Goal: Task Accomplishment & Management: Manage account settings

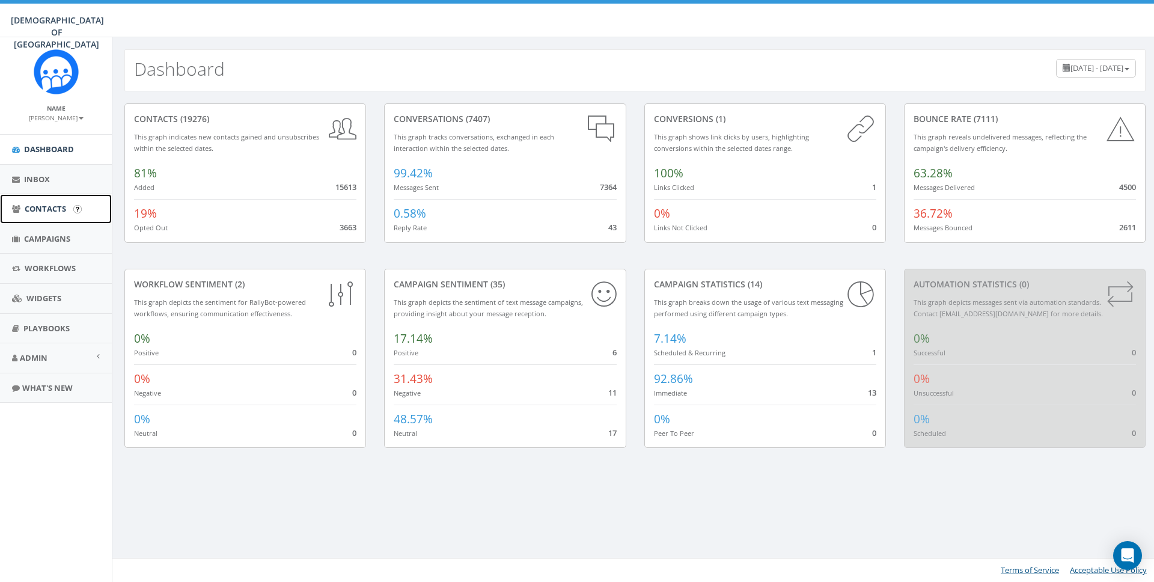
click at [41, 206] on span "Contacts" at bounding box center [45, 208] width 41 height 11
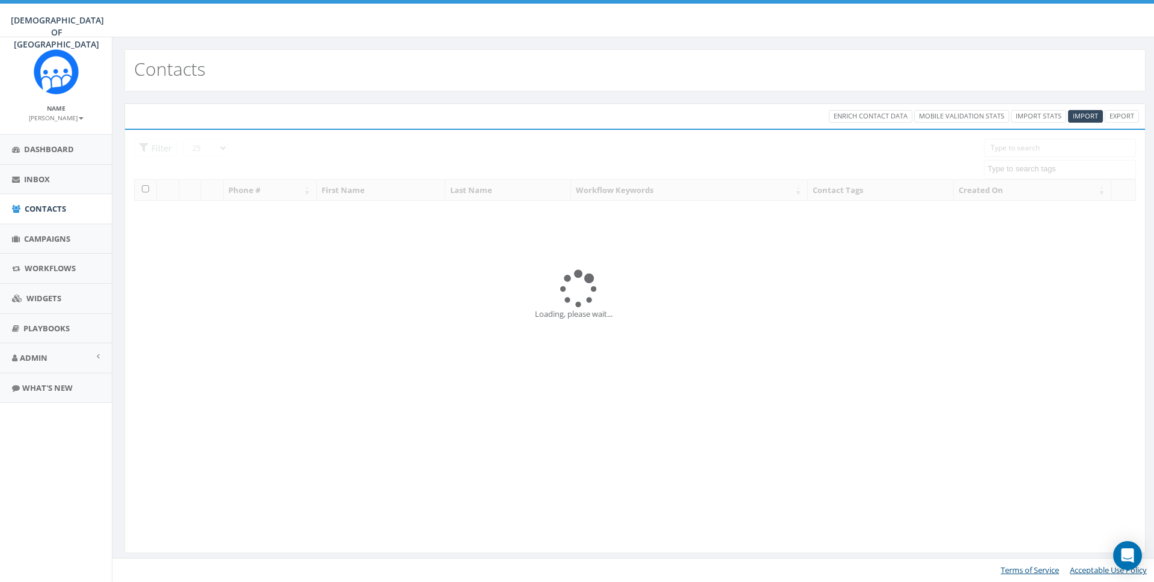
select select
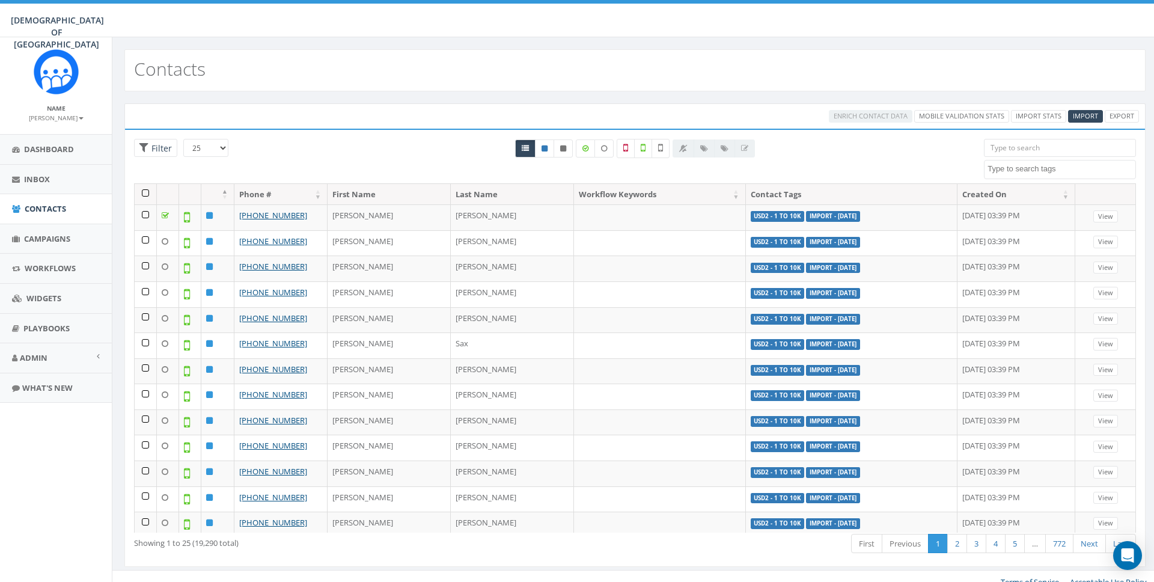
click at [1027, 168] on textarea "Search" at bounding box center [1061, 168] width 148 height 11
type textarea "usd"
select select "USD2 - 1 to 10k"
click at [639, 150] on label at bounding box center [643, 148] width 18 height 19
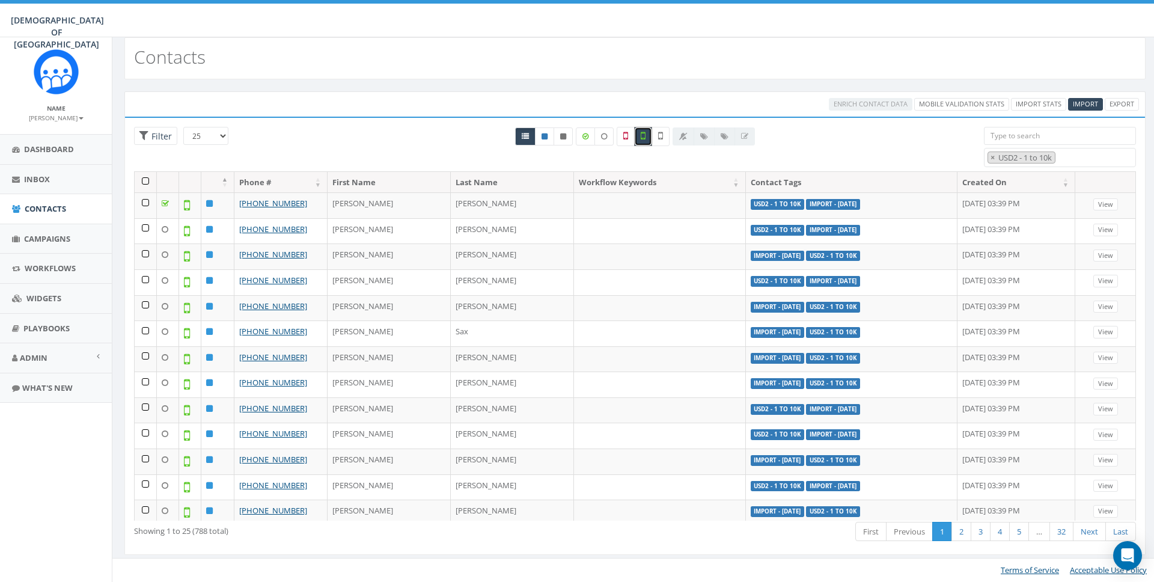
scroll to position [0, 0]
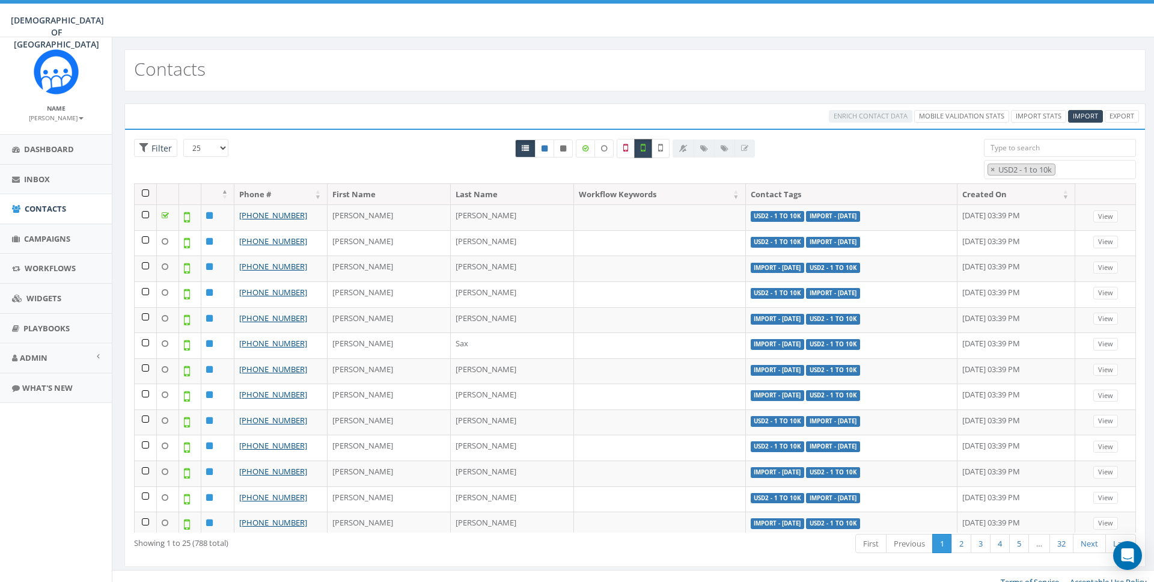
click at [644, 154] on label at bounding box center [643, 148] width 18 height 19
checkbox input "false"
click at [46, 237] on span "Campaigns" at bounding box center [47, 238] width 46 height 11
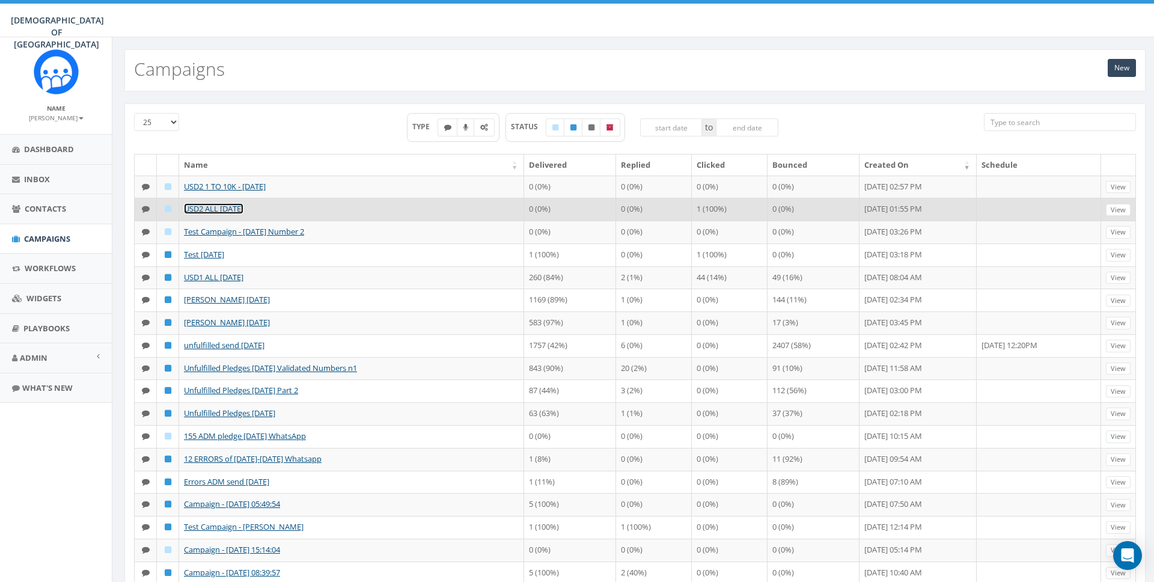
click at [222, 207] on link "USD2 ALL [DATE]" at bounding box center [213, 208] width 59 height 11
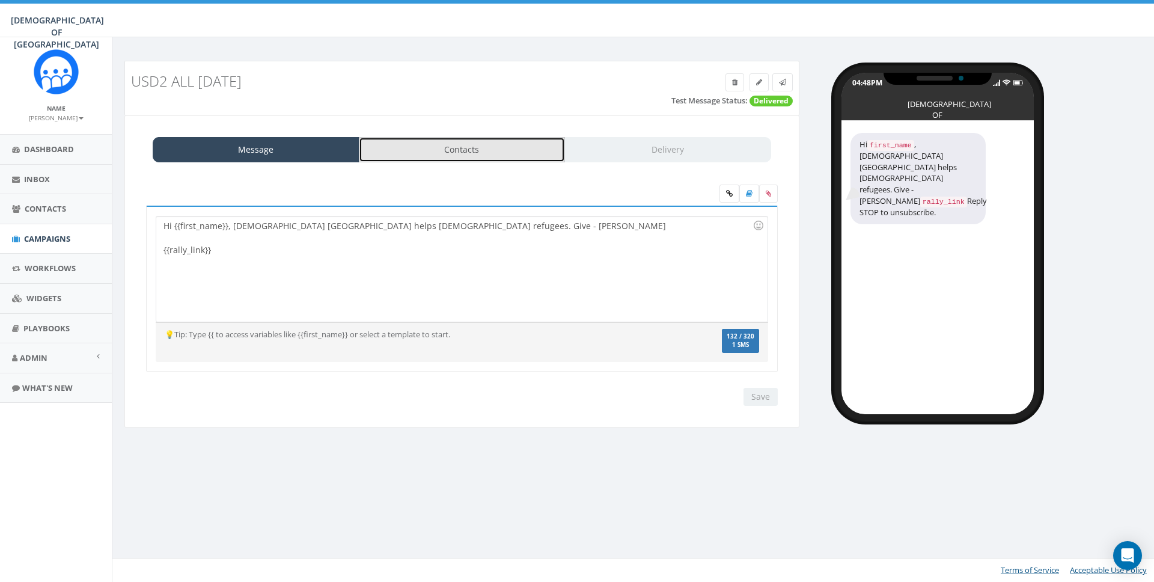
click at [465, 152] on link "Contacts" at bounding box center [462, 149] width 207 height 25
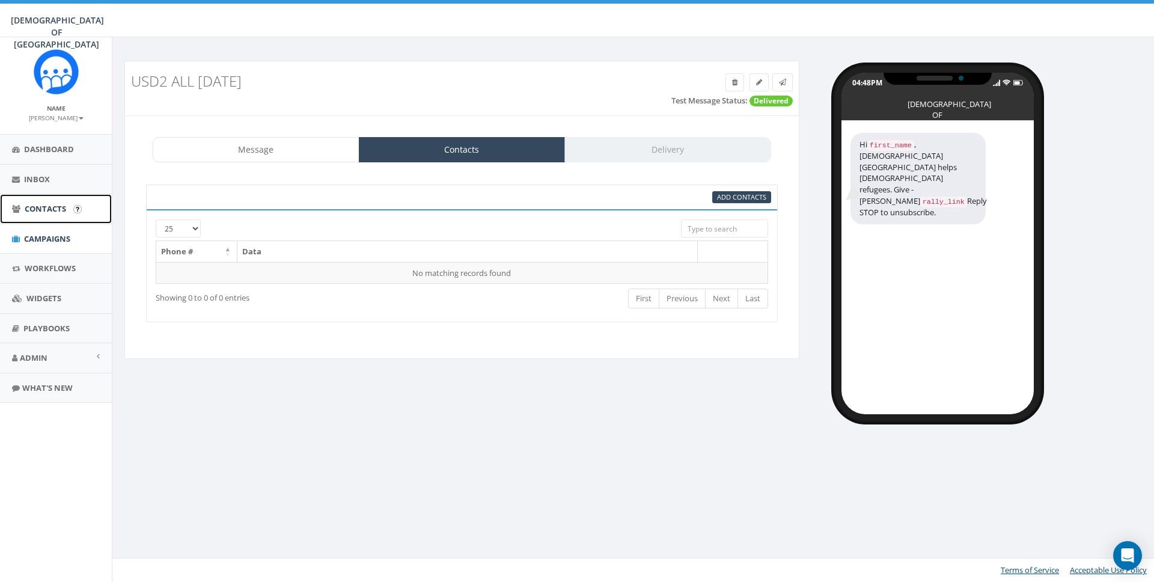
click at [41, 206] on span "Contacts" at bounding box center [45, 208] width 41 height 11
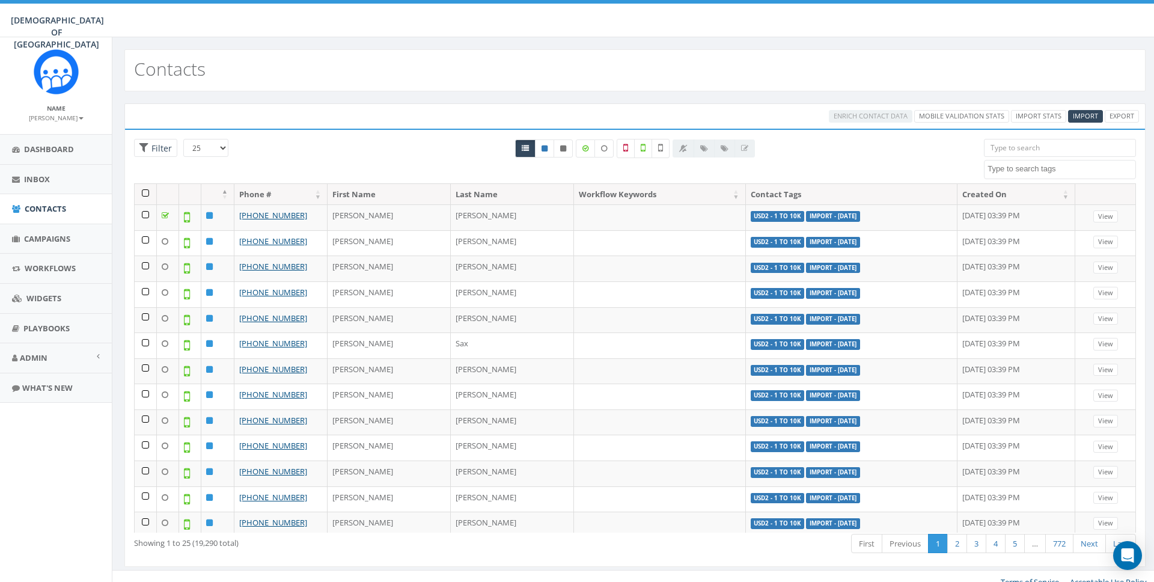
select select
click at [1004, 165] on textarea "Search" at bounding box center [1061, 168] width 148 height 11
type textarea "usd"
select select "USD2 - 1 to 10k"
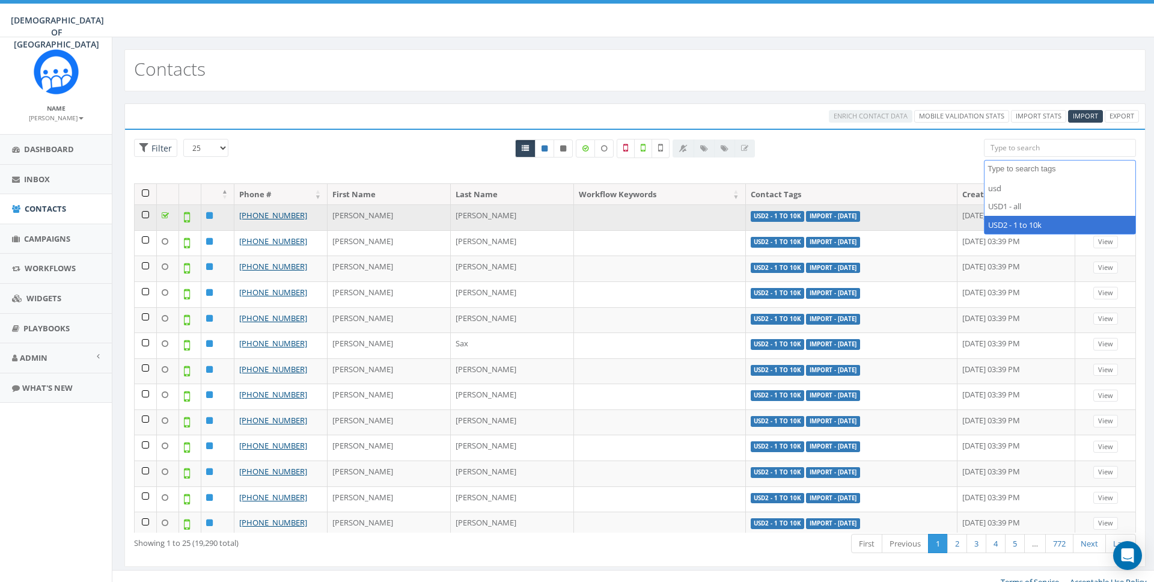
scroll to position [368, 0]
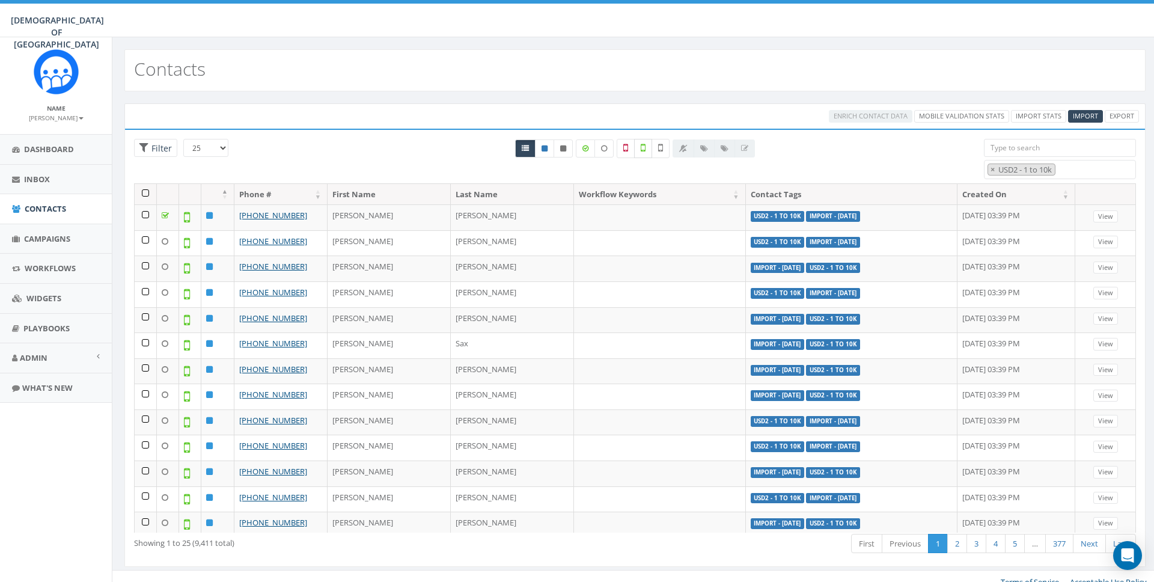
click at [644, 152] on icon at bounding box center [643, 147] width 5 height 11
checkbox input "true"
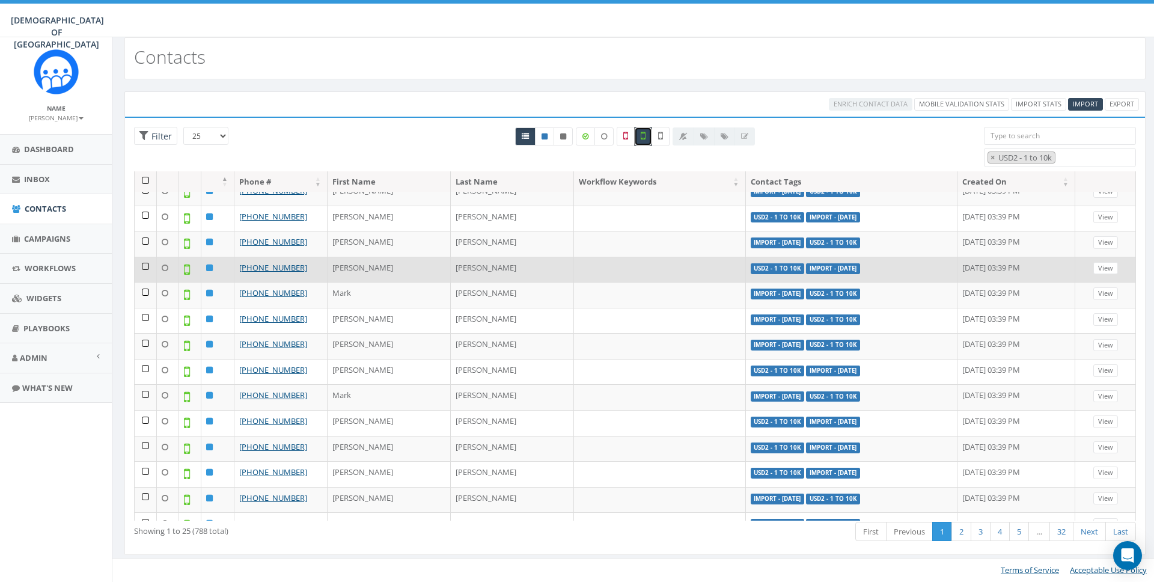
scroll to position [315, 0]
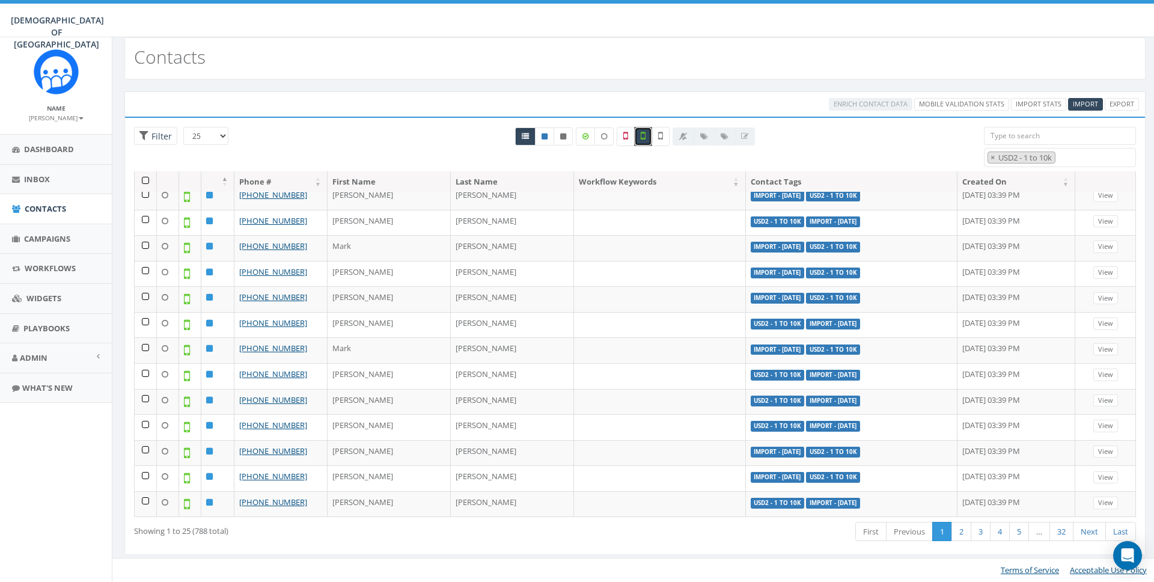
click at [221, 138] on select "25 50 100" at bounding box center [205, 136] width 45 height 18
select select "100"
click at [183, 127] on select "25 50 100" at bounding box center [205, 136] width 45 height 18
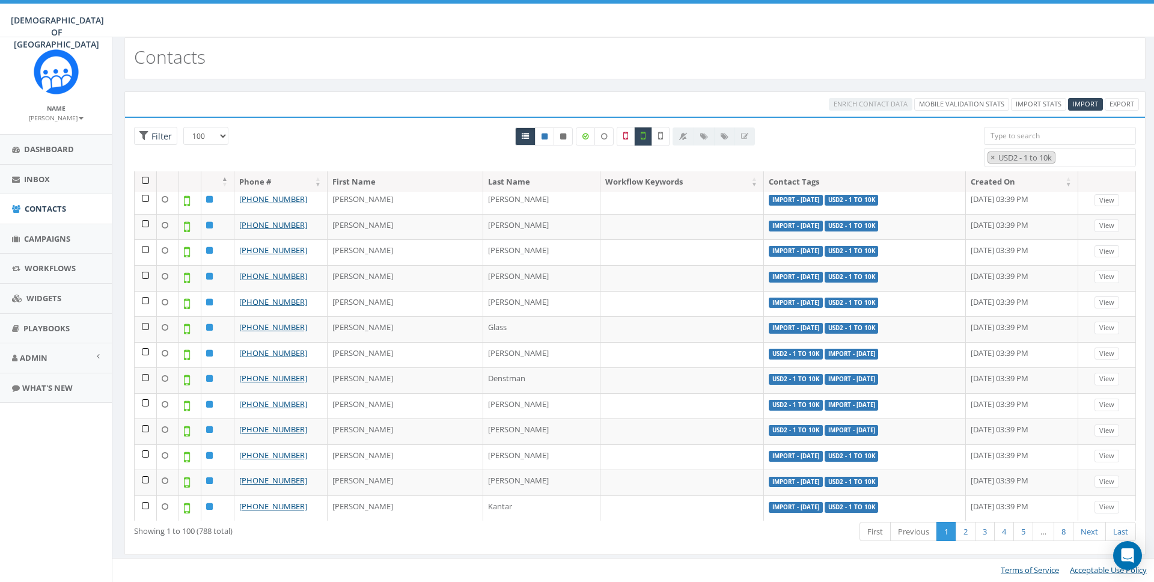
scroll to position [883, 0]
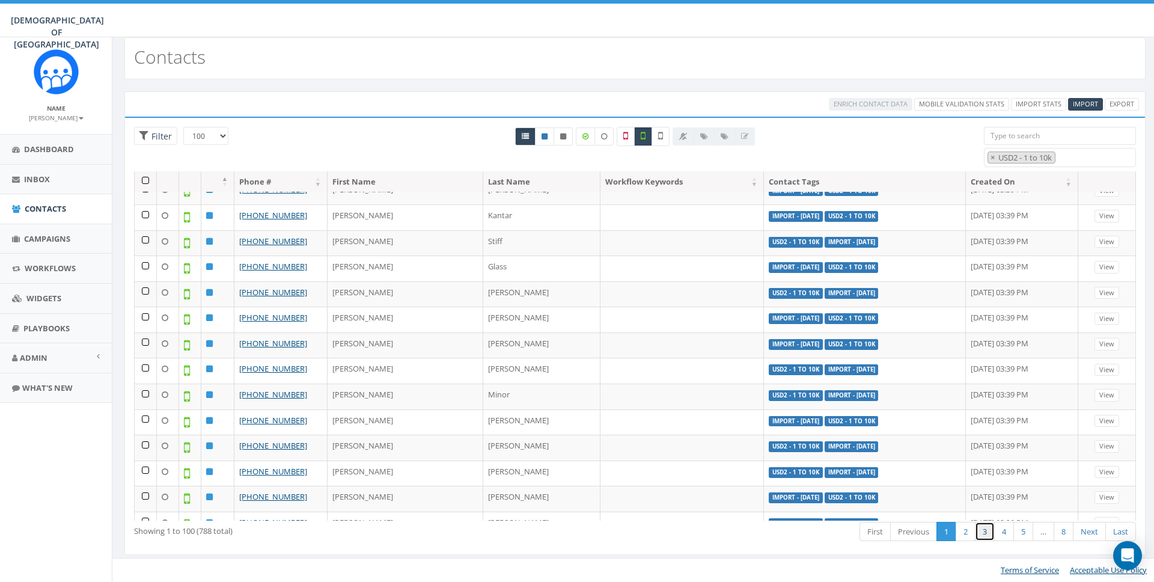
click at [978, 531] on link "3" at bounding box center [985, 532] width 20 height 20
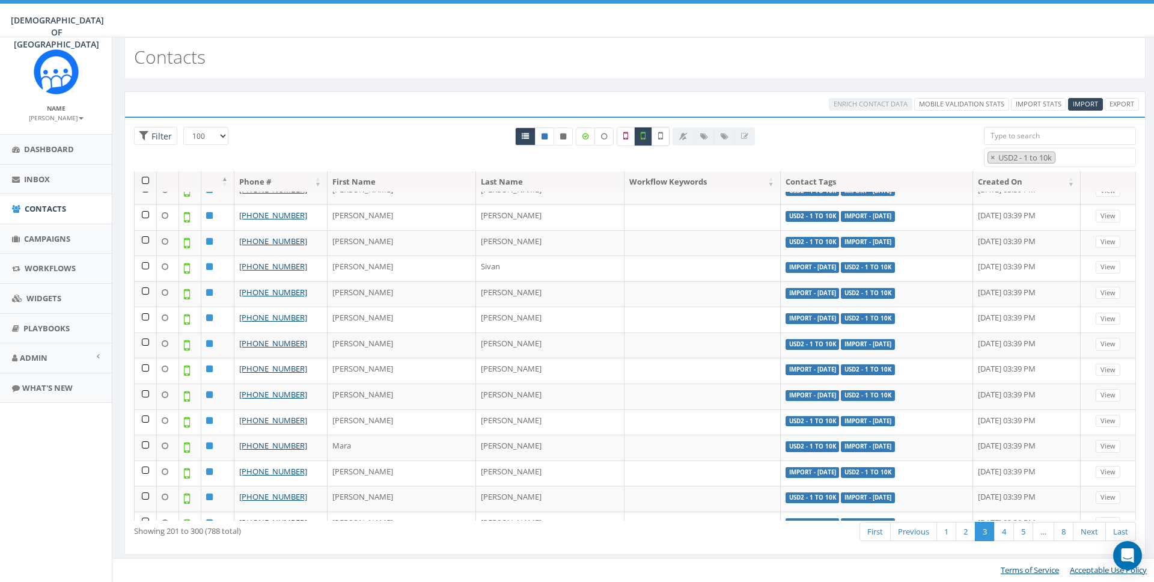
click at [660, 130] on icon at bounding box center [660, 135] width 5 height 11
checkbox input "true"
click at [647, 135] on label at bounding box center [643, 136] width 18 height 19
checkbox input "false"
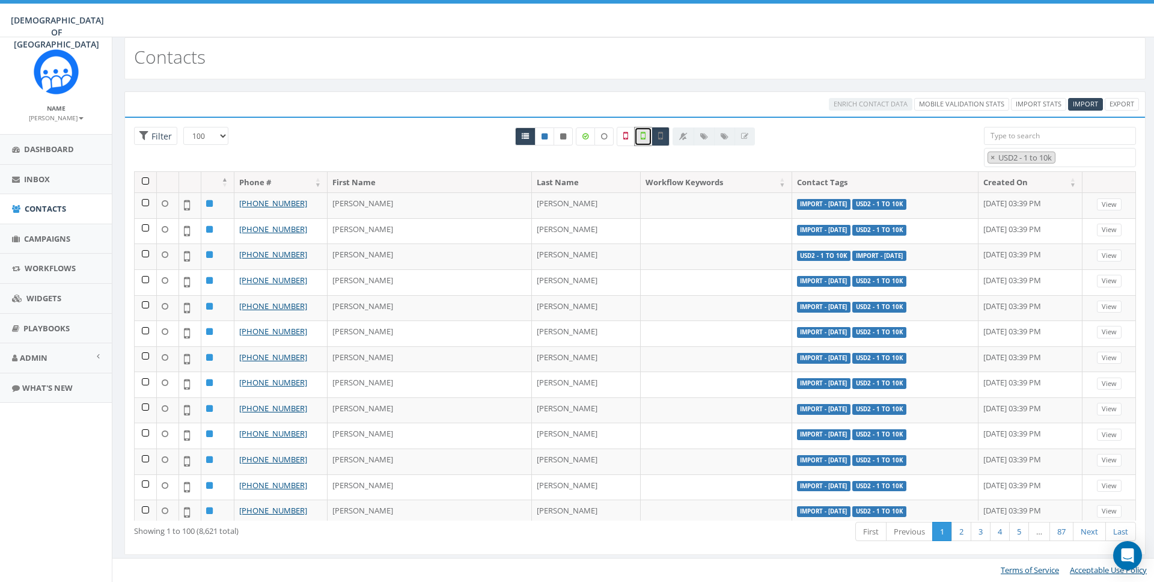
scroll to position [0, 0]
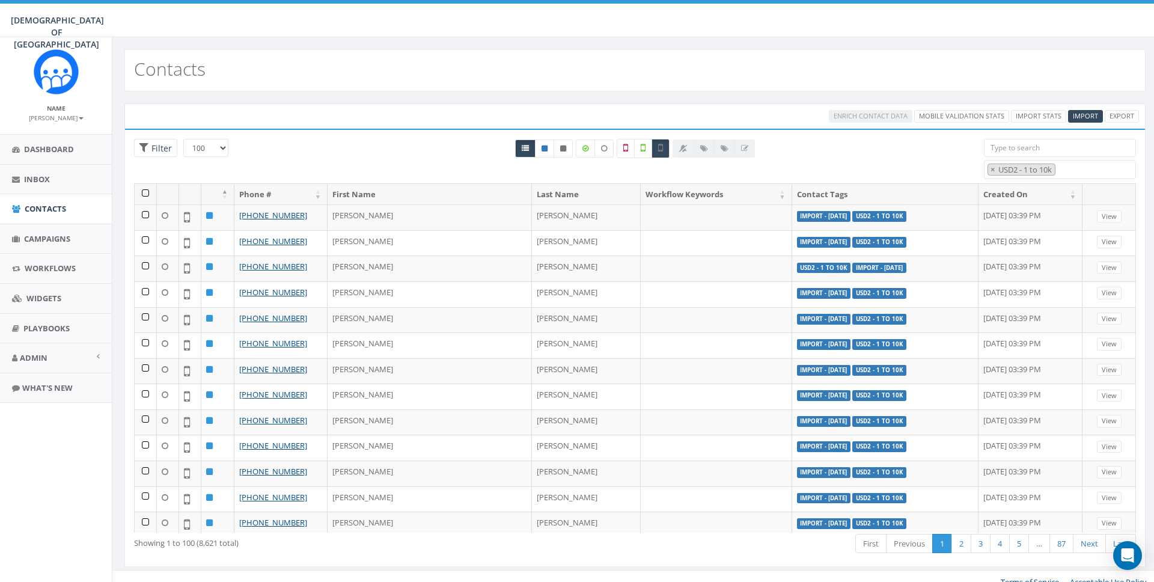
click at [145, 194] on th at bounding box center [146, 194] width 22 height 21
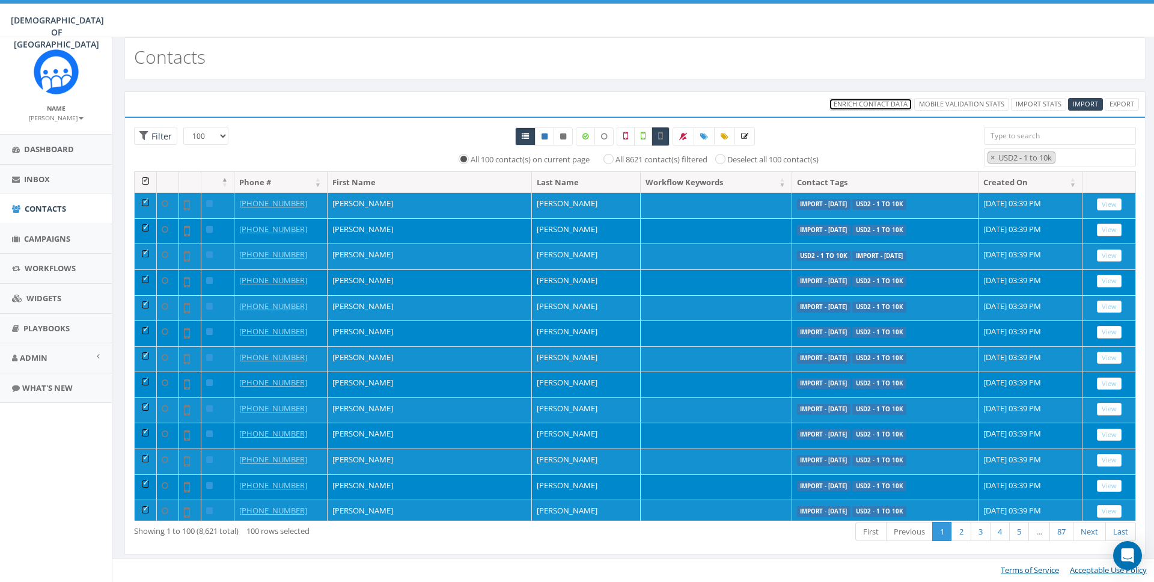
click at [879, 106] on span "Enrich Contact Data" at bounding box center [870, 103] width 74 height 9
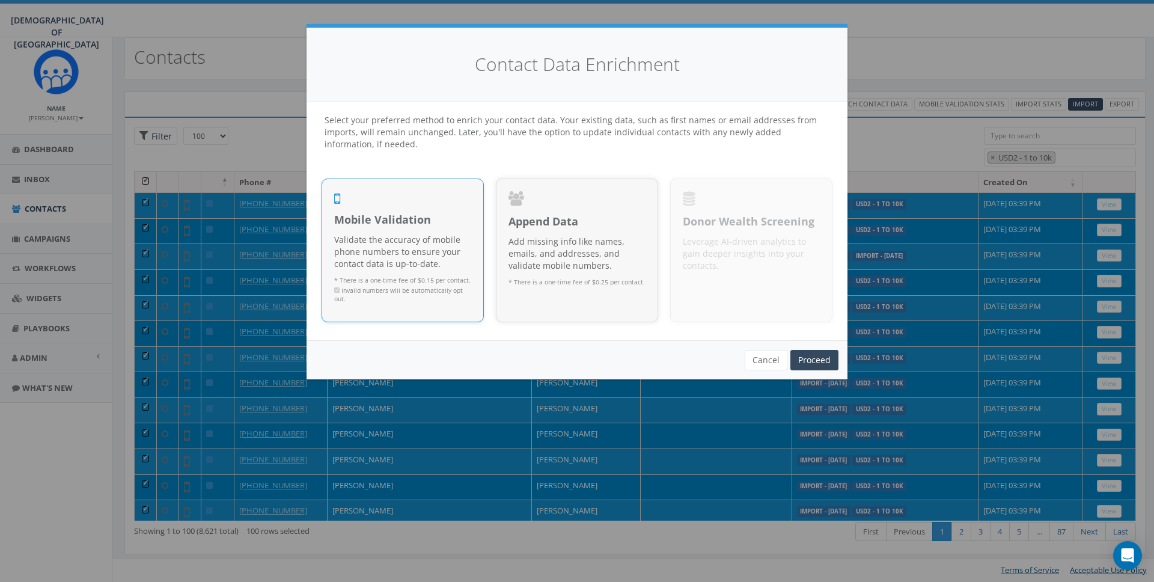
click at [443, 243] on p "Validate the accuracy of mobile phone numbers to ensure your contact data is up…" at bounding box center [402, 252] width 137 height 36
click at [807, 357] on link "Proceed" at bounding box center [814, 360] width 48 height 20
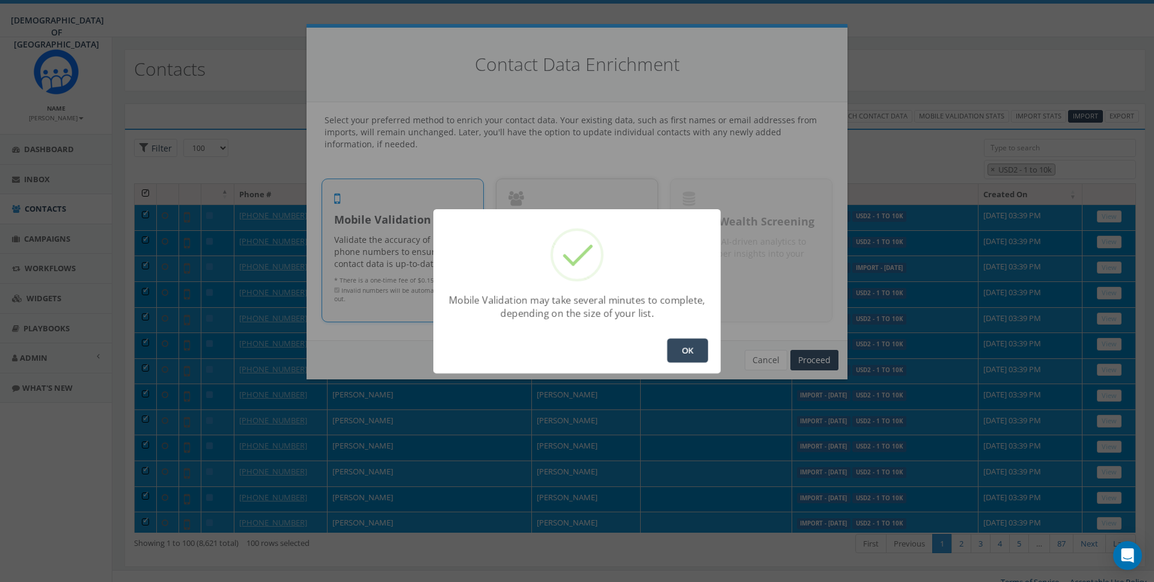
click at [695, 352] on button "OK" at bounding box center [687, 350] width 41 height 24
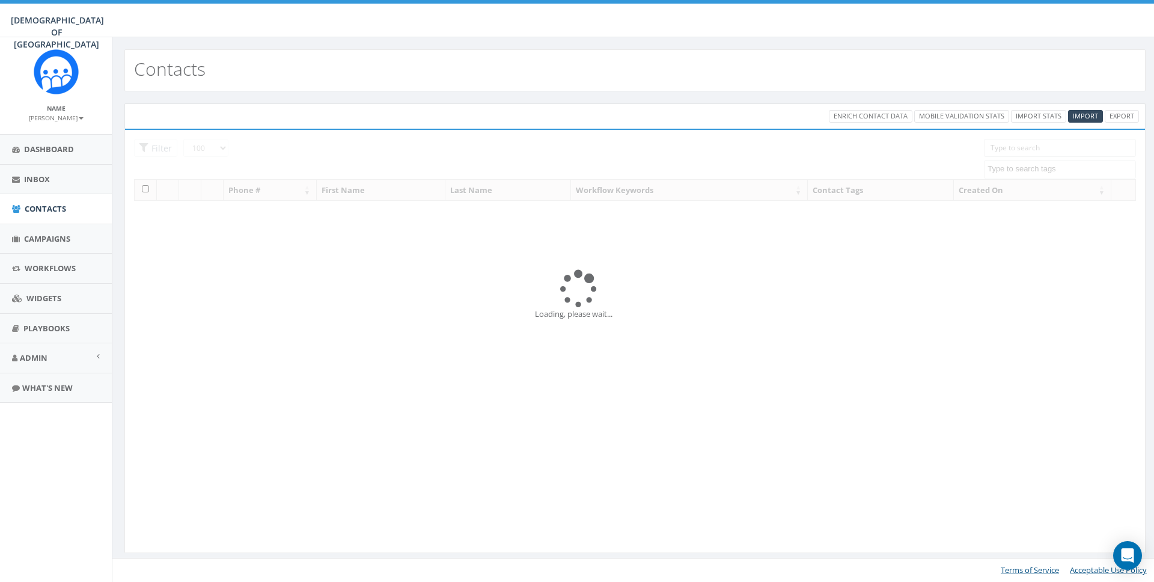
select select "100"
select select
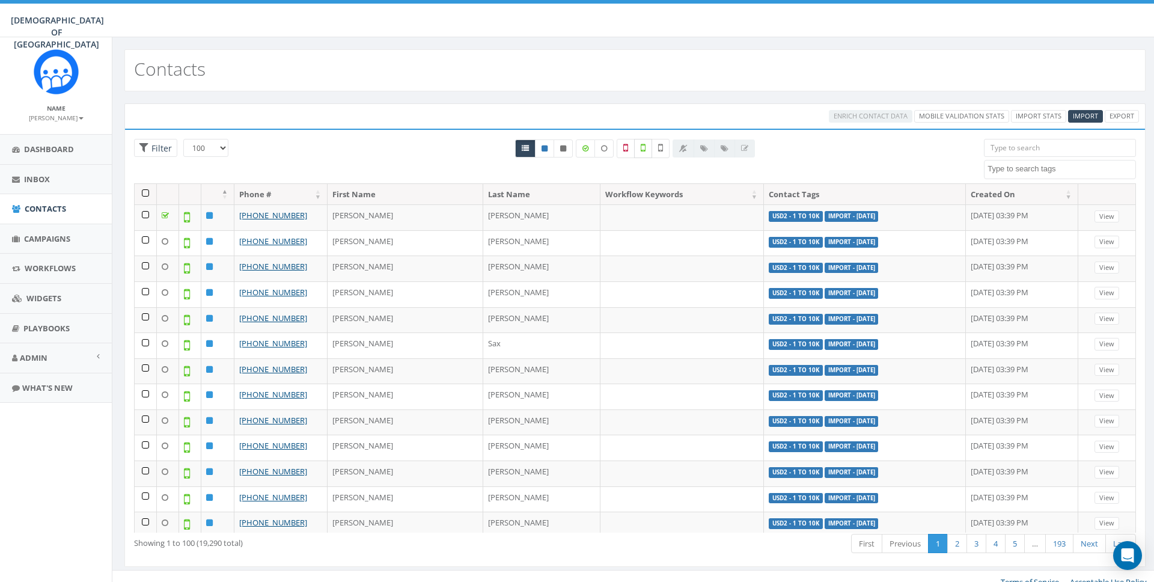
click at [640, 148] on label at bounding box center [643, 148] width 18 height 19
checkbox input "true"
click at [1031, 166] on textarea "Search" at bounding box center [1061, 168] width 148 height 11
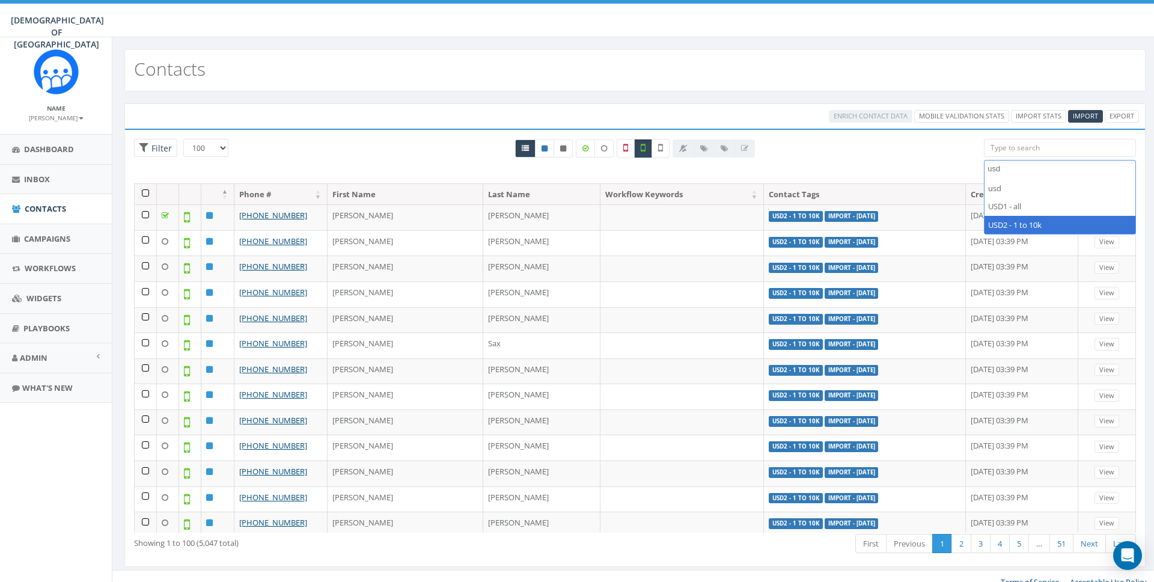
type textarea "usd"
select select "USD2 - 1 to 10k"
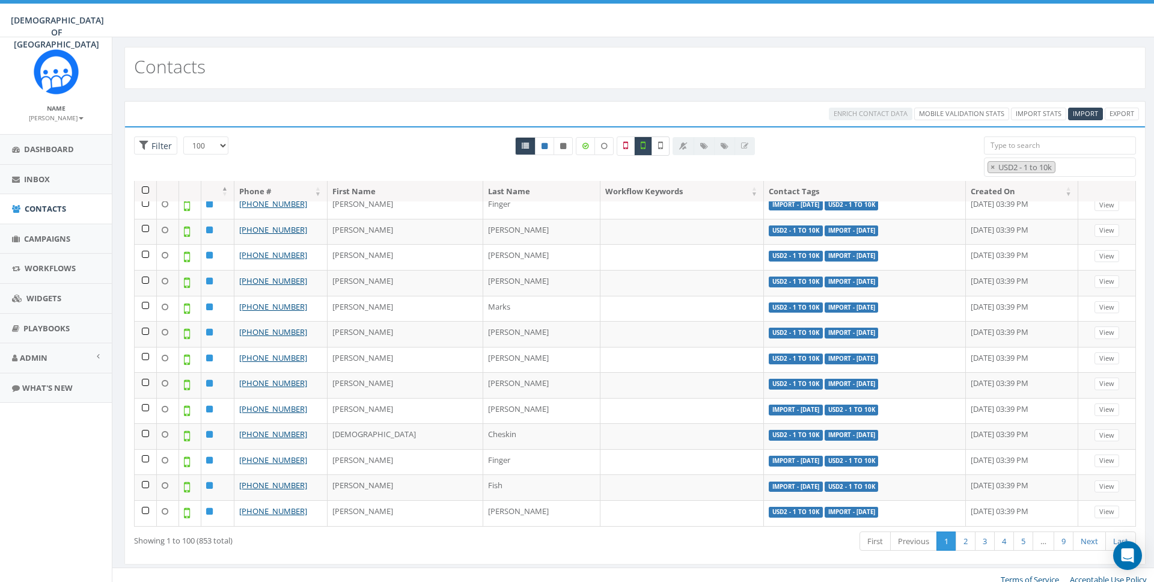
scroll to position [5, 0]
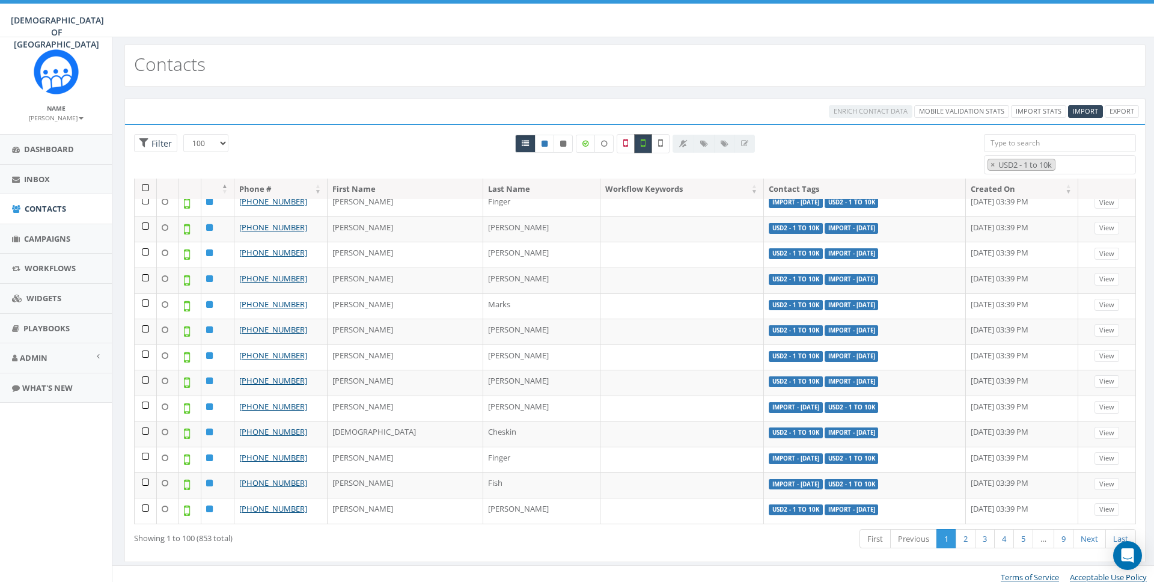
click at [650, 146] on label at bounding box center [643, 143] width 18 height 19
checkbox input "false"
click at [656, 146] on label at bounding box center [660, 143] width 18 height 19
checkbox input "true"
click at [648, 145] on label at bounding box center [643, 143] width 18 height 19
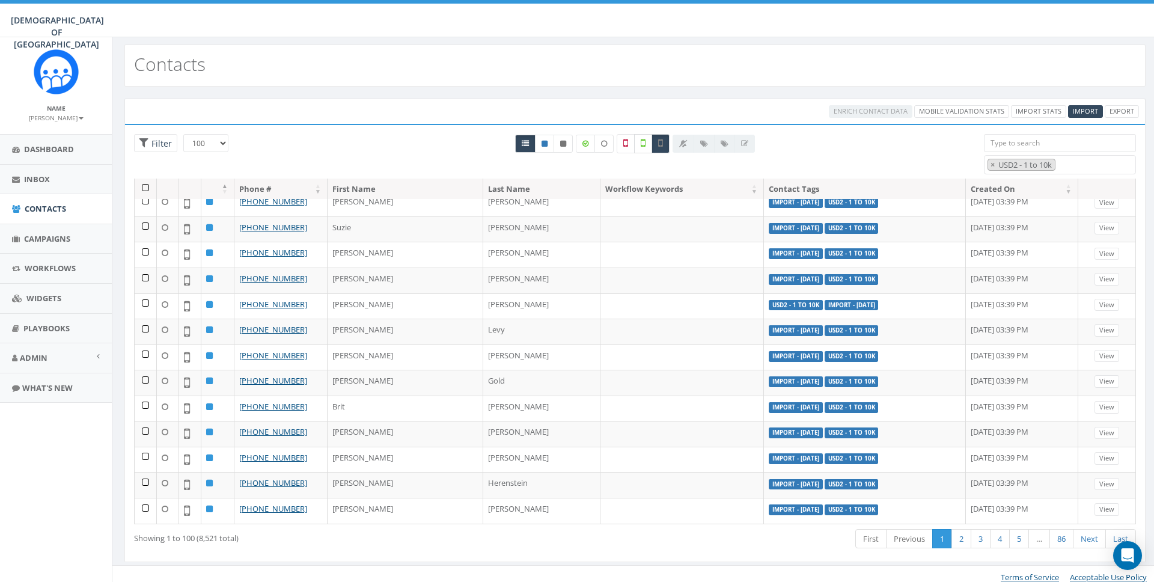
checkbox input "true"
click at [667, 144] on label at bounding box center [660, 143] width 18 height 19
click at [656, 144] on label at bounding box center [660, 143] width 18 height 19
checkbox input "true"
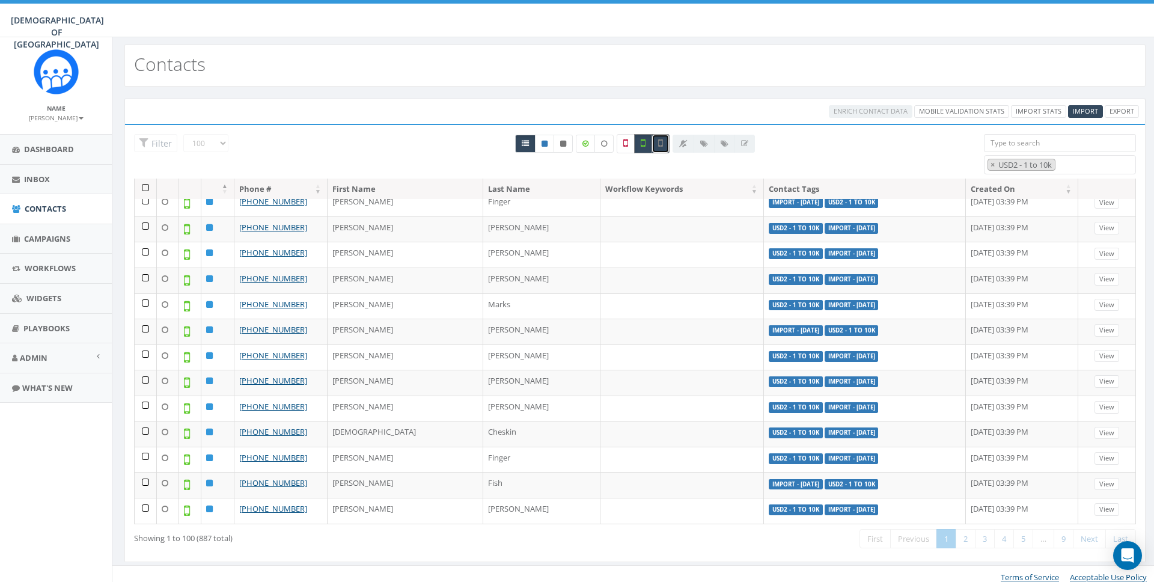
click at [644, 148] on icon at bounding box center [643, 143] width 5 height 11
checkbox input "false"
click at [149, 186] on th at bounding box center [146, 188] width 22 height 21
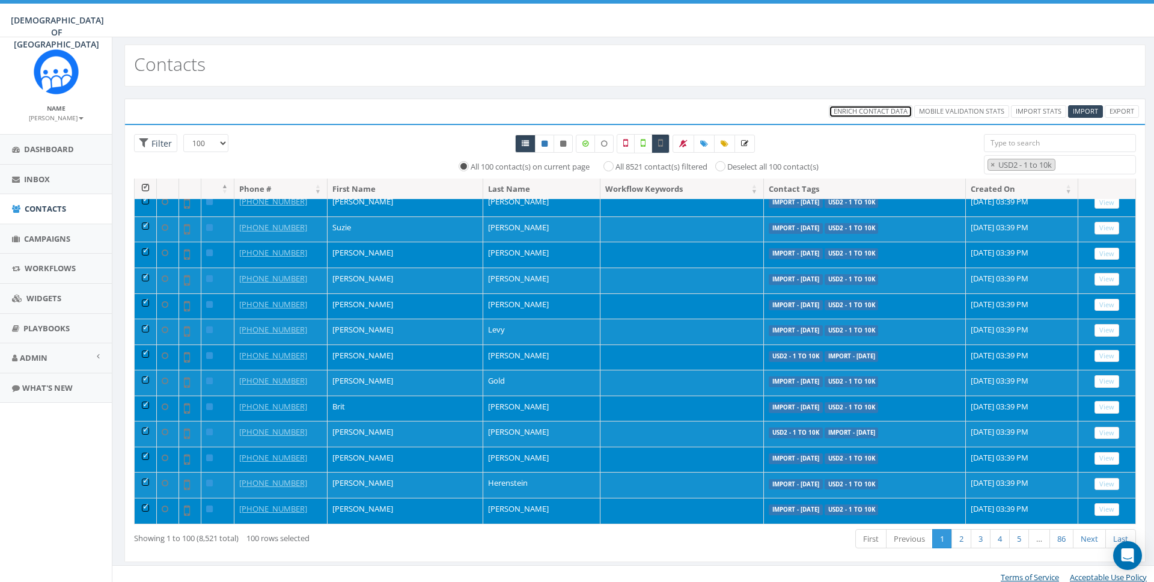
click at [861, 106] on link "Enrich Contact Data" at bounding box center [871, 111] width 84 height 13
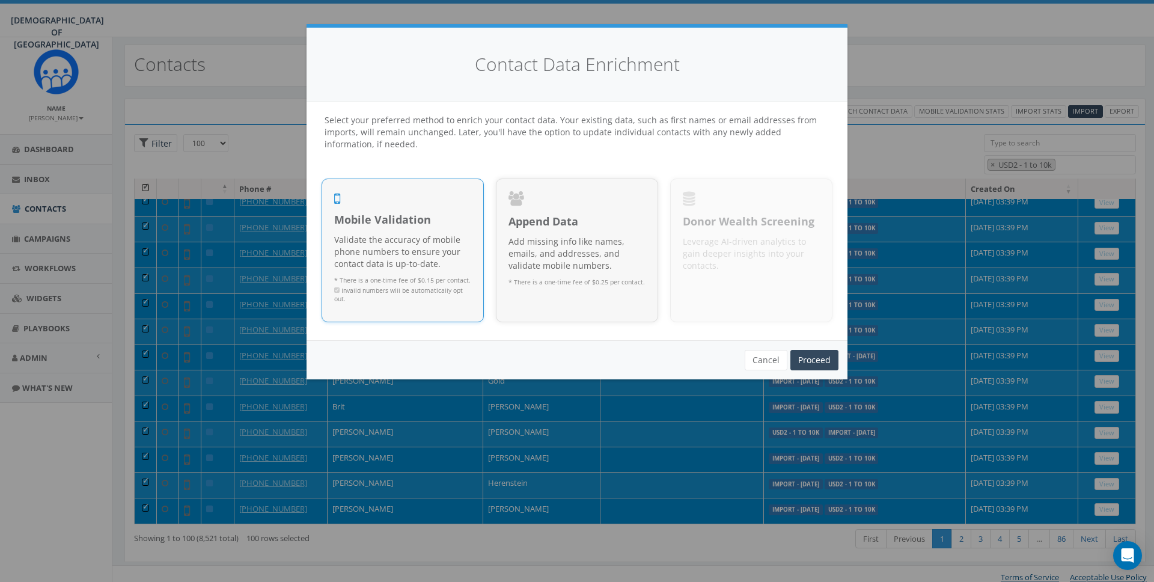
click at [412, 247] on p "Validate the accuracy of mobile phone numbers to ensure your contact data is up…" at bounding box center [402, 252] width 137 height 36
click at [826, 357] on link "Proceed" at bounding box center [814, 360] width 48 height 20
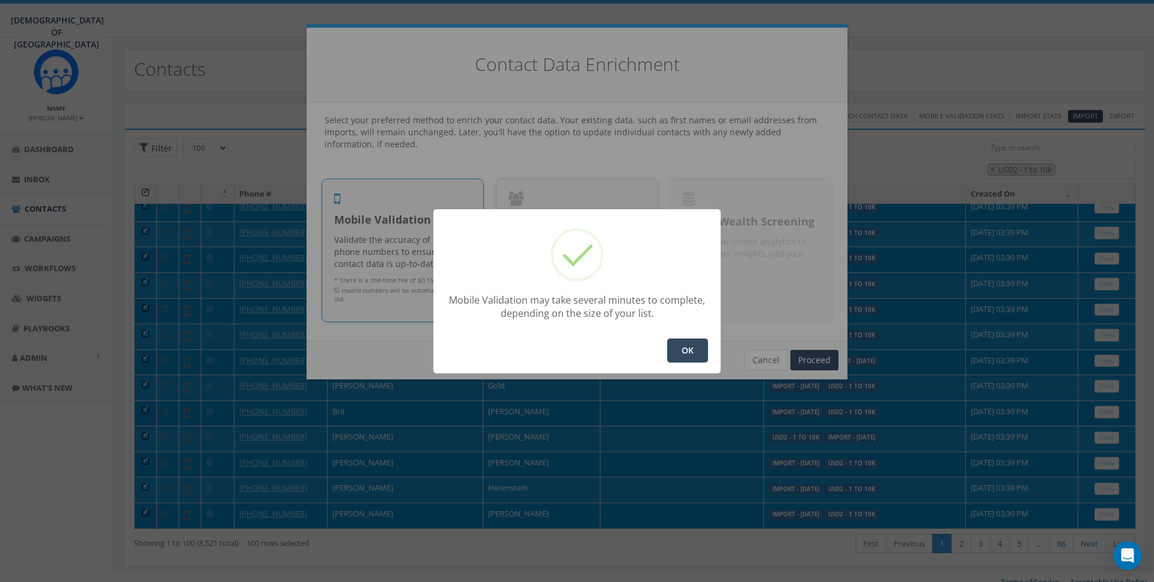
click at [681, 358] on button "OK" at bounding box center [687, 350] width 41 height 24
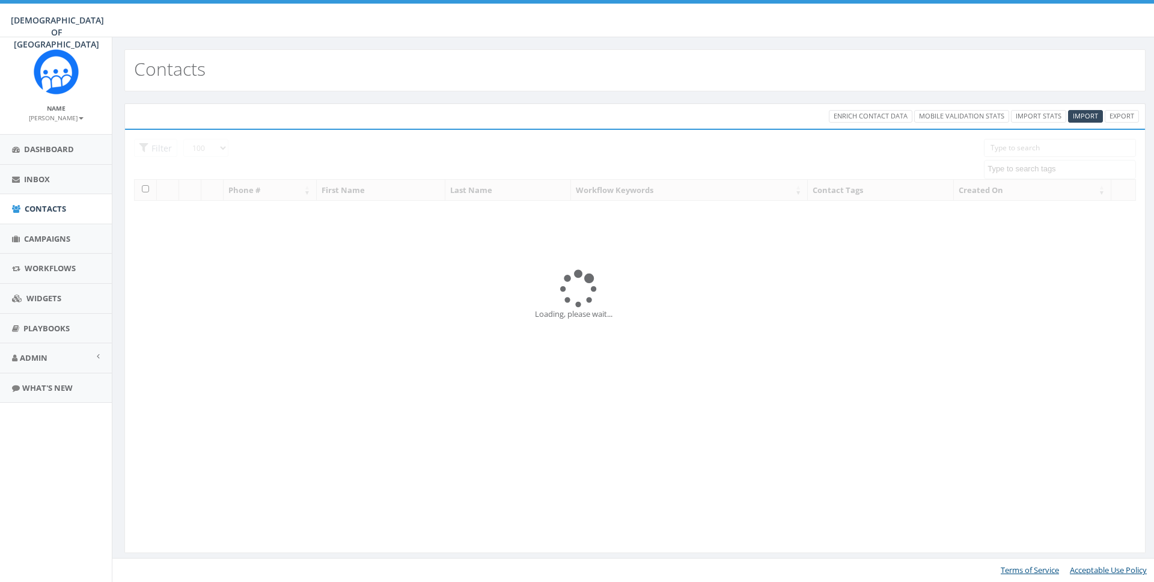
select select "100"
select select
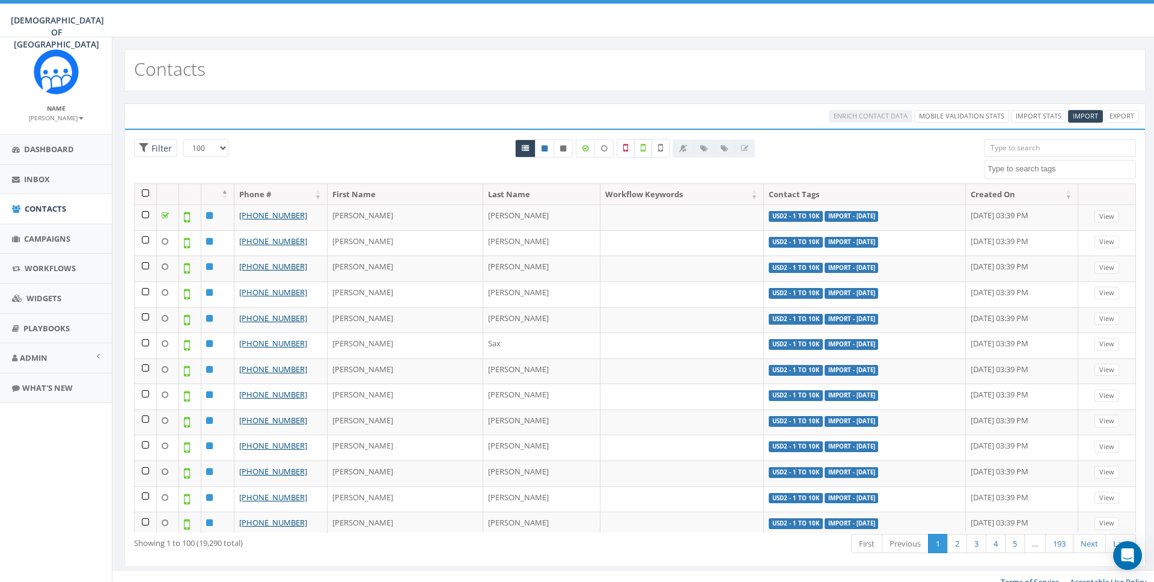
click at [642, 147] on icon at bounding box center [643, 147] width 5 height 11
checkbox input "true"
click at [1035, 172] on textarea "Search" at bounding box center [1061, 168] width 148 height 11
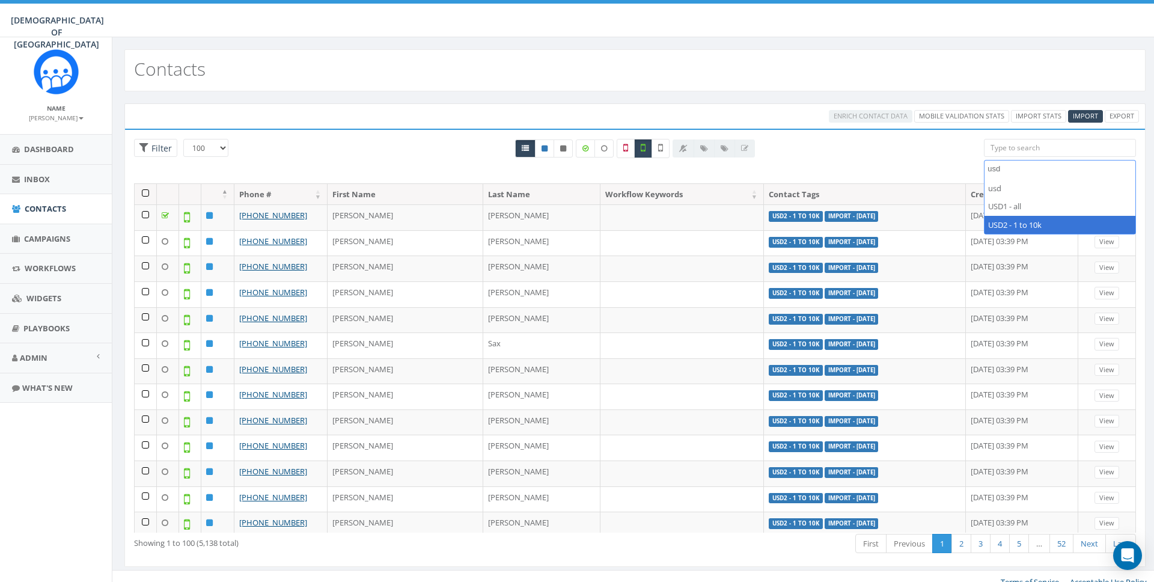
type textarea "usd"
select select "USD2 - 1 to 10k"
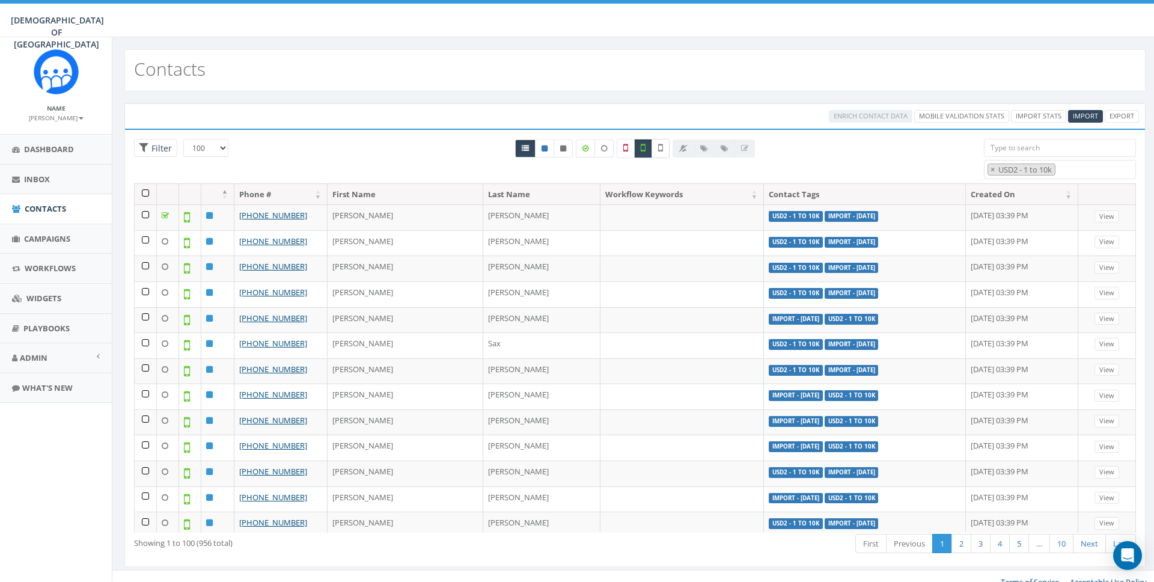
click at [658, 144] on icon at bounding box center [660, 147] width 5 height 11
checkbox input "true"
click at [644, 148] on icon at bounding box center [643, 147] width 5 height 11
checkbox input "false"
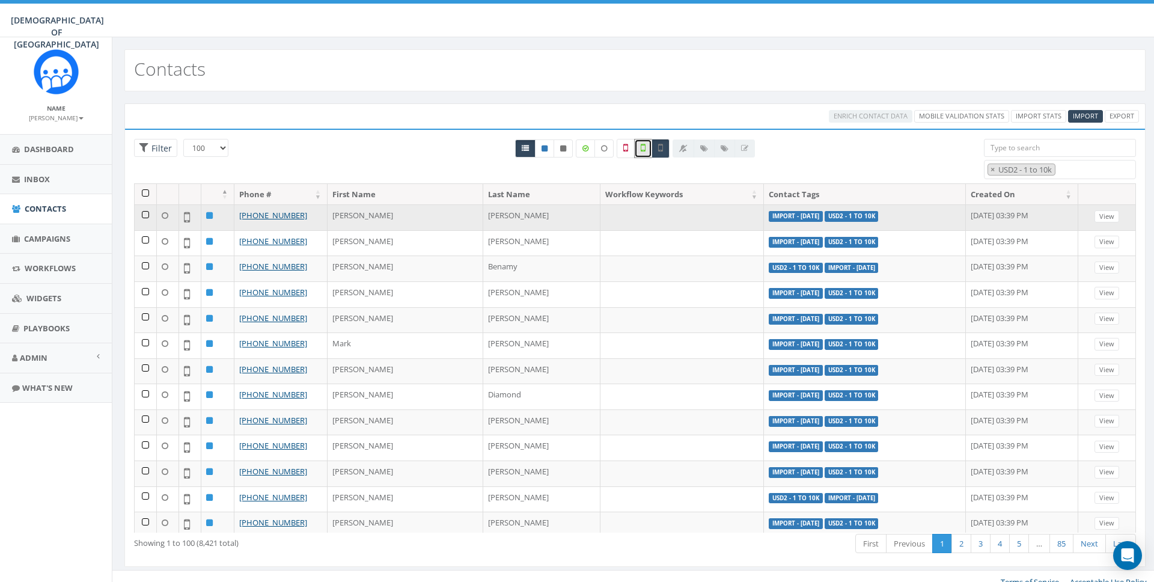
click at [145, 214] on td at bounding box center [146, 217] width 22 height 26
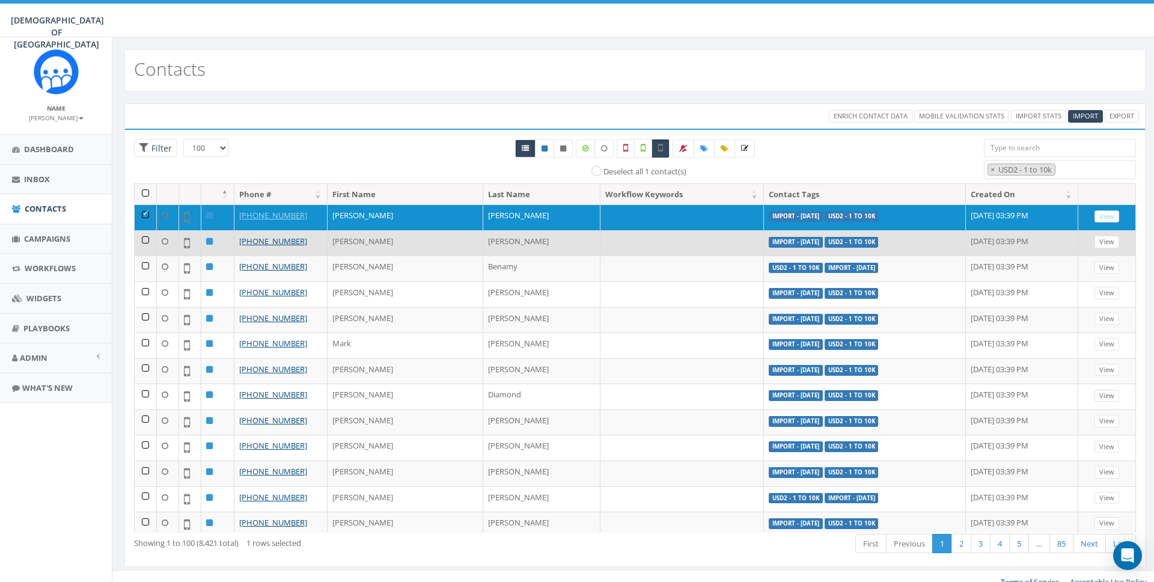
click at [139, 238] on td at bounding box center [146, 243] width 22 height 26
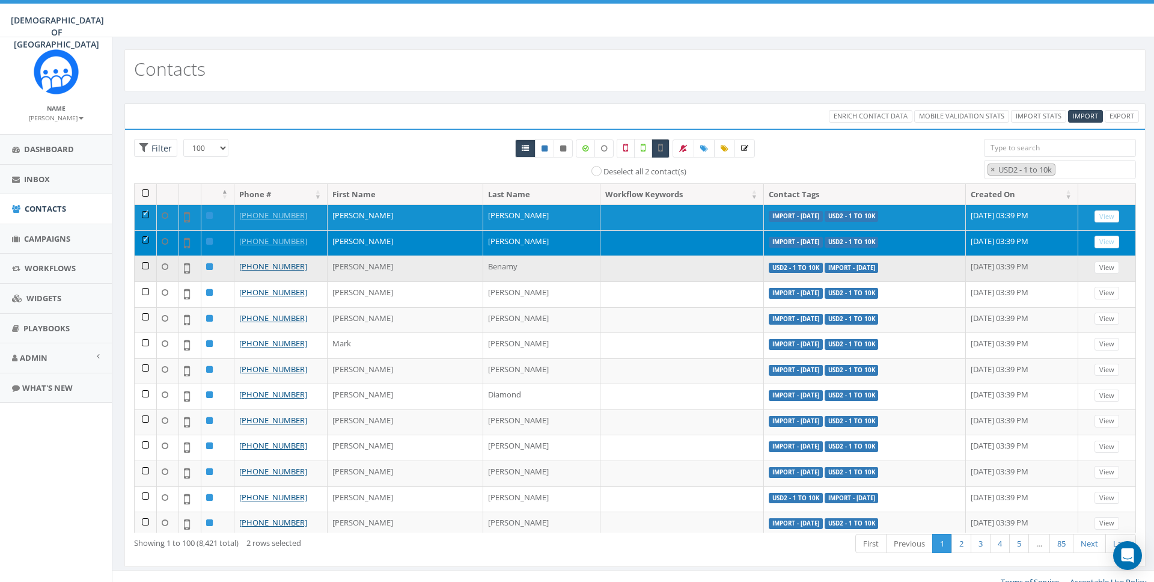
click at [148, 269] on td at bounding box center [146, 268] width 22 height 26
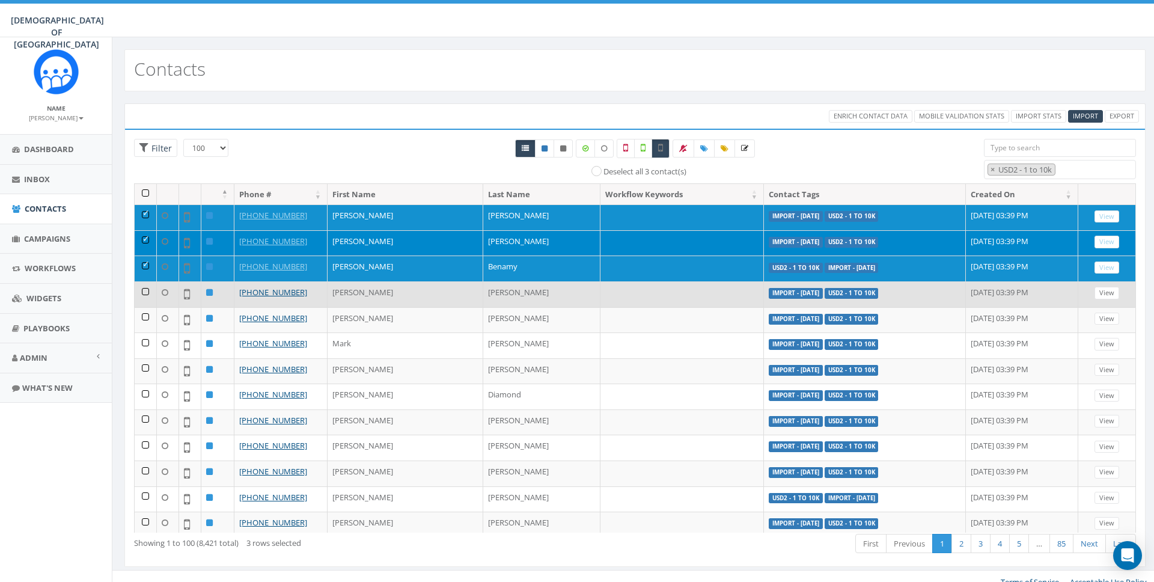
click at [145, 293] on td at bounding box center [146, 294] width 22 height 26
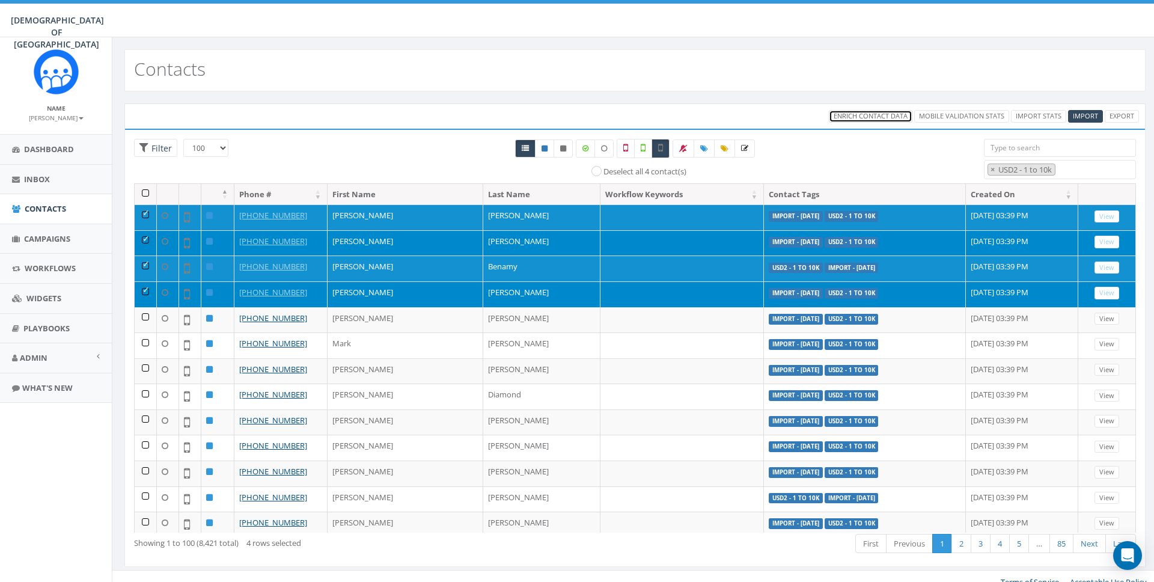
click at [848, 112] on span "Enrich Contact Data" at bounding box center [870, 115] width 74 height 9
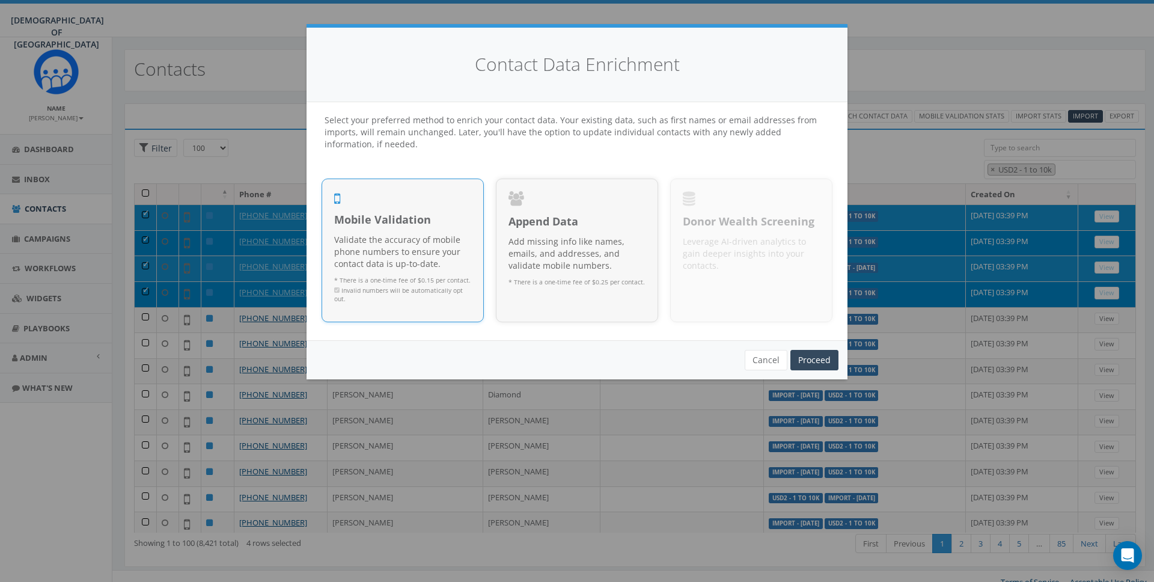
click at [393, 244] on p "Validate the accuracy of mobile phone numbers to ensure your contact data is up…" at bounding box center [402, 252] width 137 height 36
click at [835, 361] on link "Proceed" at bounding box center [814, 360] width 48 height 20
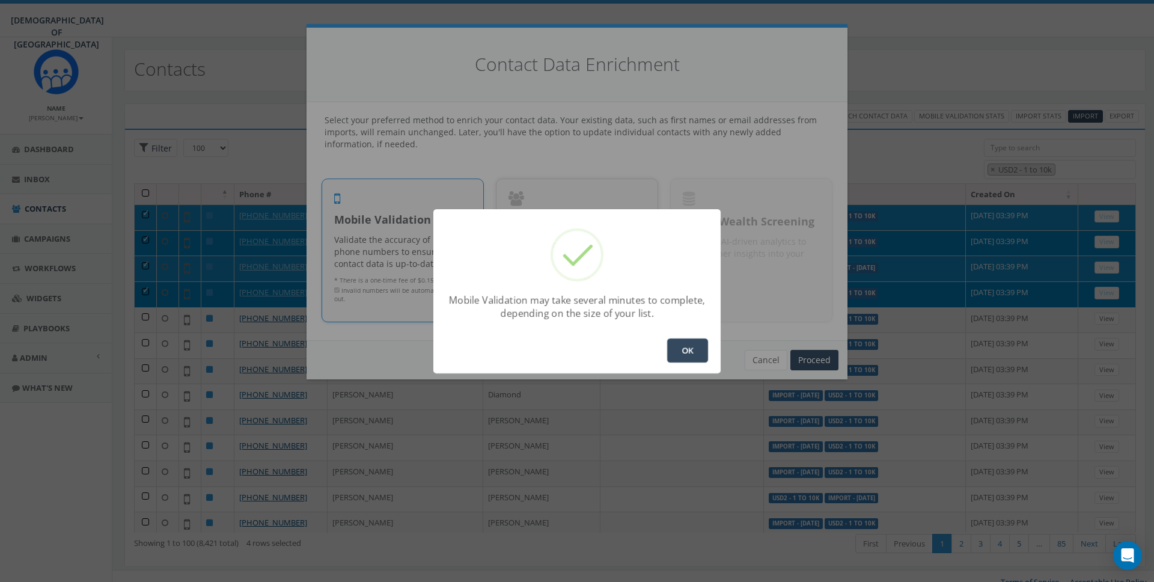
click at [697, 348] on button "OK" at bounding box center [687, 350] width 41 height 24
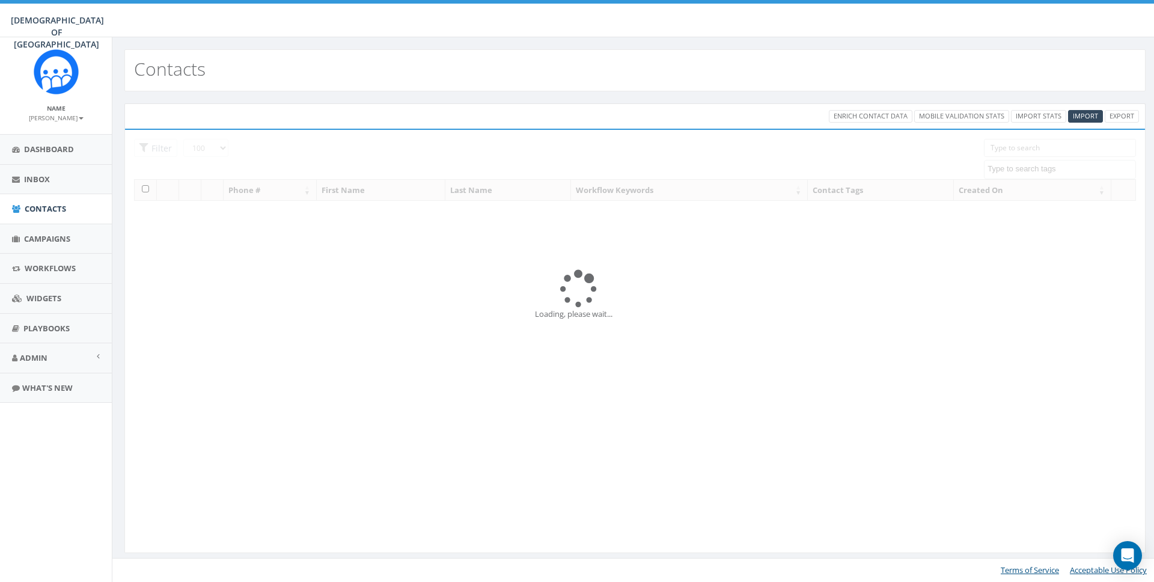
select select "100"
select select
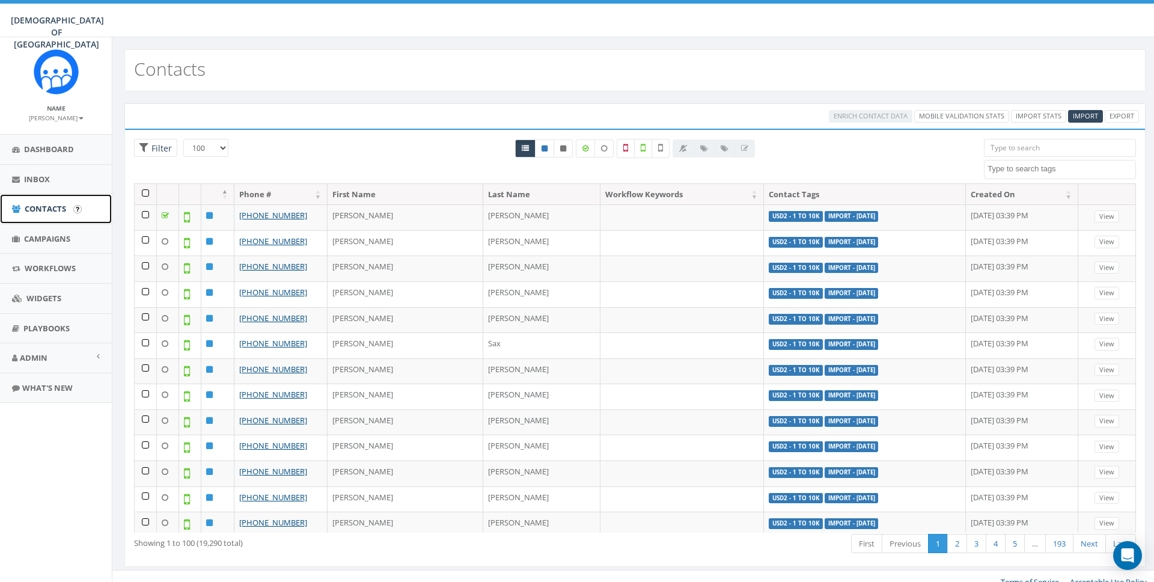
click at [38, 208] on span "Contacts" at bounding box center [45, 208] width 41 height 11
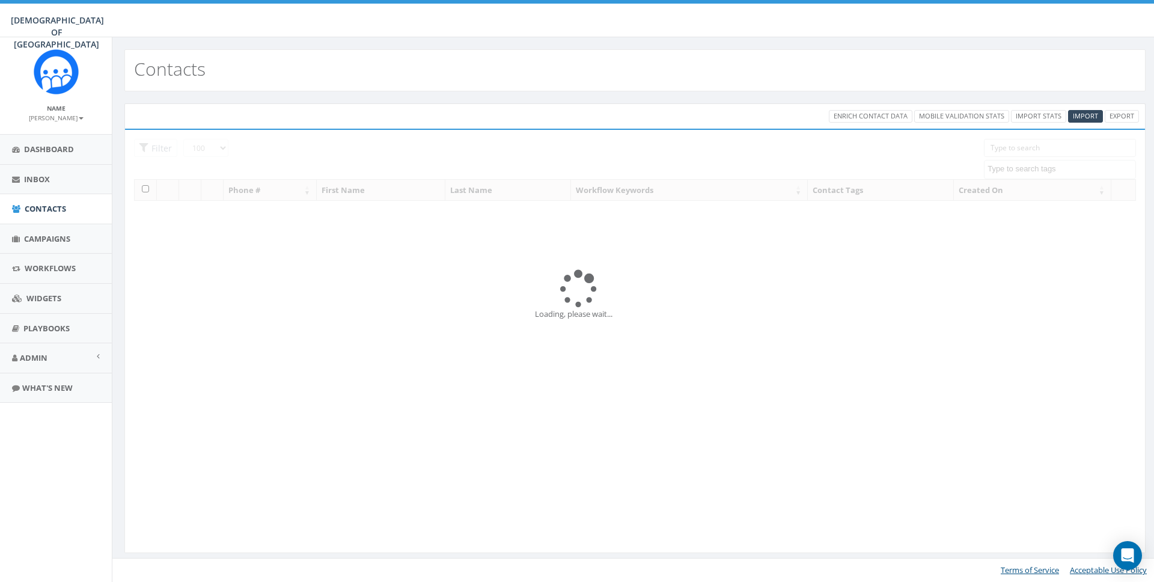
select select "100"
select select
click at [43, 239] on span "Campaigns" at bounding box center [47, 238] width 46 height 11
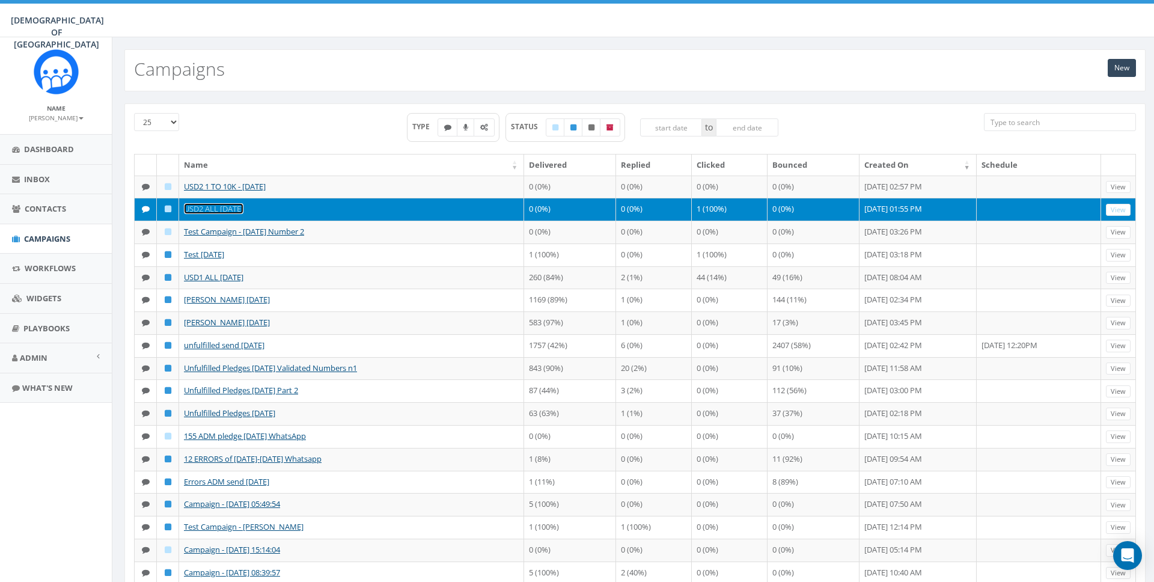
click at [208, 206] on link "USD2 ALL [DATE]" at bounding box center [213, 208] width 59 height 11
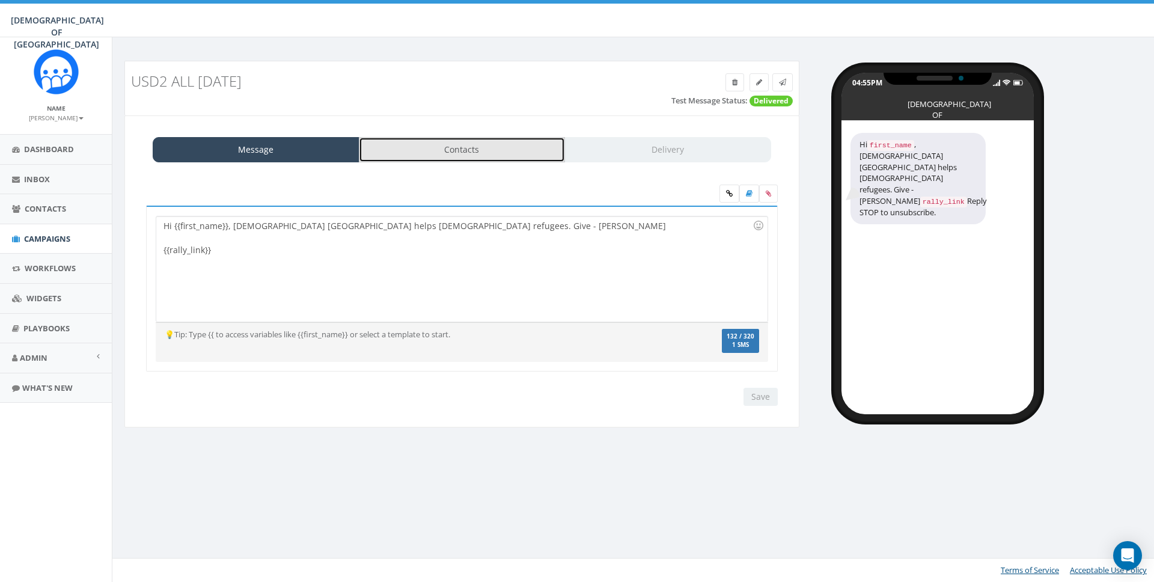
click at [466, 152] on link "Contacts" at bounding box center [462, 149] width 207 height 25
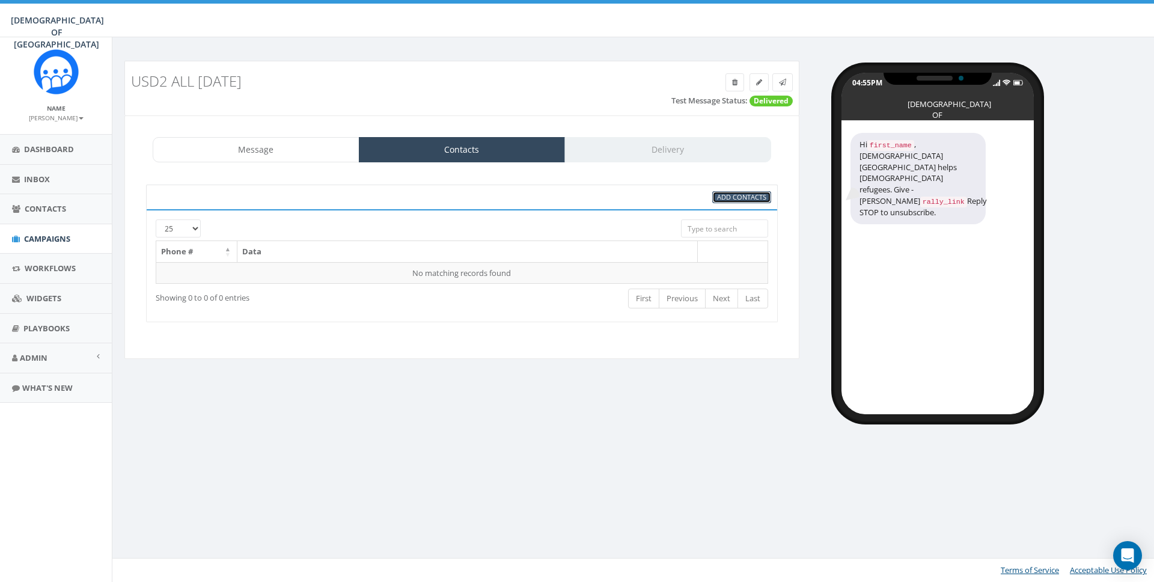
click at [747, 199] on span "Add Contacts" at bounding box center [741, 196] width 49 height 9
select select
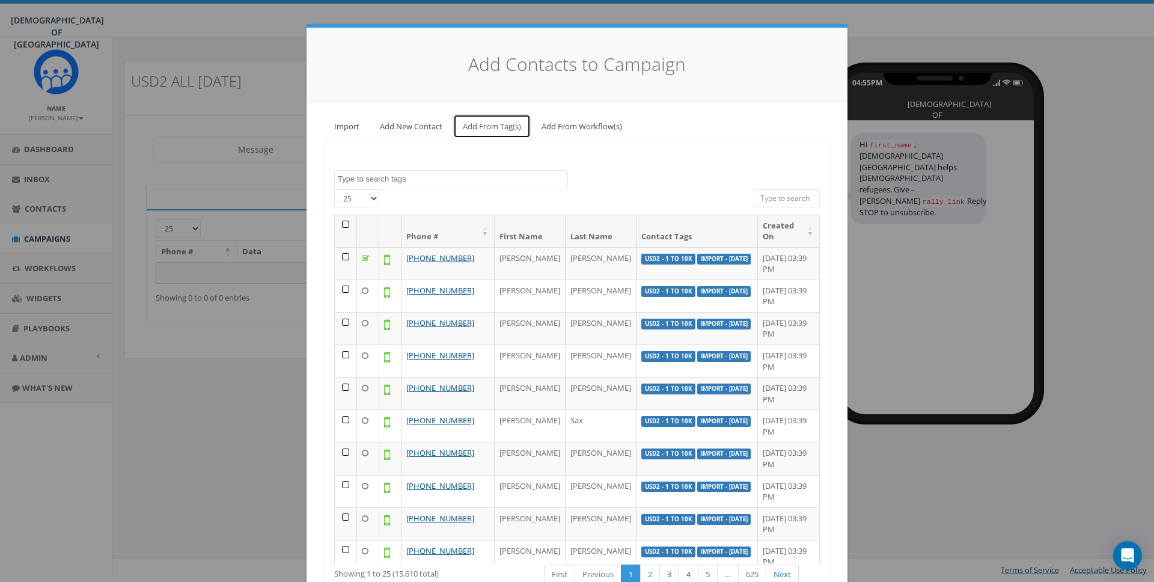
click at [481, 122] on link "Add From Tag(s)" at bounding box center [492, 126] width 78 height 25
click at [364, 183] on textarea "Search" at bounding box center [453, 179] width 230 height 11
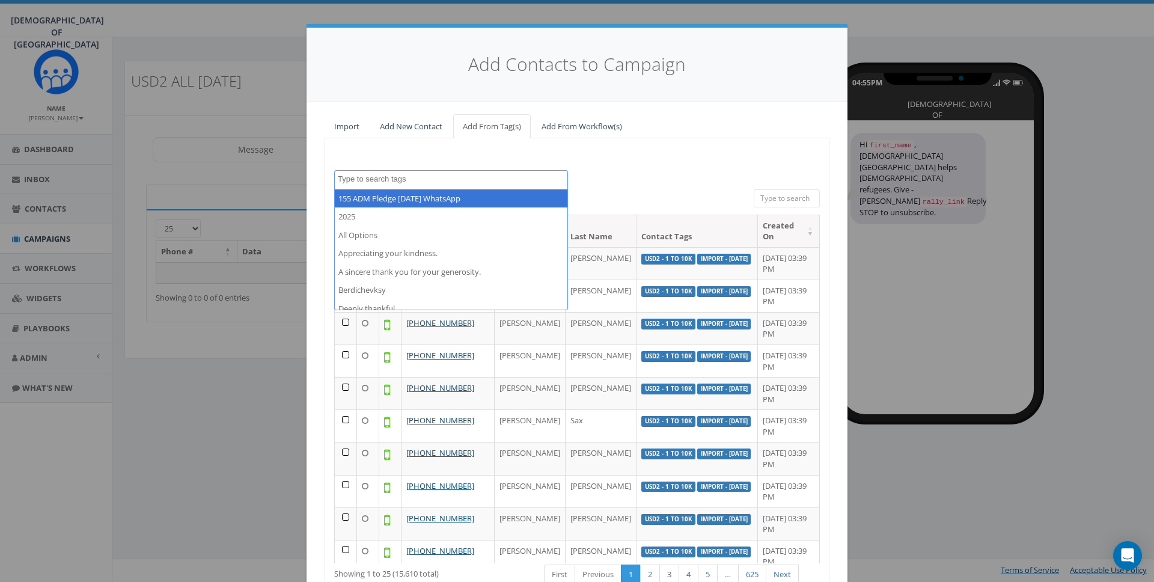
click at [662, 180] on div "155 ADM Pledge July 23 WhatsApp 2025 All Options Appreciating your kindness. A …" at bounding box center [577, 179] width 504 height 19
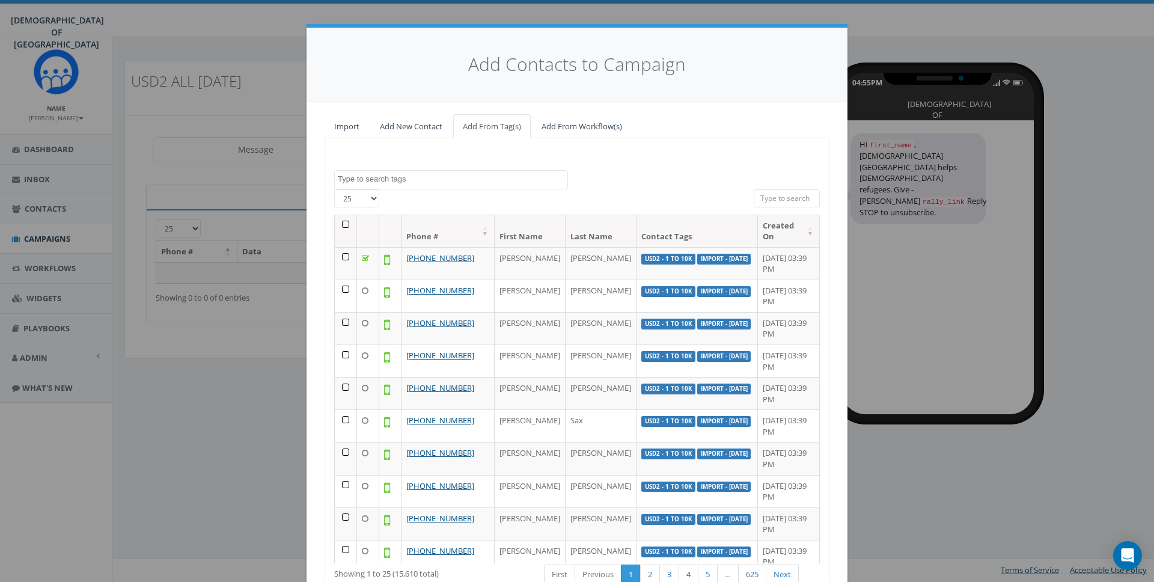
click at [760, 197] on input "search" at bounding box center [787, 198] width 66 height 18
click at [688, 180] on div "155 ADM Pledge July 23 WhatsApp 2025 All Options Appreciating your kindness. A …" at bounding box center [577, 179] width 504 height 19
click at [485, 183] on textarea "Search" at bounding box center [453, 179] width 230 height 11
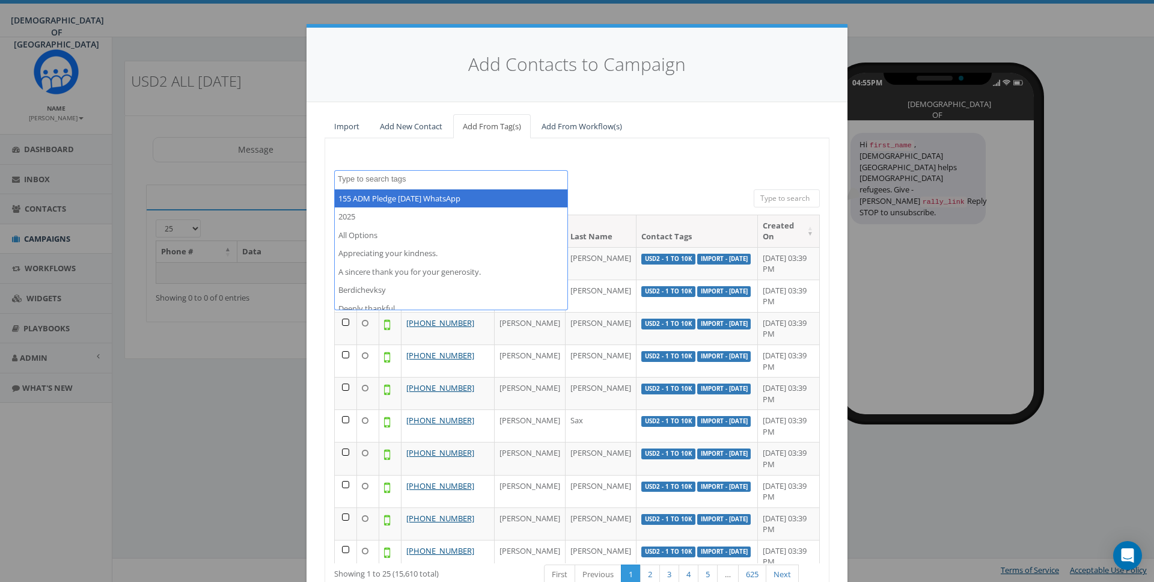
click at [485, 183] on textarea "Search" at bounding box center [453, 179] width 230 height 11
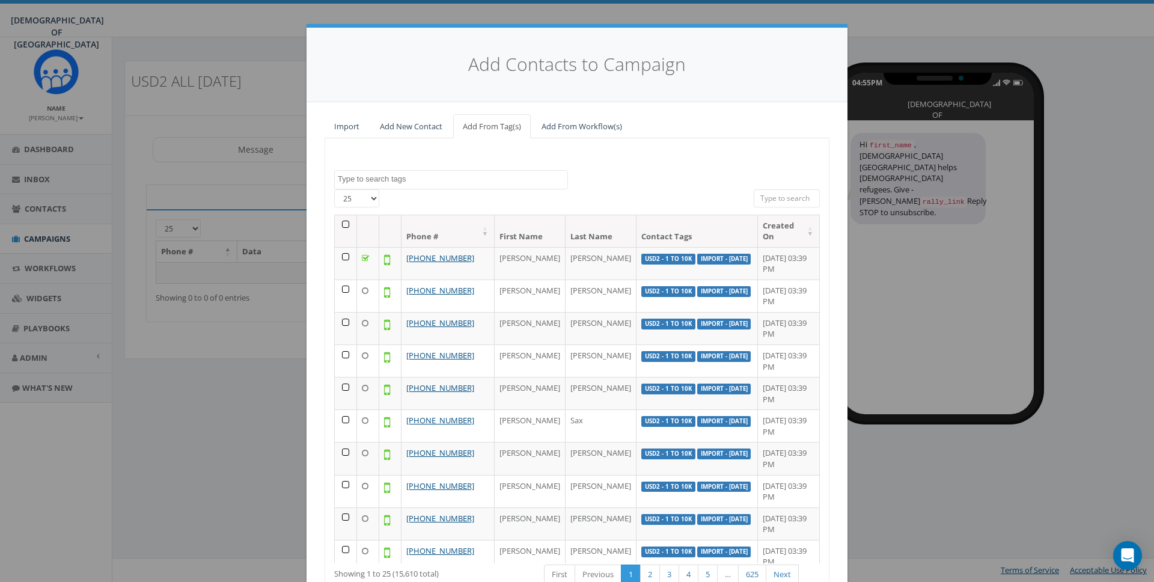
click at [658, 181] on div "155 ADM Pledge July 23 WhatsApp 2025 All Options Appreciating your kindness. A …" at bounding box center [577, 179] width 504 height 19
click at [432, 125] on link "Add New Contact" at bounding box center [411, 126] width 82 height 25
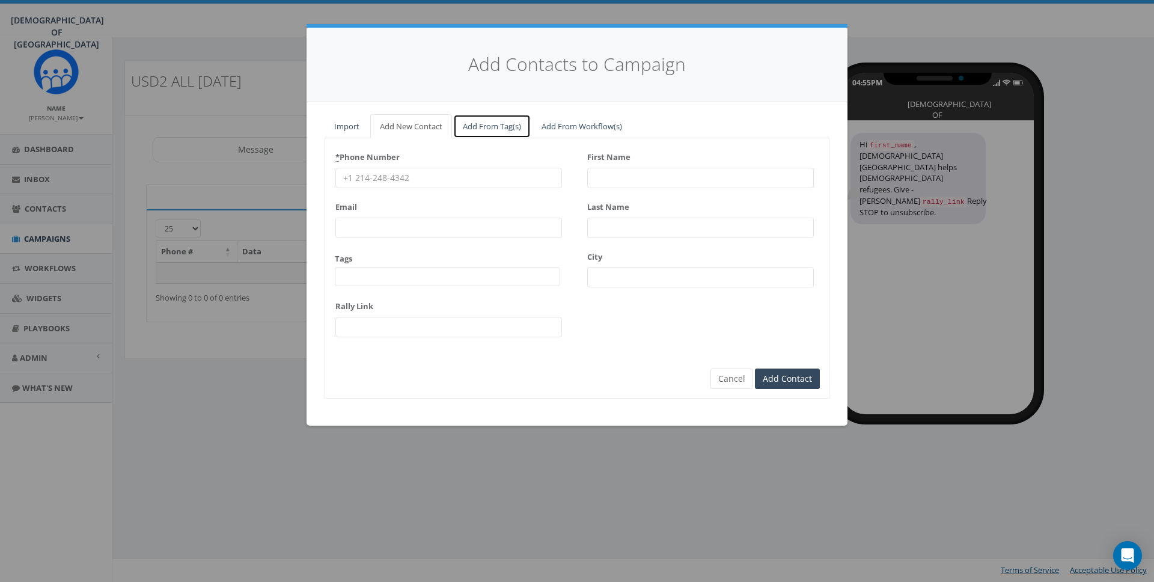
click at [470, 120] on link "Add From Tag(s)" at bounding box center [492, 126] width 78 height 25
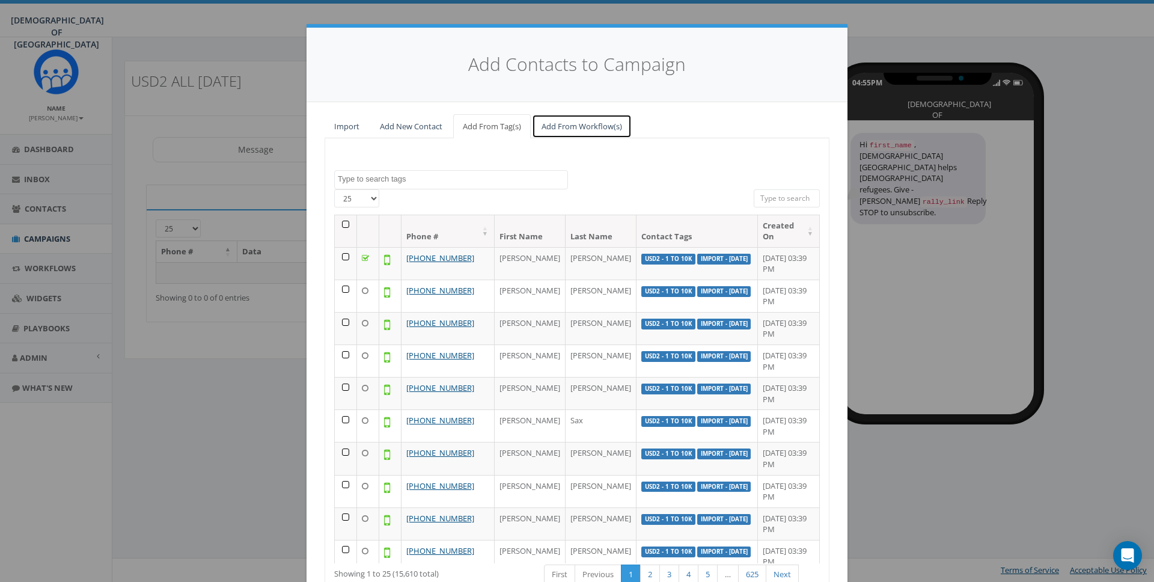
click at [547, 121] on link "Add From Workflow(s)" at bounding box center [582, 126] width 100 height 25
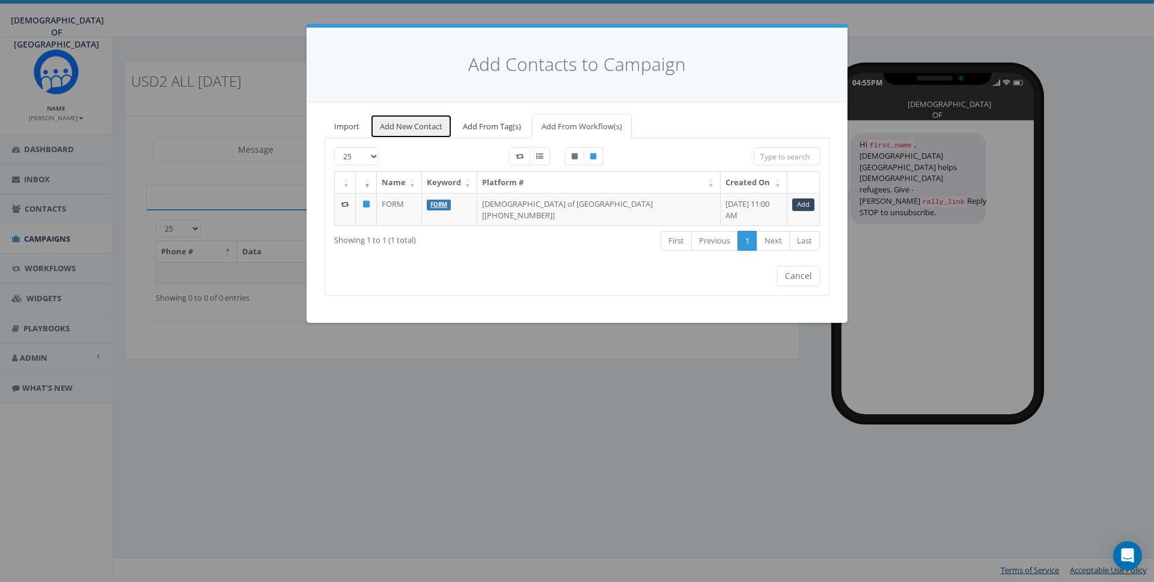
click at [396, 124] on link "Add New Contact" at bounding box center [411, 126] width 82 height 25
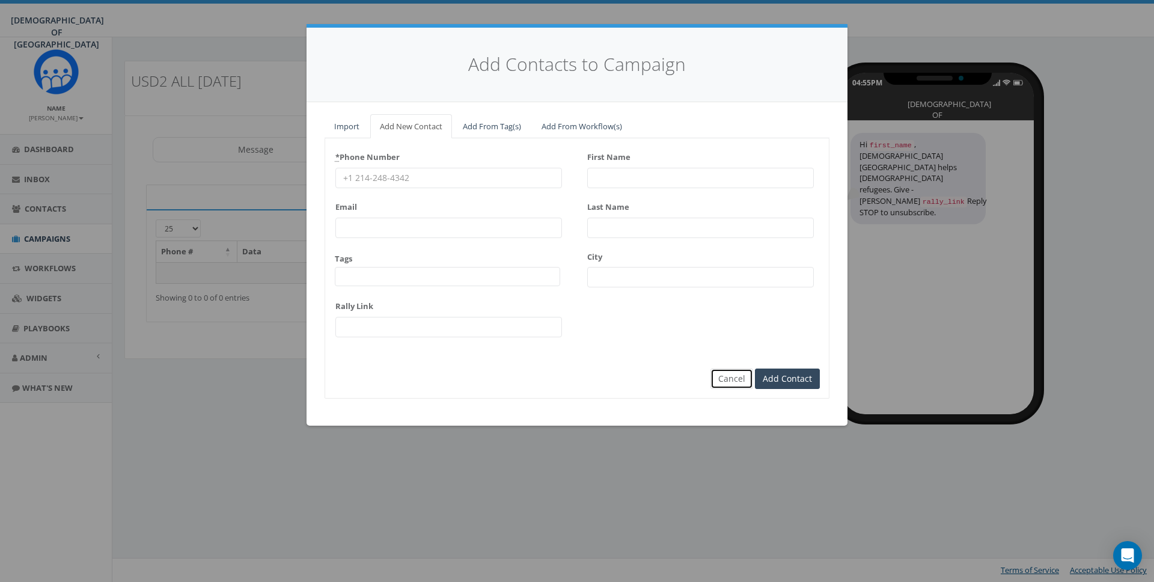
click at [734, 373] on button "Cancel" at bounding box center [731, 378] width 43 height 20
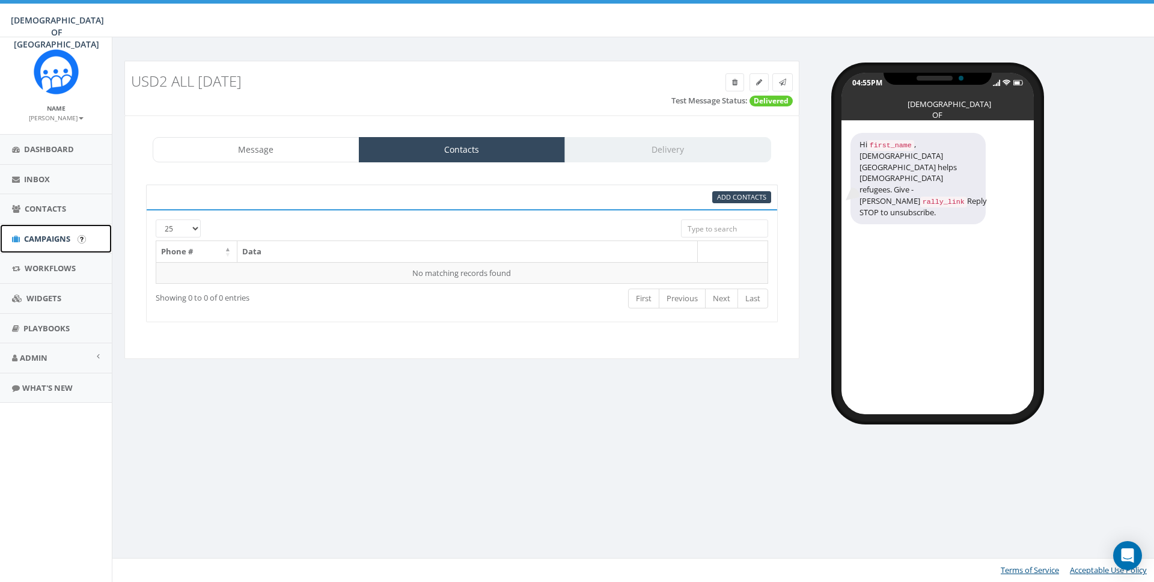
click at [44, 239] on span "Campaigns" at bounding box center [47, 238] width 46 height 11
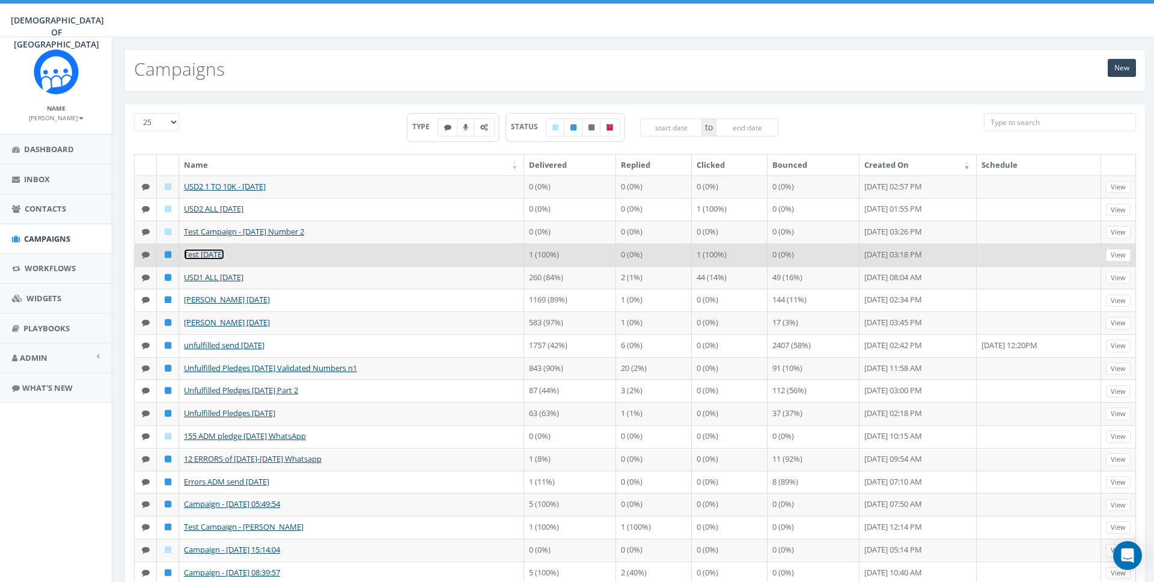
click at [205, 254] on link "Test [DATE]" at bounding box center [204, 254] width 40 height 11
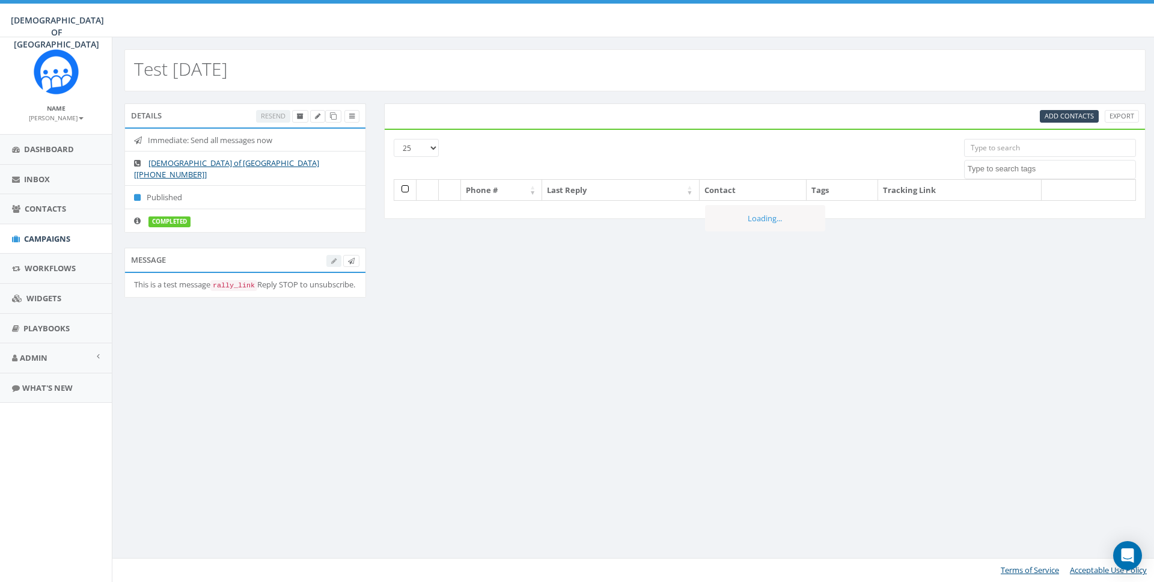
select select
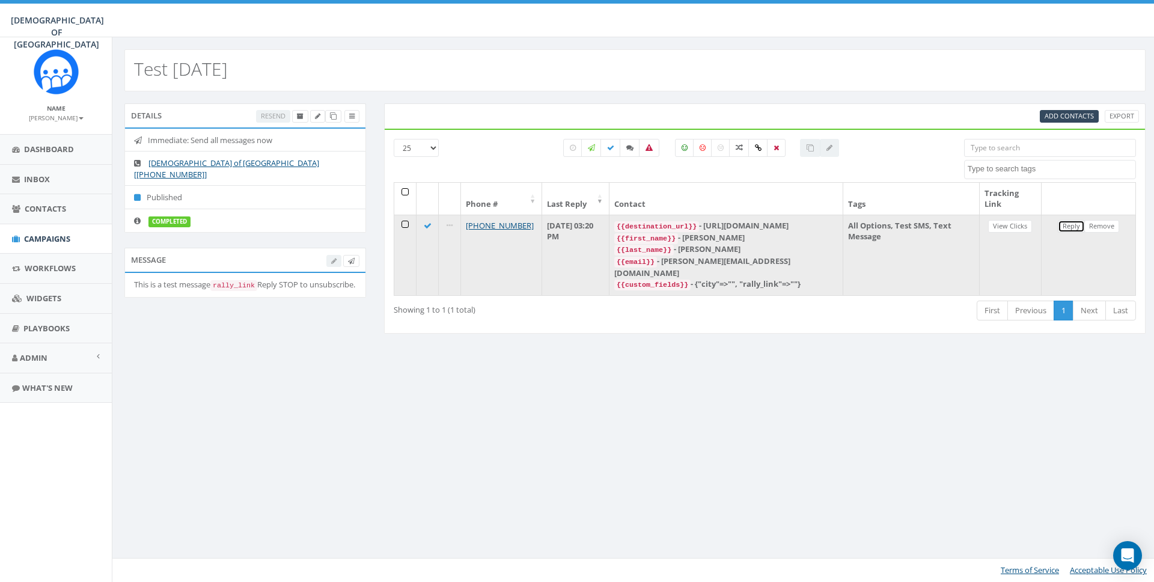
click at [1070, 222] on link "Reply" at bounding box center [1071, 226] width 27 height 13
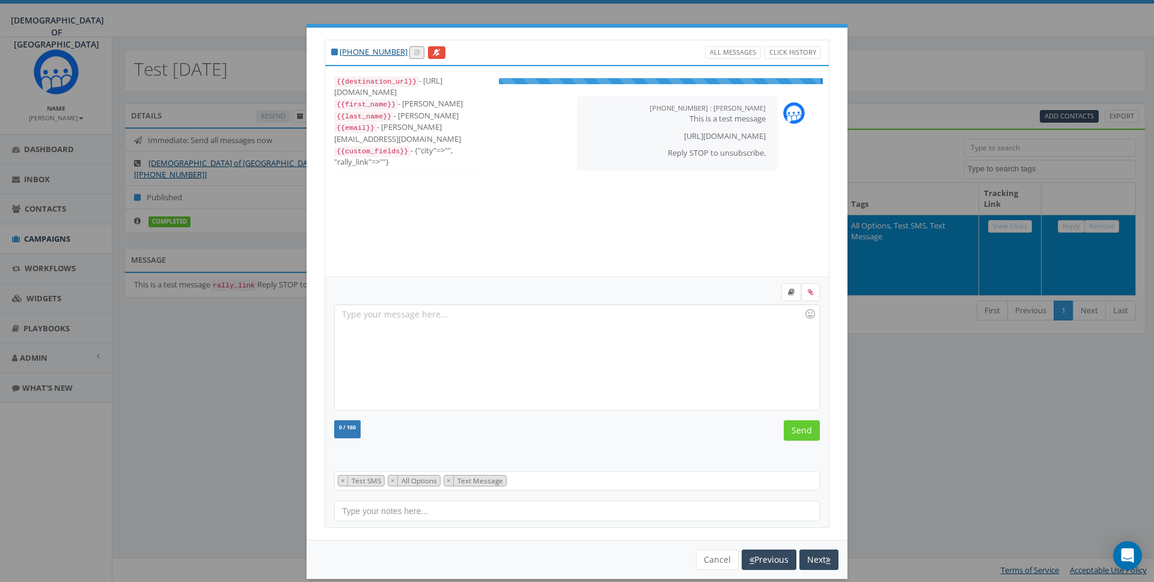
scroll to position [24, 0]
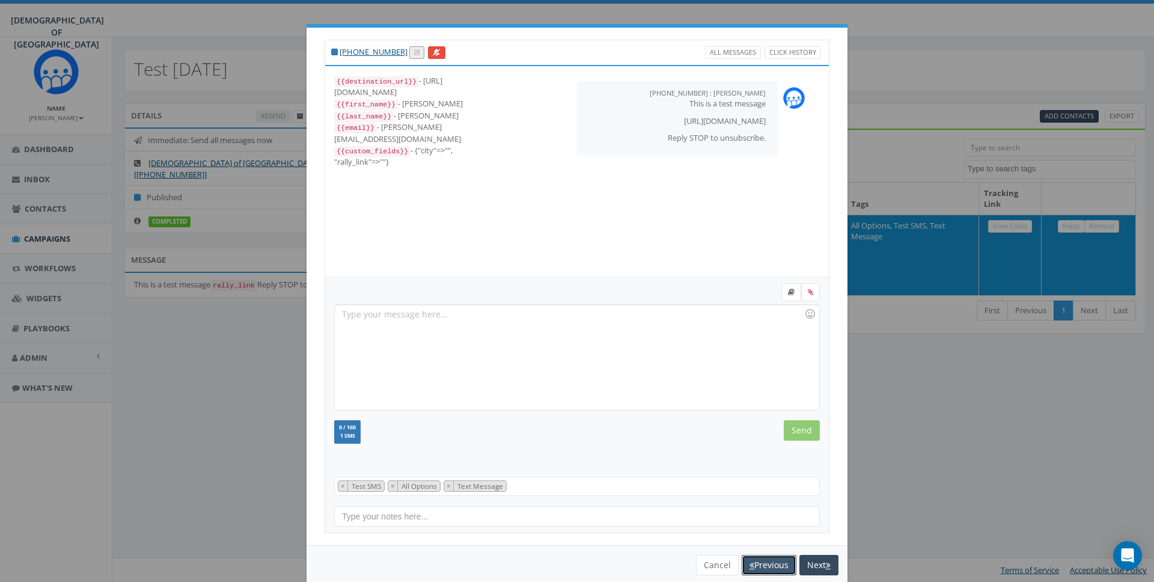
click at [761, 558] on button "Previous" at bounding box center [769, 565] width 55 height 20
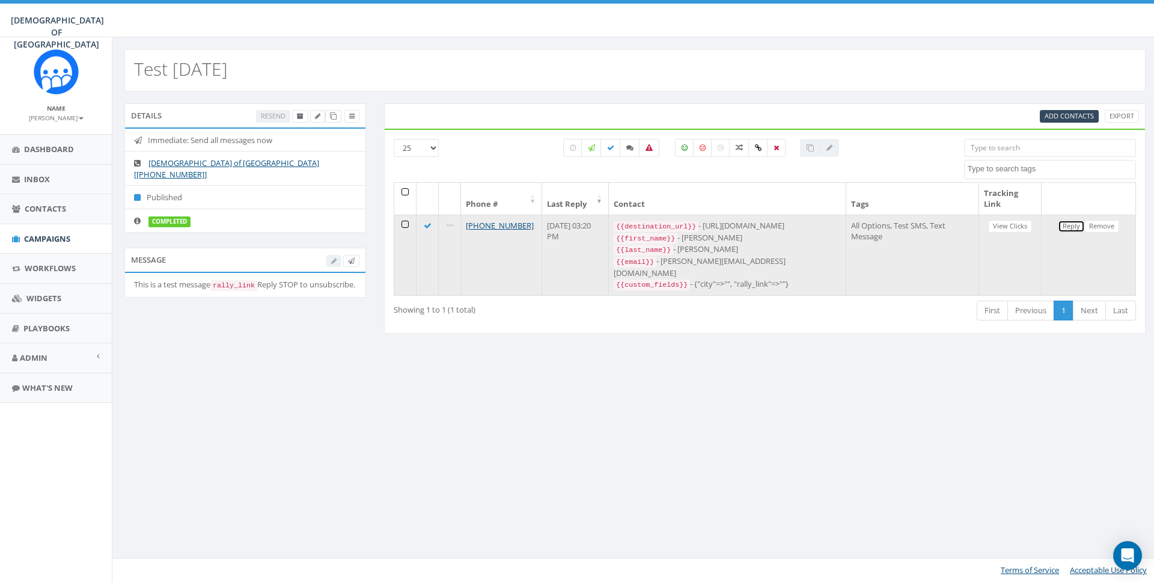
click at [1073, 224] on link "Reply" at bounding box center [1071, 226] width 27 height 13
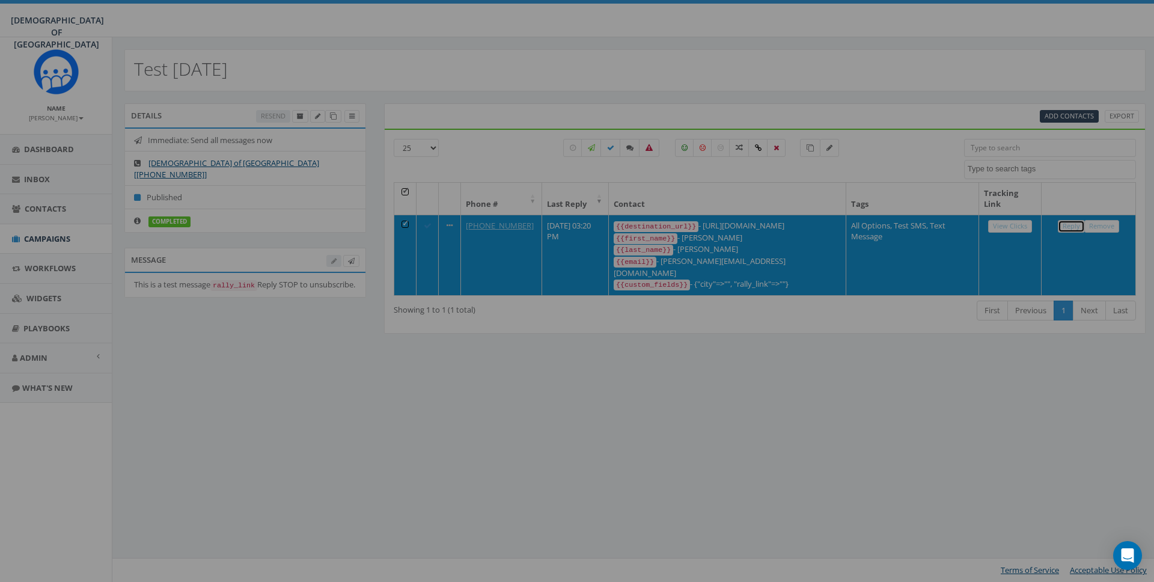
select select "Test SMS"
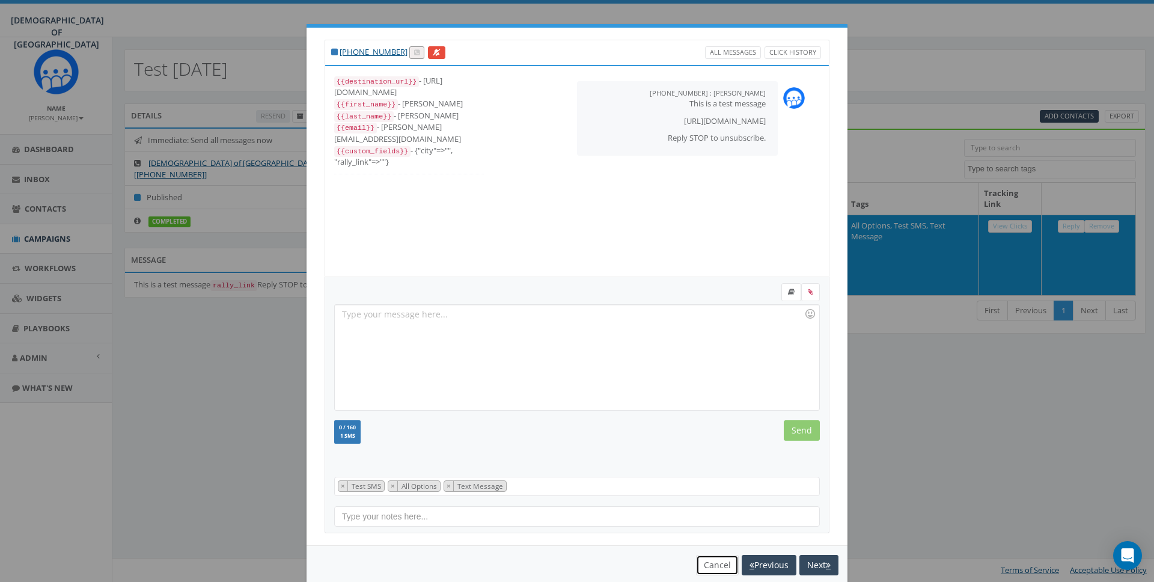
click at [724, 558] on button "Cancel" at bounding box center [717, 565] width 43 height 20
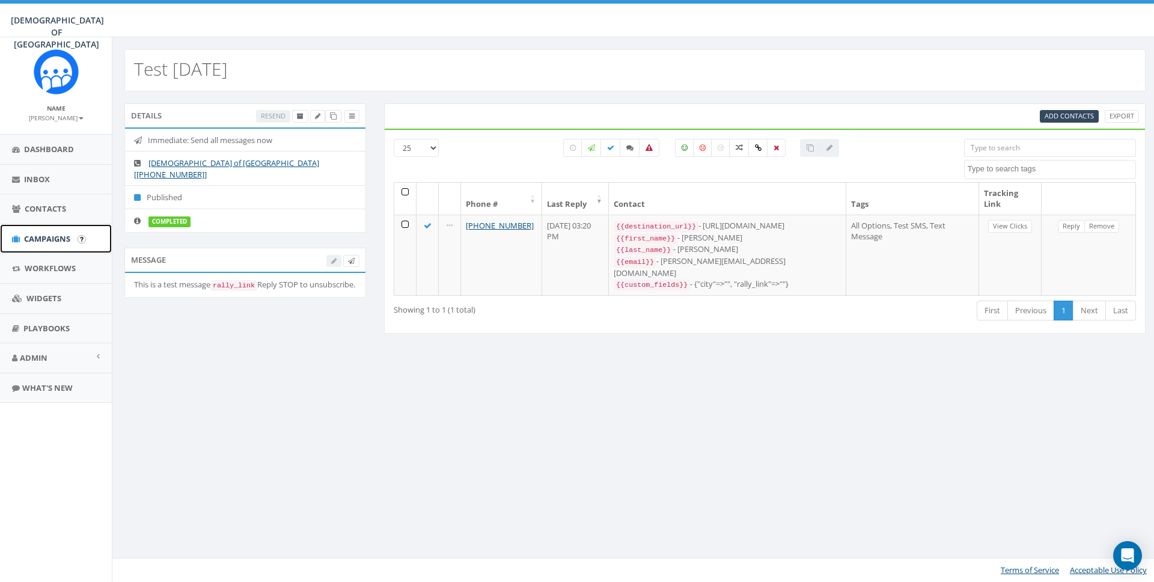
click at [37, 234] on span "Campaigns" at bounding box center [47, 238] width 46 height 11
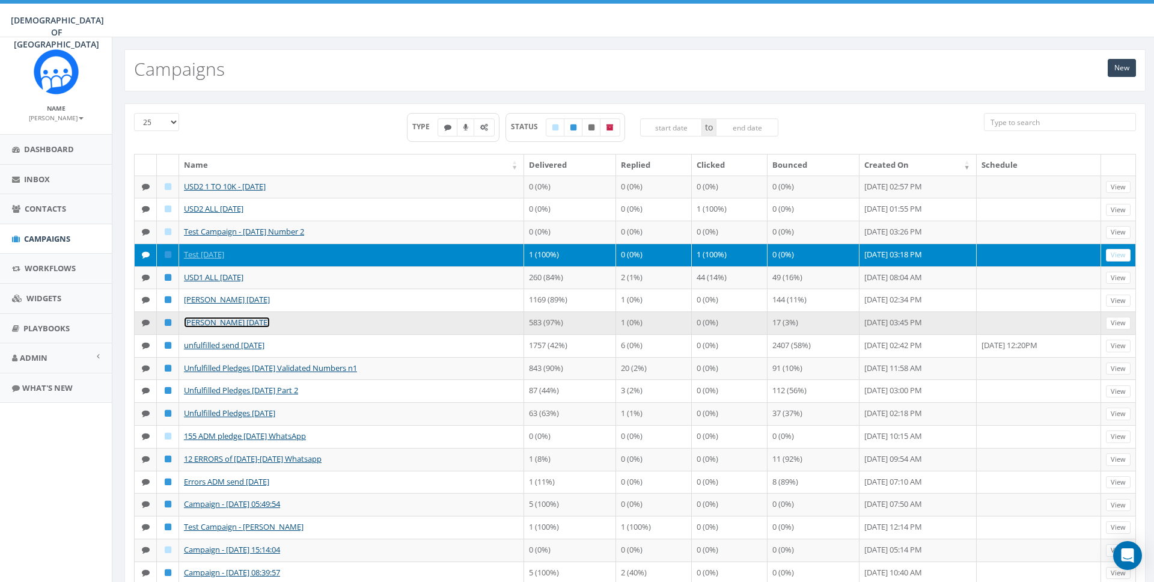
click at [204, 321] on link "[PERSON_NAME] [DATE]" at bounding box center [227, 322] width 86 height 11
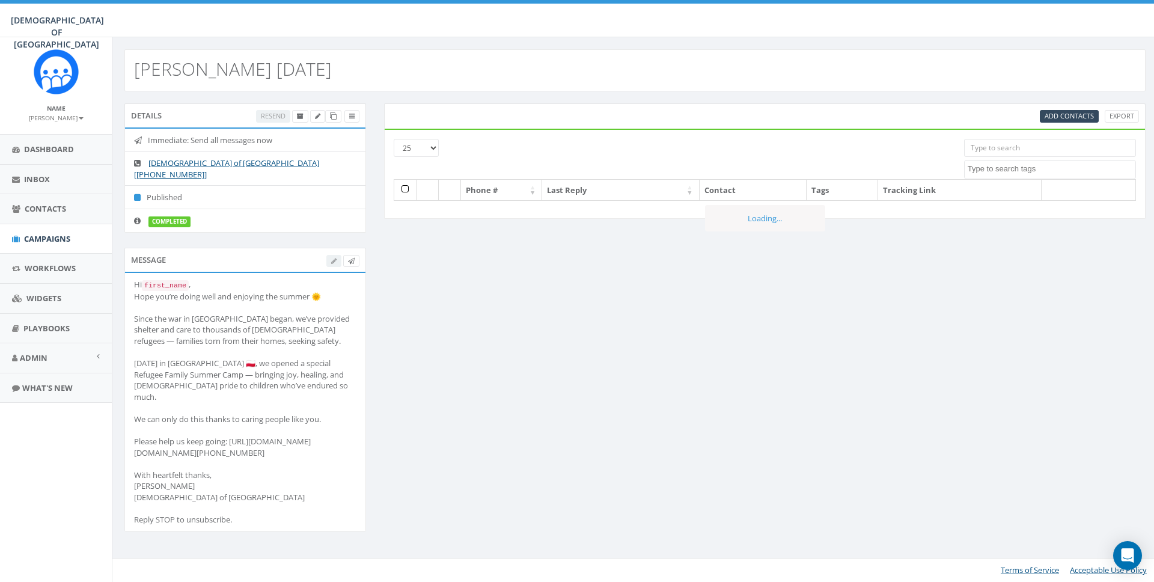
select select
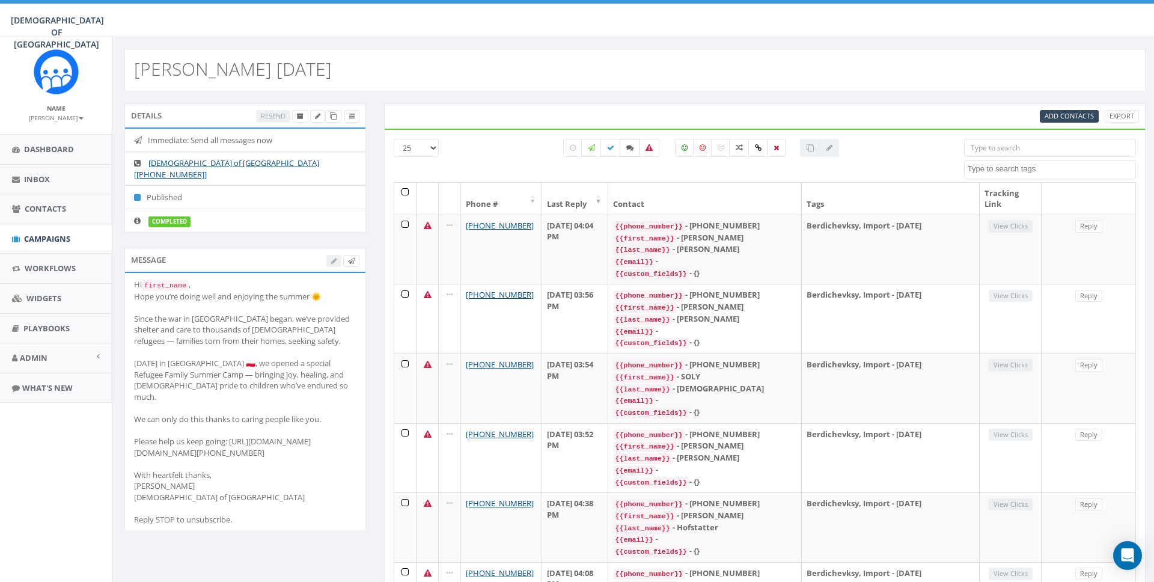
click at [633, 148] on label at bounding box center [630, 148] width 20 height 18
checkbox input "true"
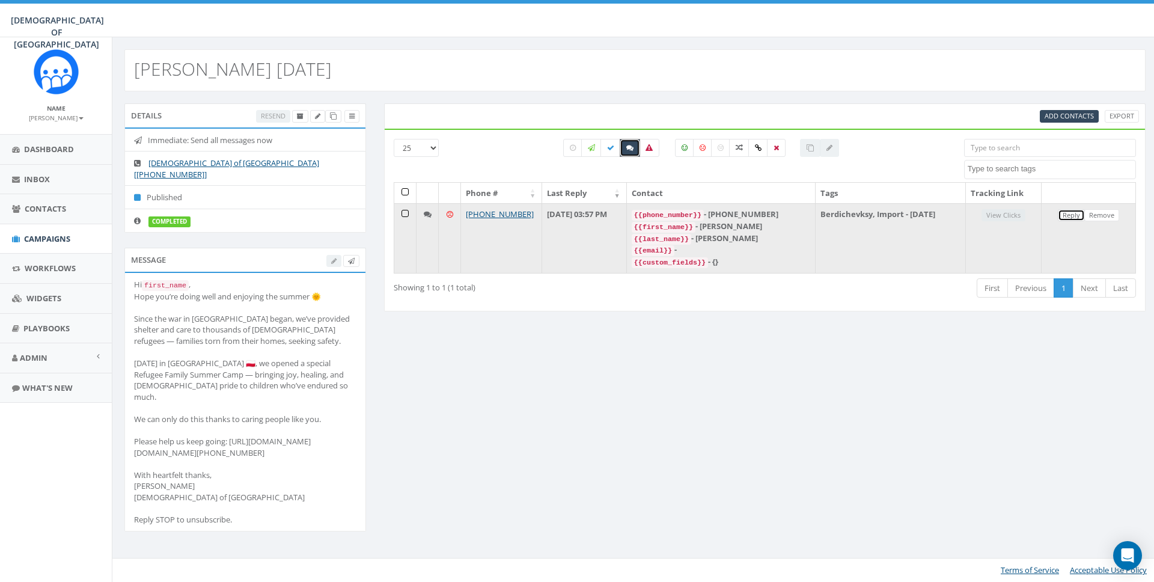
click at [1067, 219] on link "Reply" at bounding box center [1071, 215] width 27 height 13
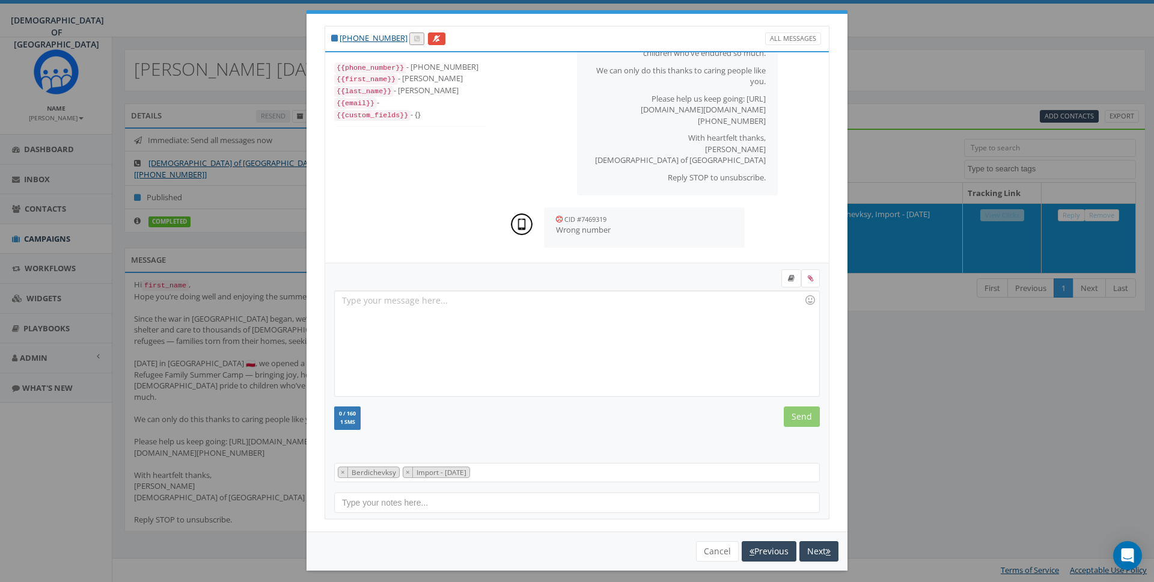
scroll to position [20, 0]
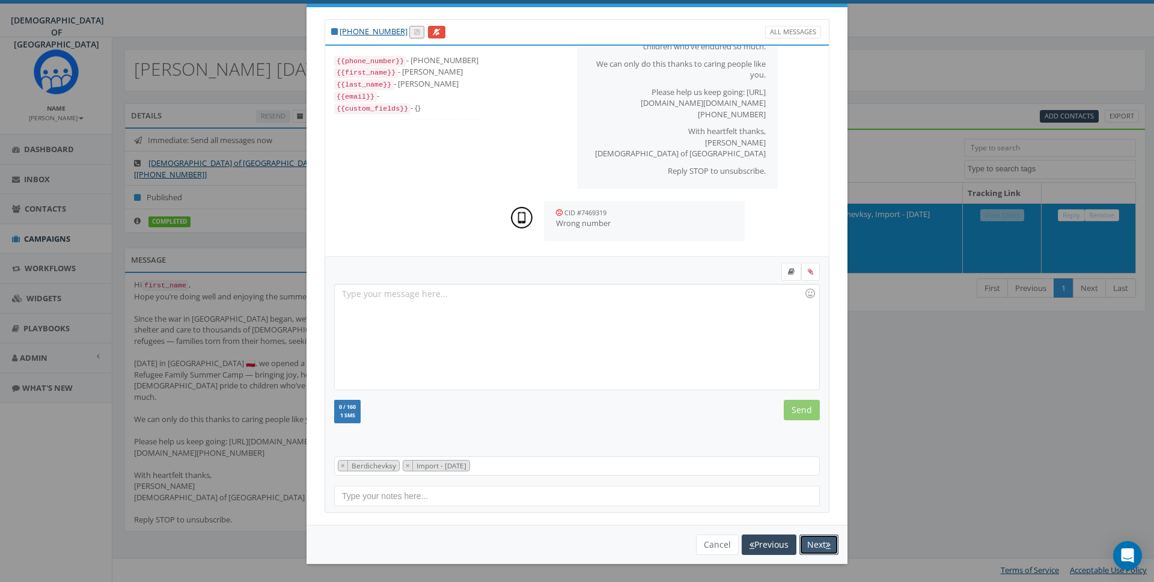
click at [820, 540] on button "Next" at bounding box center [818, 544] width 39 height 20
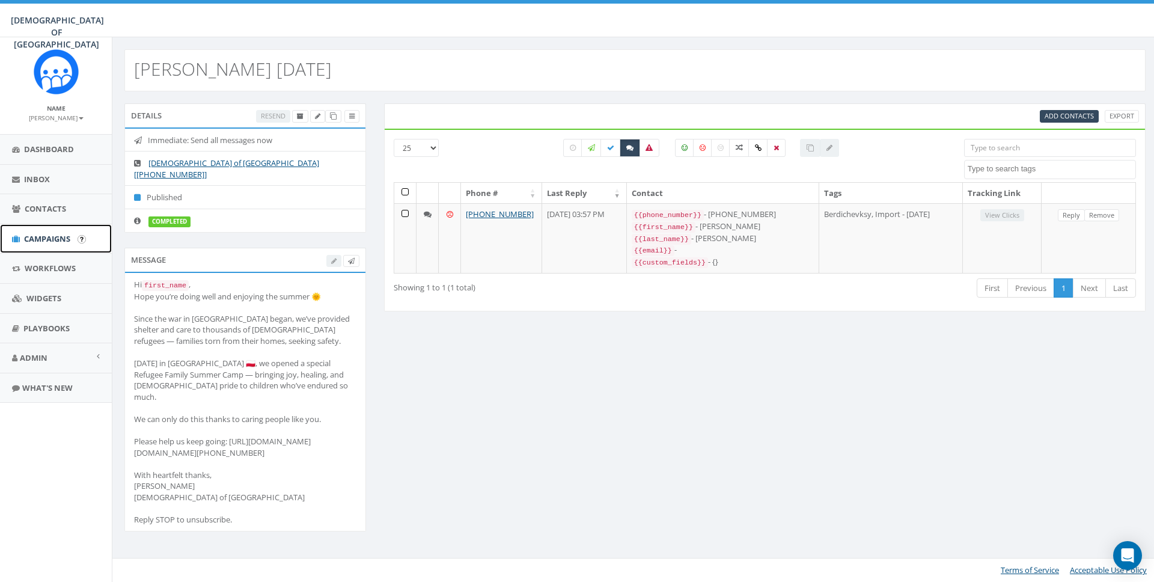
click at [44, 230] on link "Campaigns" at bounding box center [56, 238] width 112 height 29
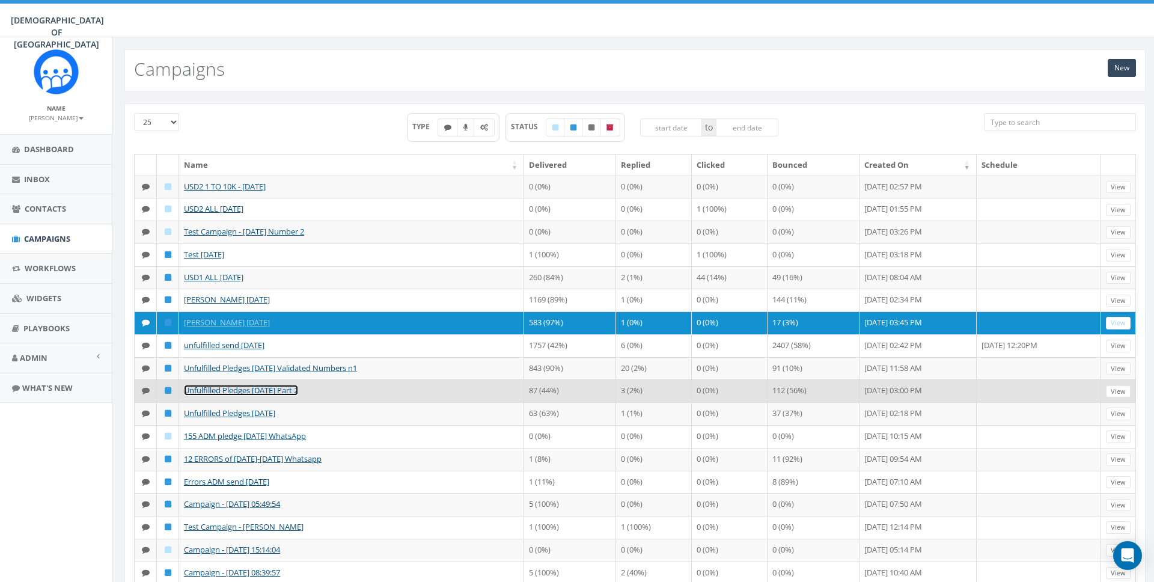
click at [222, 390] on link "Unfulfilled Pledges [DATE] Part 2" at bounding box center [241, 390] width 114 height 11
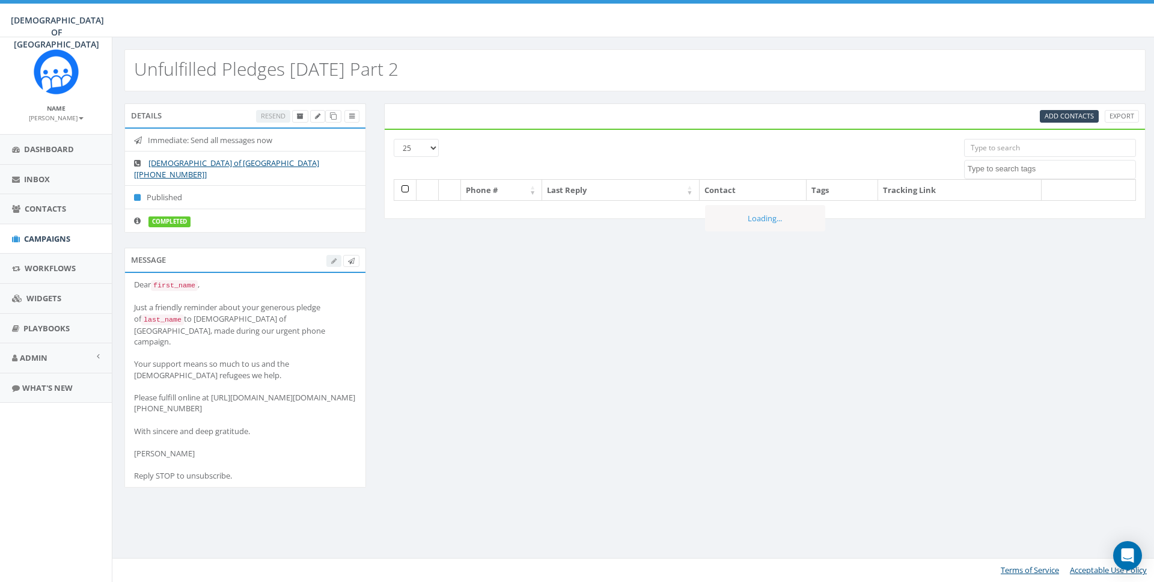
select select
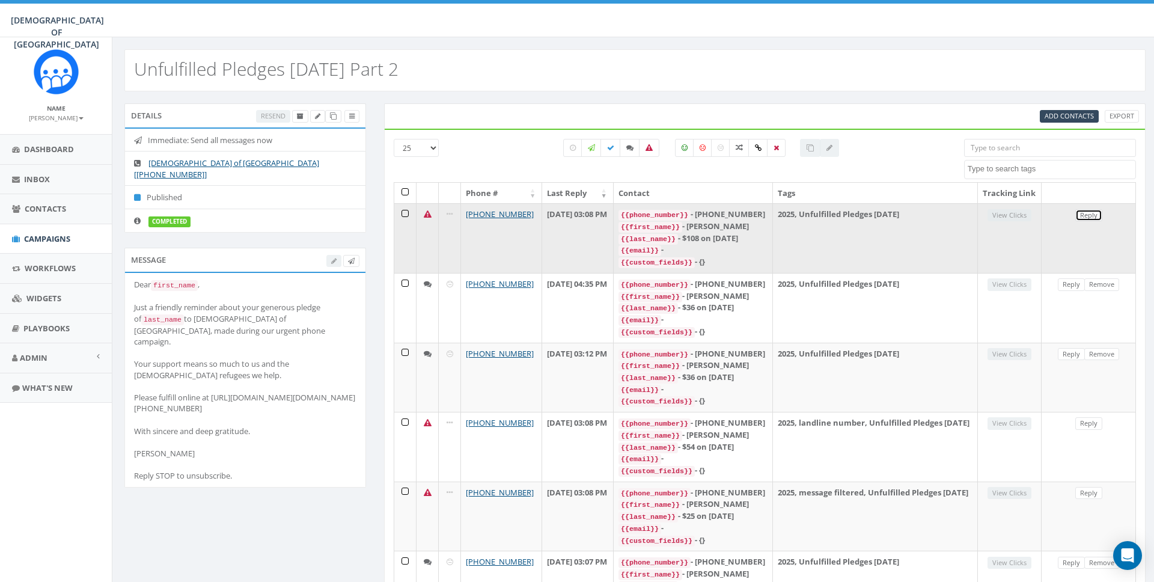
click at [1090, 222] on link "Reply" at bounding box center [1088, 215] width 27 height 13
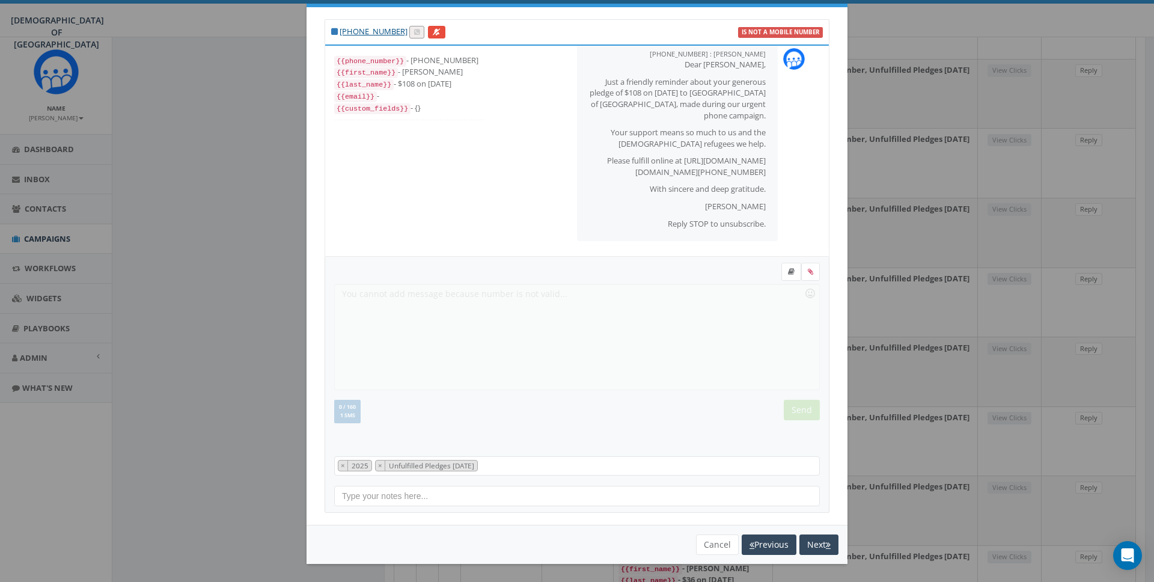
scroll to position [568, 0]
click at [712, 539] on button "Cancel" at bounding box center [717, 544] width 43 height 20
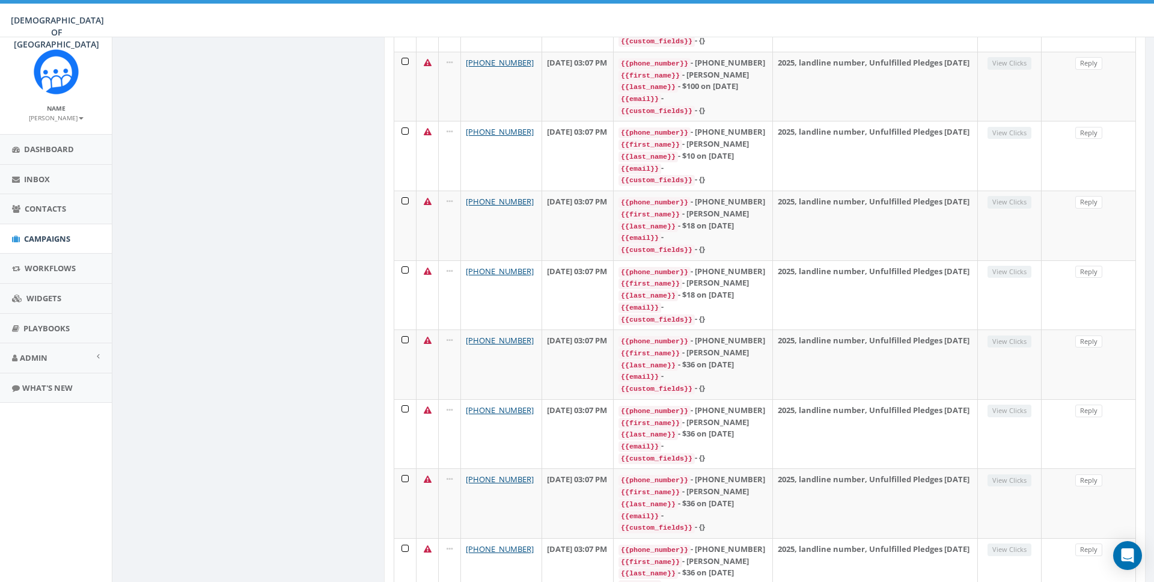
scroll to position [0, 0]
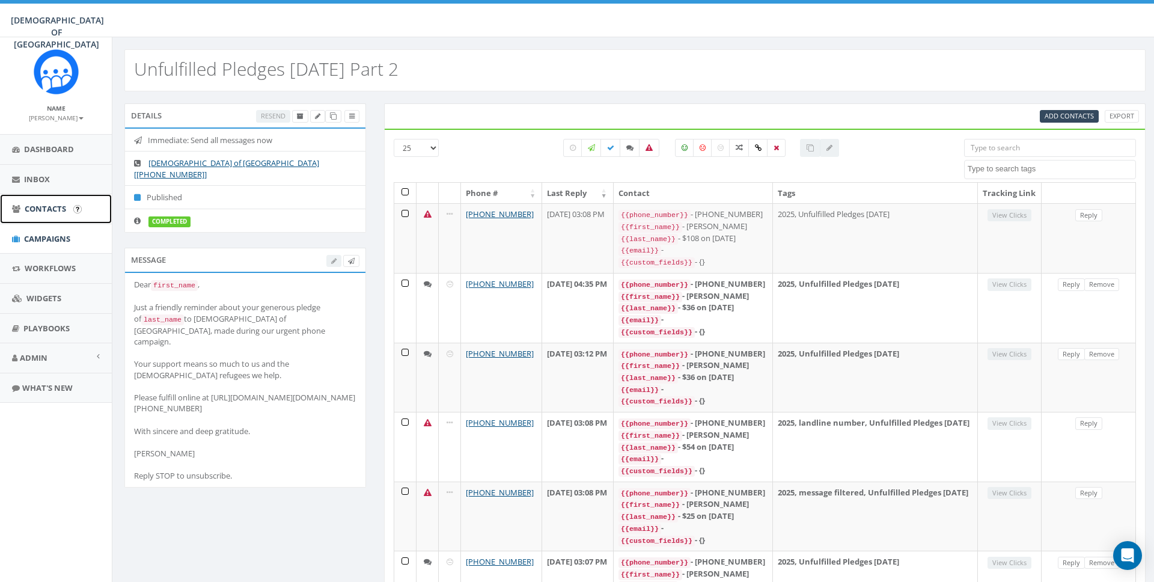
click at [36, 207] on span "Contacts" at bounding box center [45, 208] width 41 height 11
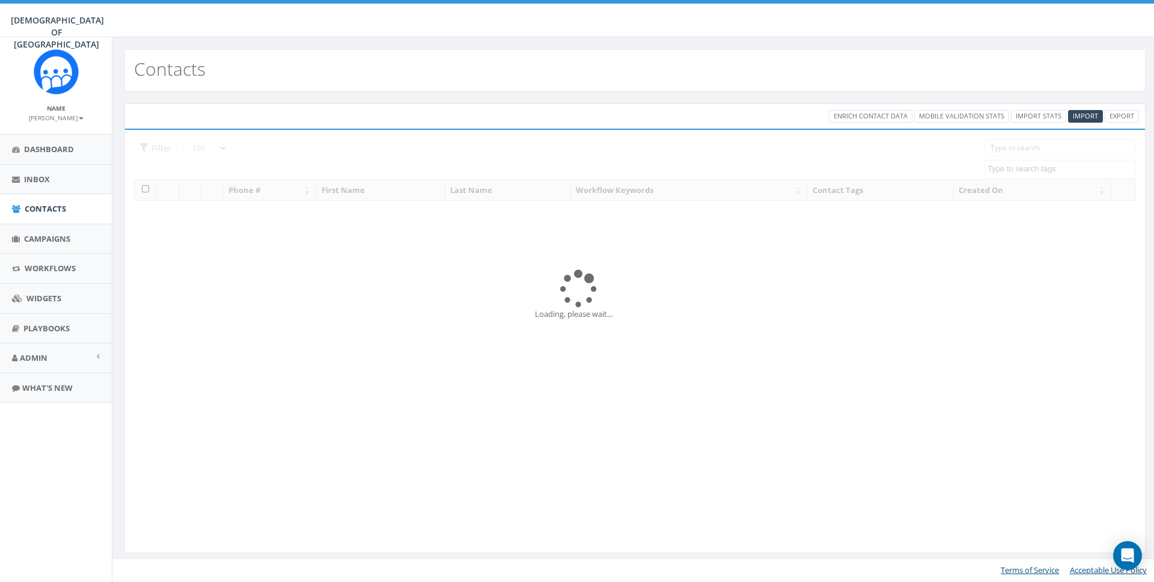
select select "100"
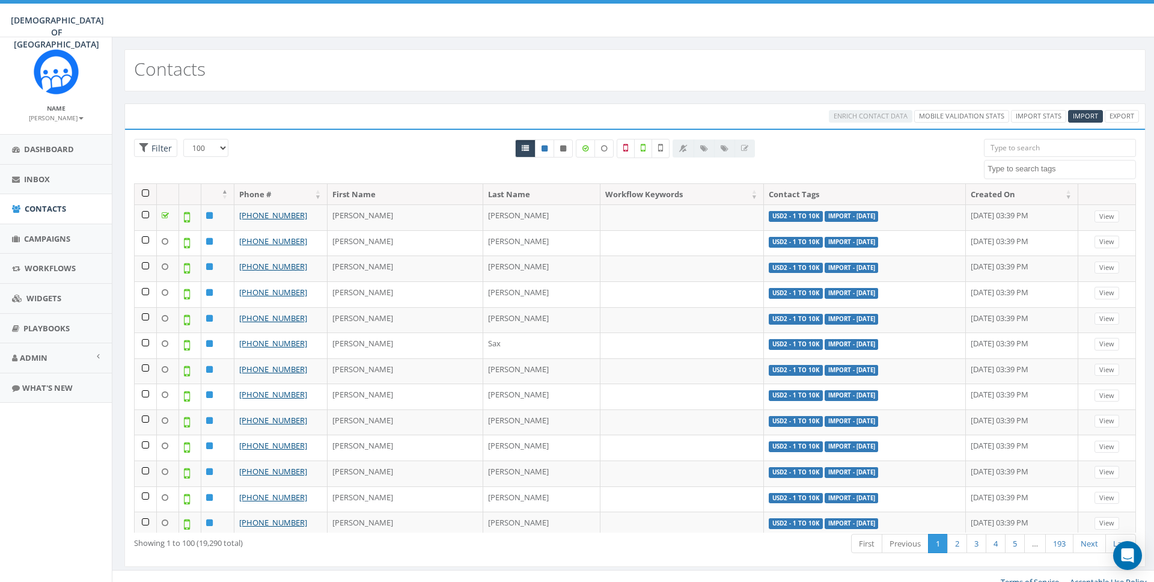
click at [1028, 168] on textarea "Search" at bounding box center [1061, 168] width 148 height 11
select select "155 ADM Pledge [DATE] WhatsApp"
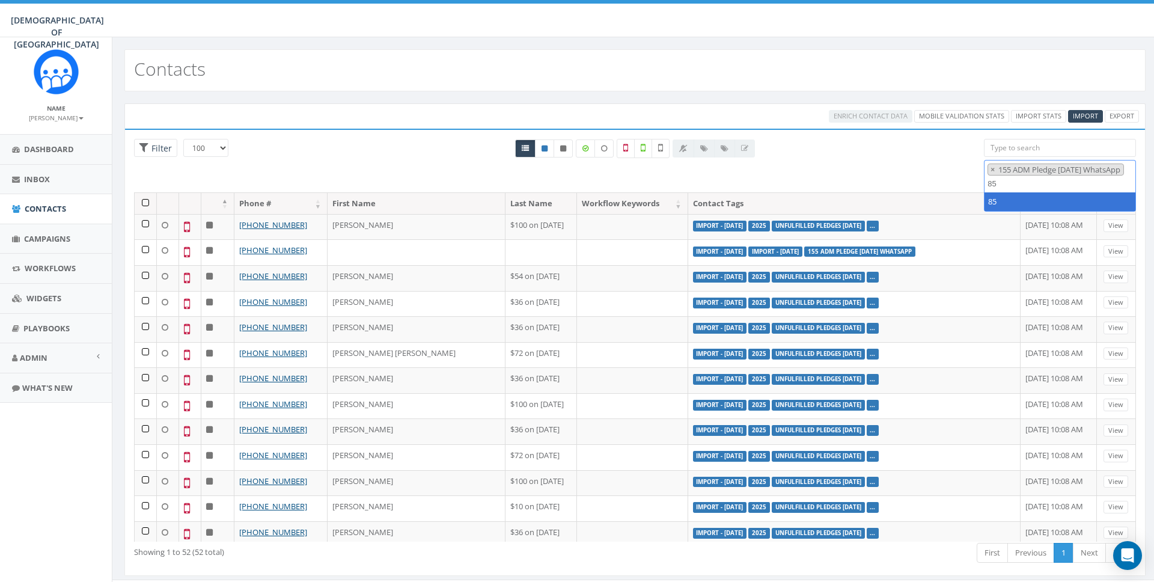
type textarea "8"
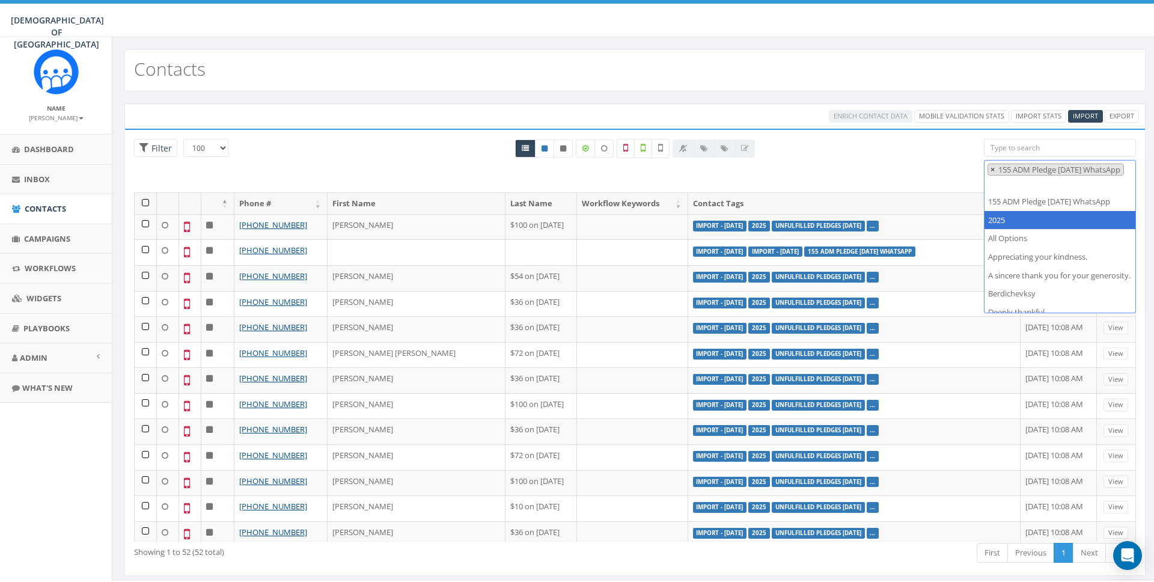
click at [992, 165] on span "×" at bounding box center [992, 169] width 4 height 11
select select
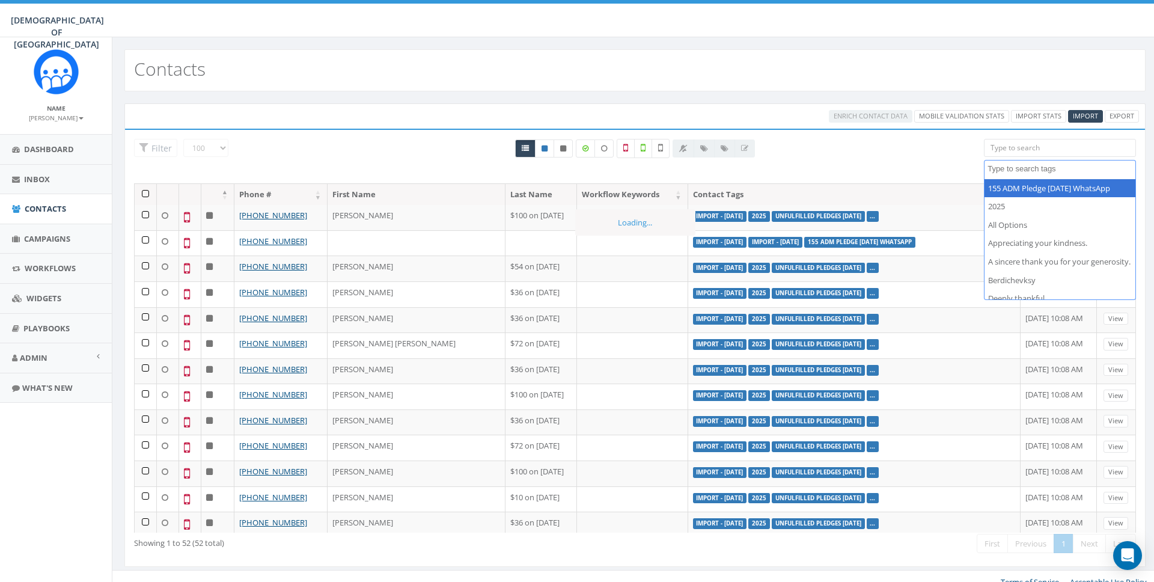
click at [1004, 151] on input "search" at bounding box center [1060, 148] width 152 height 18
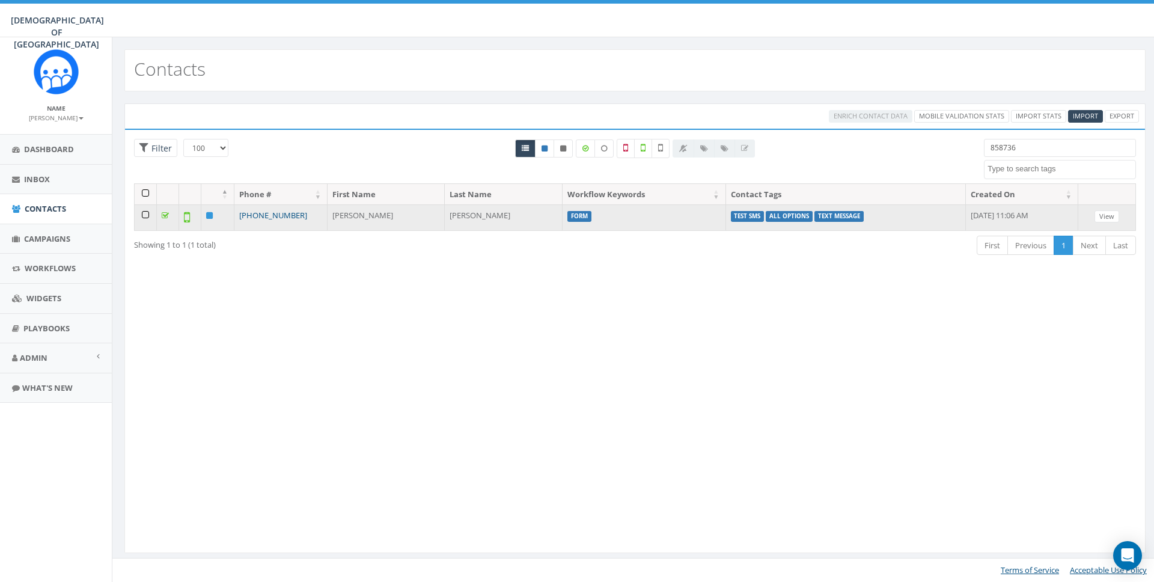
type input "858736"
click at [265, 211] on link "[PHONE_NUMBER]" at bounding box center [273, 215] width 68 height 11
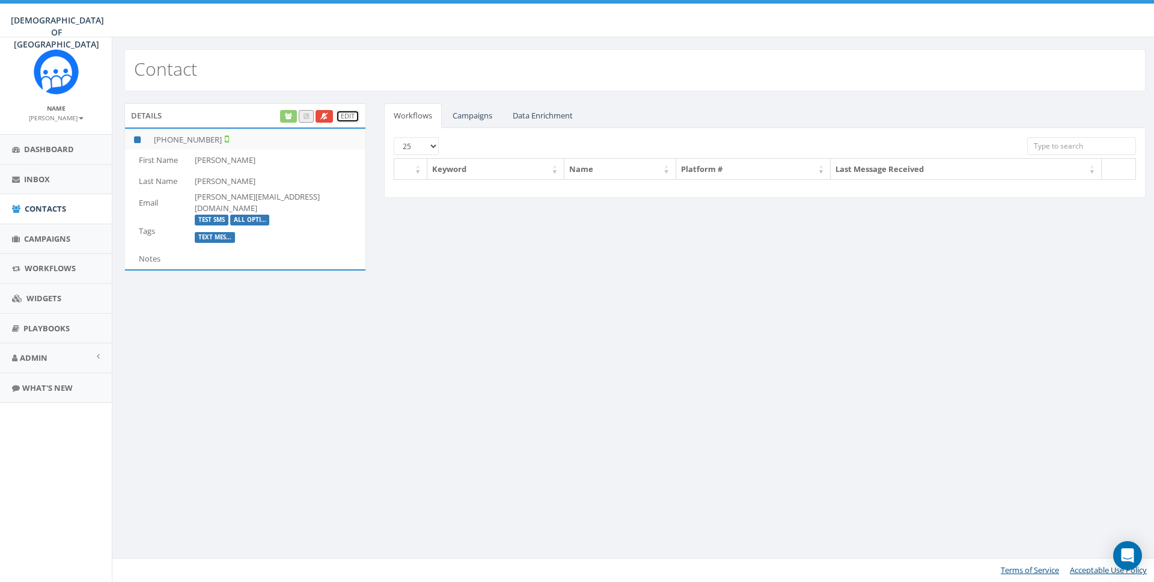
click at [346, 112] on link "Edit" at bounding box center [347, 116] width 23 height 13
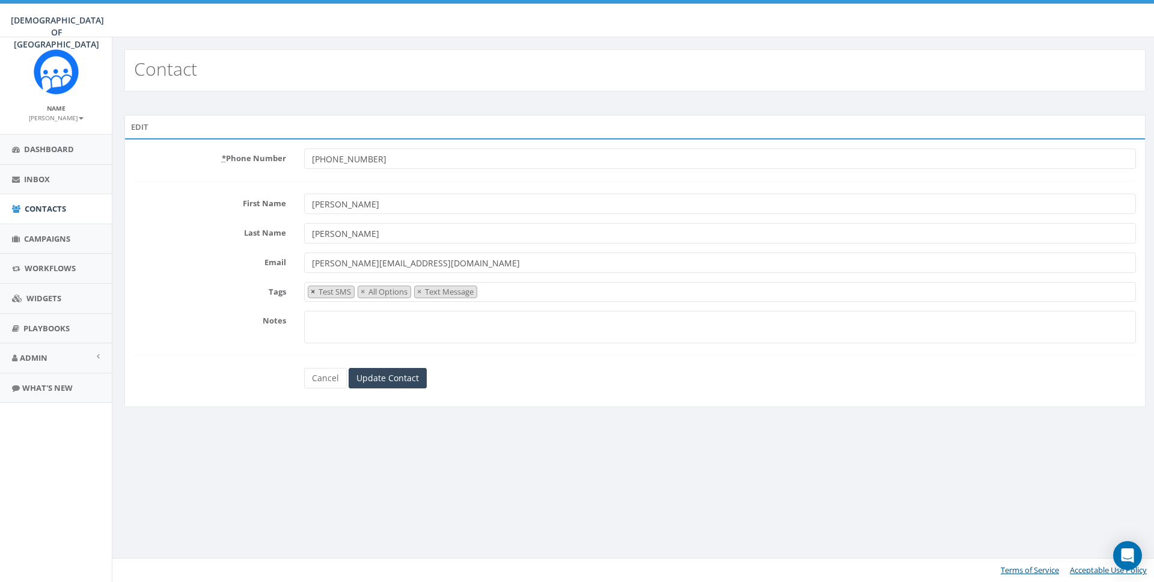
click at [308, 288] on button "×" at bounding box center [312, 291] width 9 height 11
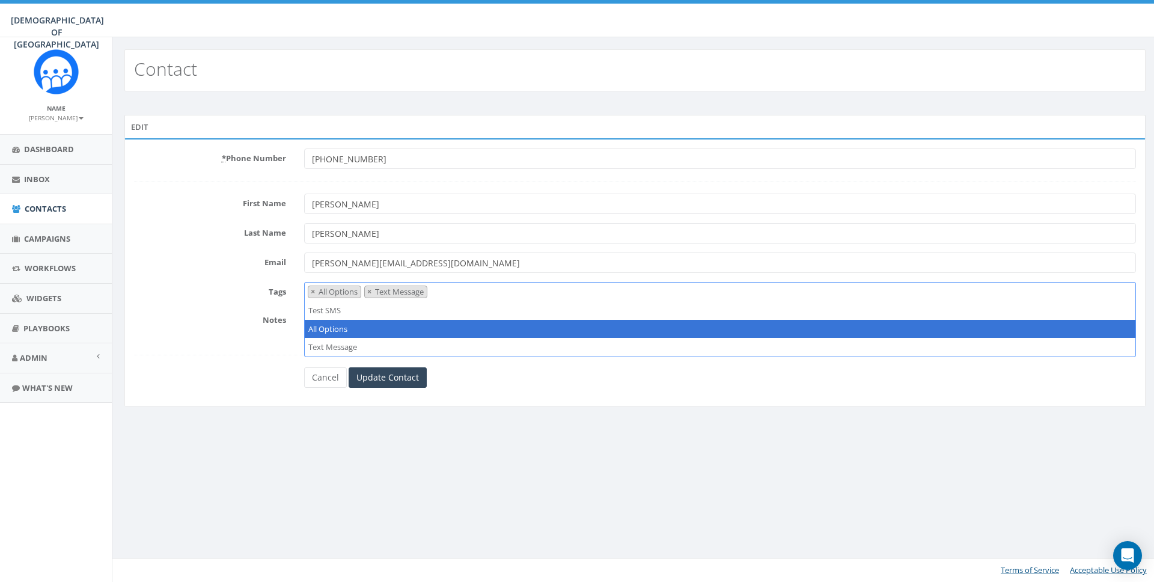
click at [308, 288] on button "×" at bounding box center [312, 291] width 9 height 11
select select "Text Message"
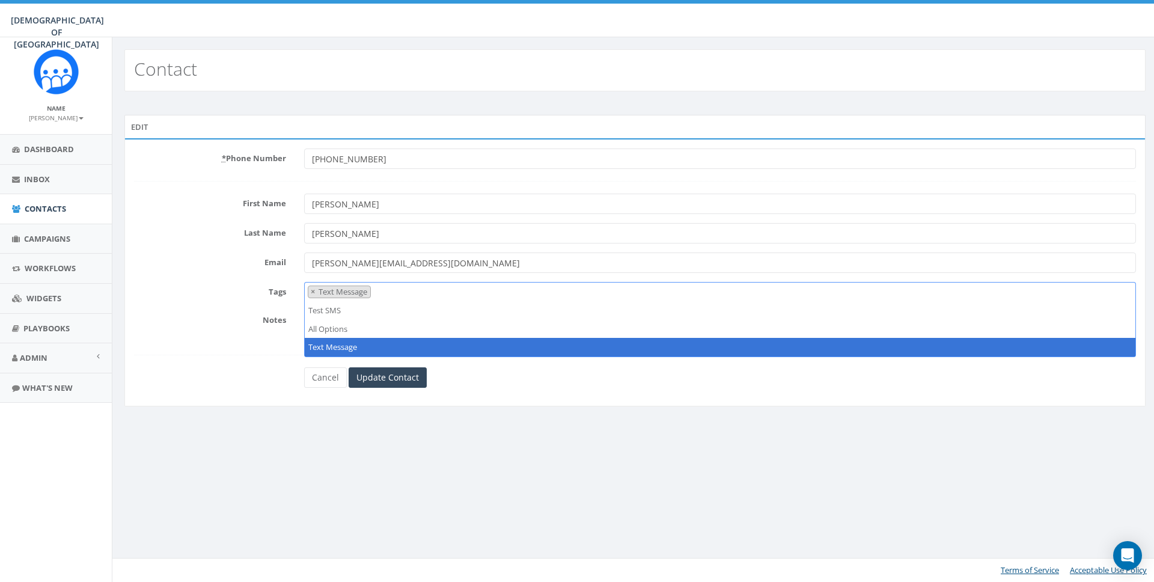
click at [308, 288] on button "×" at bounding box center [312, 291] width 9 height 11
select select
click at [428, 445] on div "Contact Edit * Phone Number [PHONE_NUMBER] First Name [PERSON_NAME] Name [PERSO…" at bounding box center [635, 309] width 1046 height 544
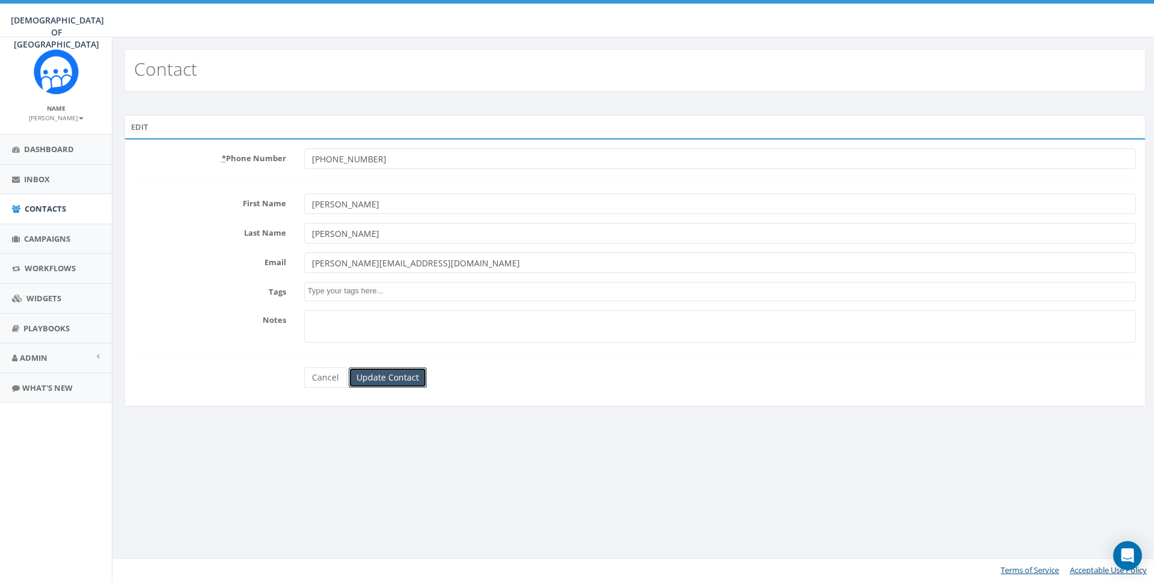
click at [392, 376] on input "Update Contact" at bounding box center [388, 377] width 78 height 20
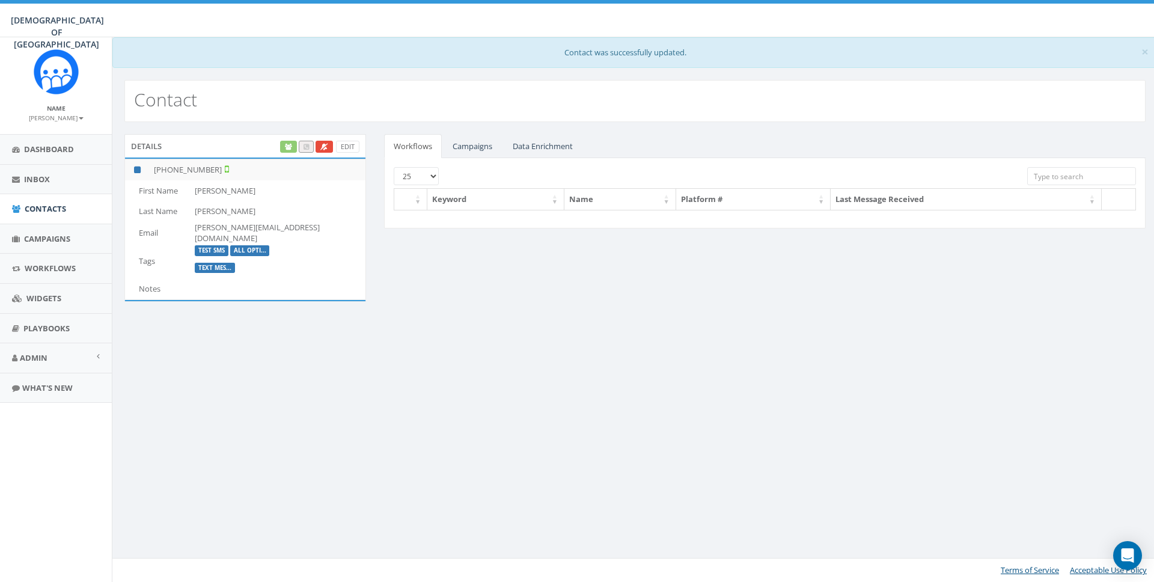
click at [435, 359] on div "× Contact was successfully updated. Contact Details Edit [PHONE_NUMBER] First N…" at bounding box center [635, 309] width 1046 height 544
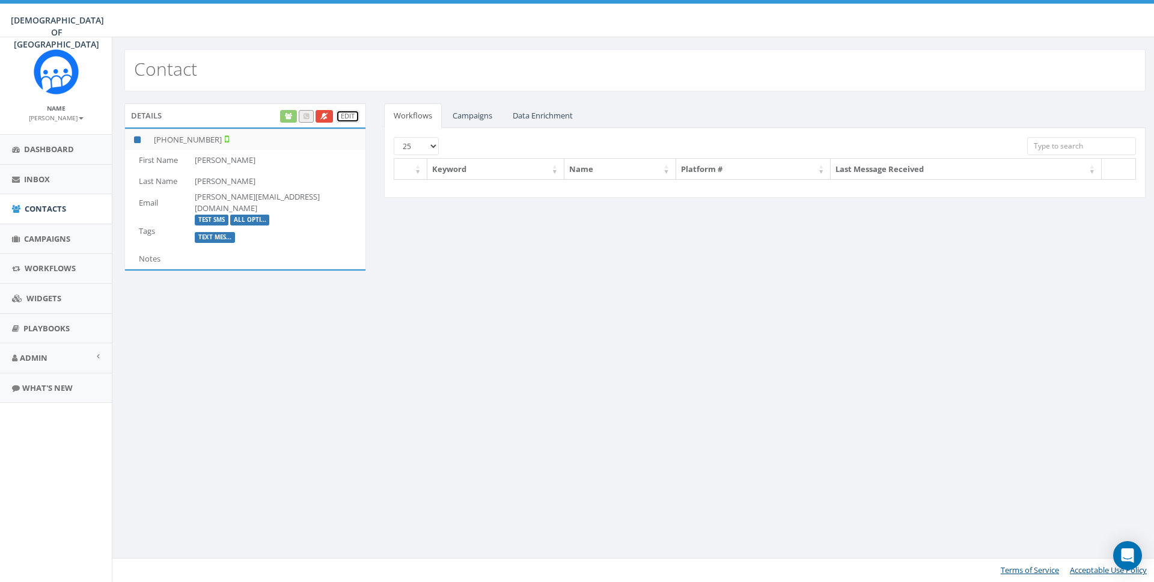
click at [344, 114] on link "Edit" at bounding box center [347, 116] width 23 height 13
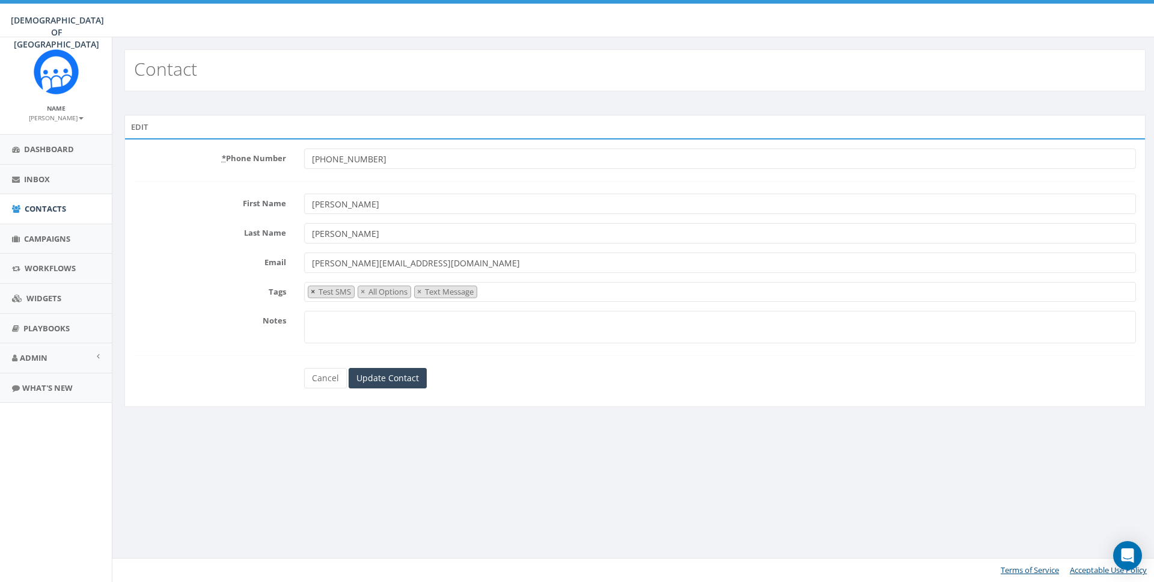
click at [313, 291] on span "×" at bounding box center [313, 291] width 4 height 11
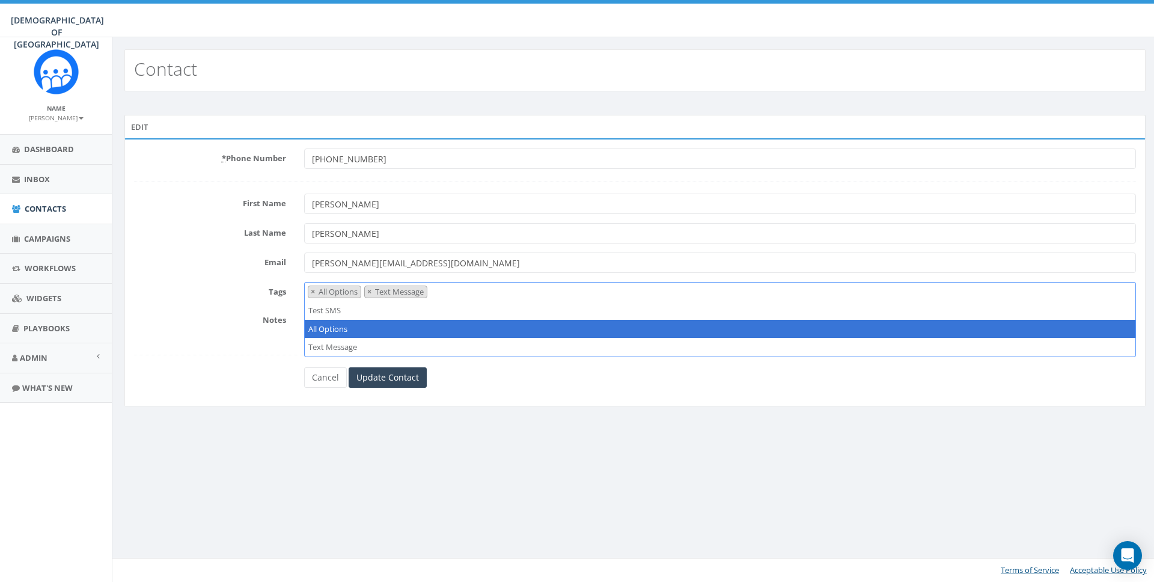
click at [313, 291] on span "×" at bounding box center [313, 291] width 4 height 11
select select "Text Message"
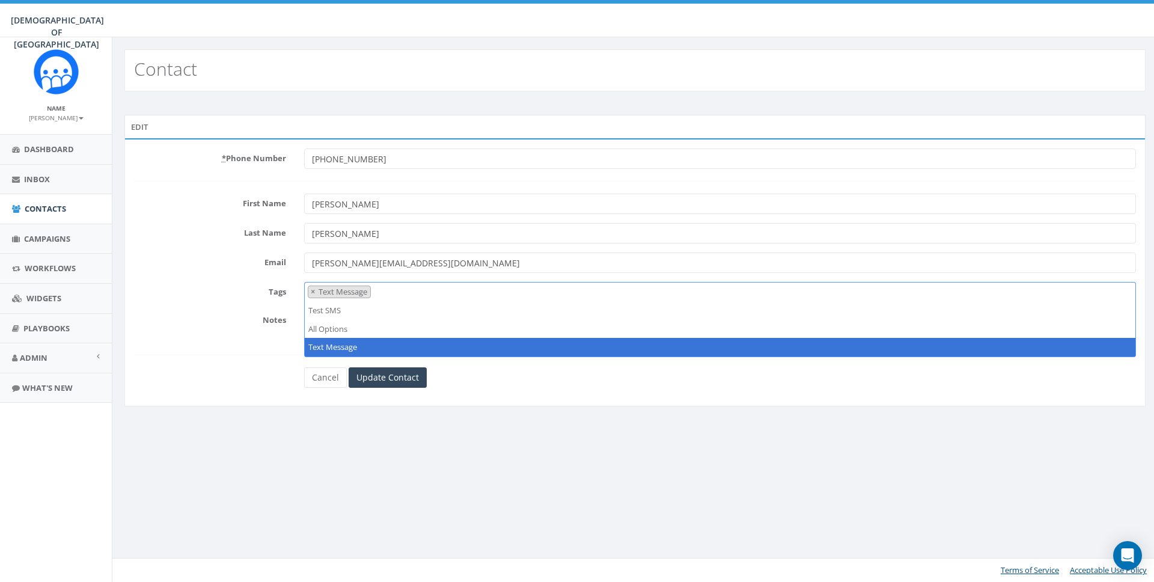
click at [313, 291] on span "×" at bounding box center [313, 291] width 4 height 11
select select
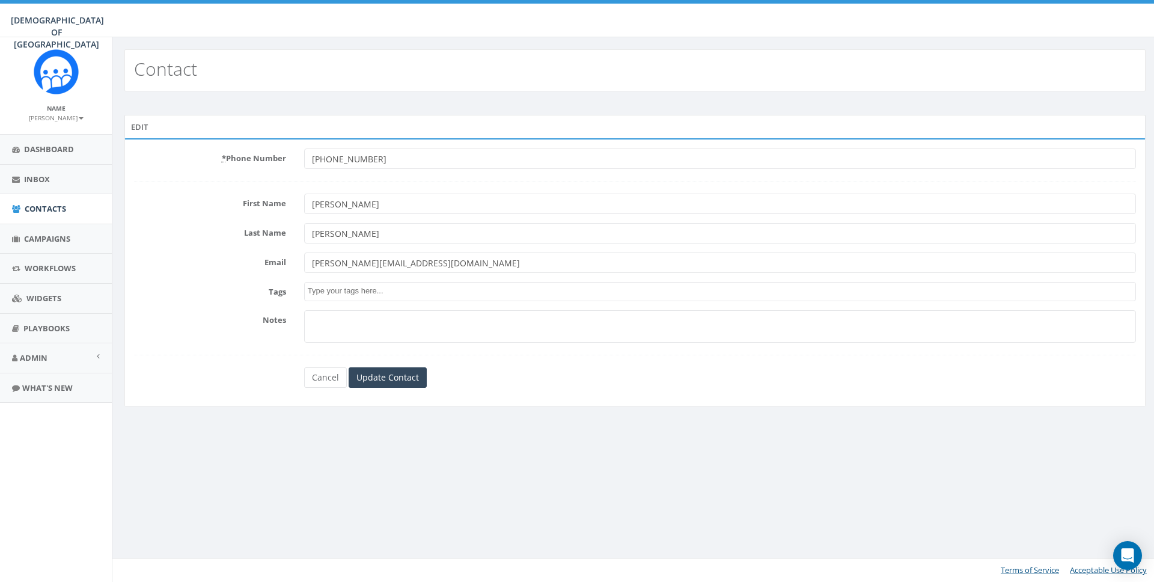
click at [232, 296] on label "Tags" at bounding box center [210, 290] width 170 height 16
click at [304, 282] on select "Test SMS All Options Text Message" at bounding box center [304, 282] width 1 height 1
click at [395, 368] on input "Update Contact" at bounding box center [388, 377] width 78 height 20
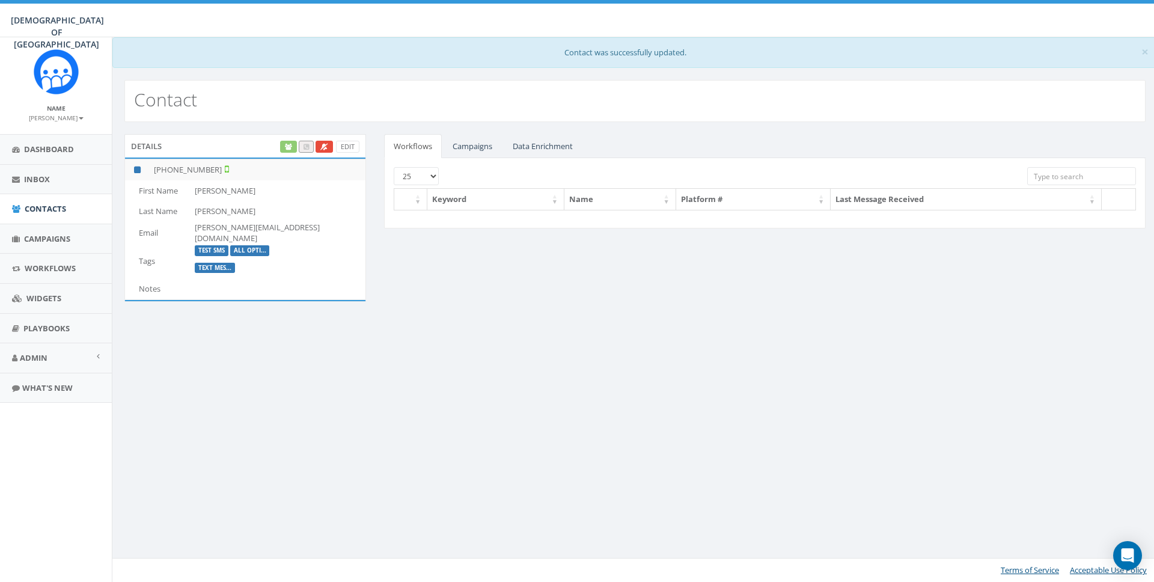
click at [574, 365] on div "× Contact was successfully updated. Contact Details Edit [PHONE_NUMBER] First N…" at bounding box center [635, 309] width 1046 height 544
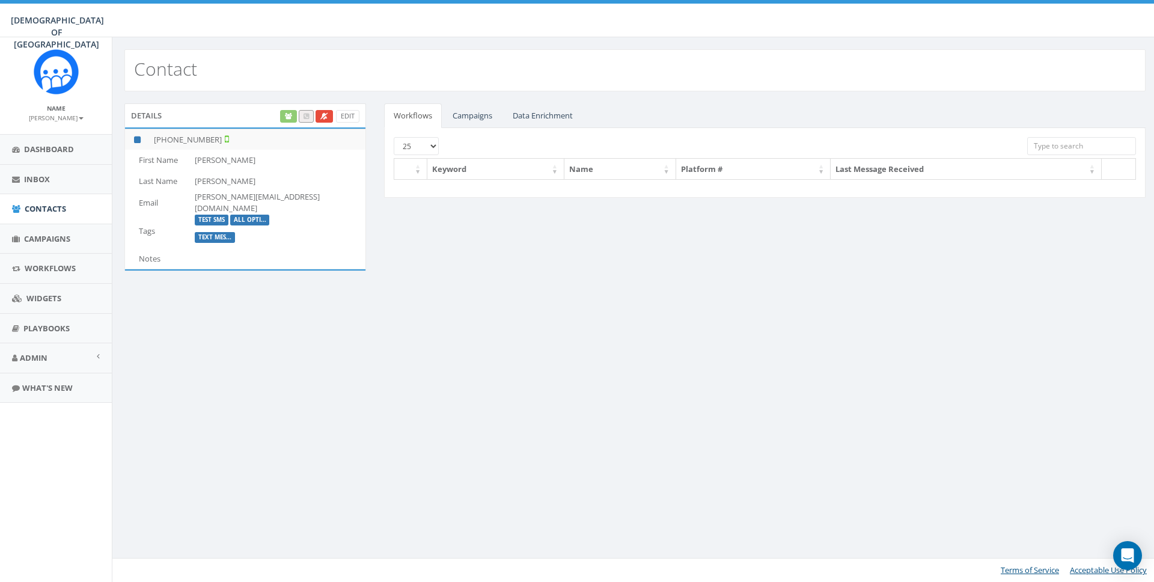
click at [572, 365] on div "Contact Details Edit +1 858-736-5358 First Name James Last Name Martin Email ja…" at bounding box center [635, 309] width 1046 height 544
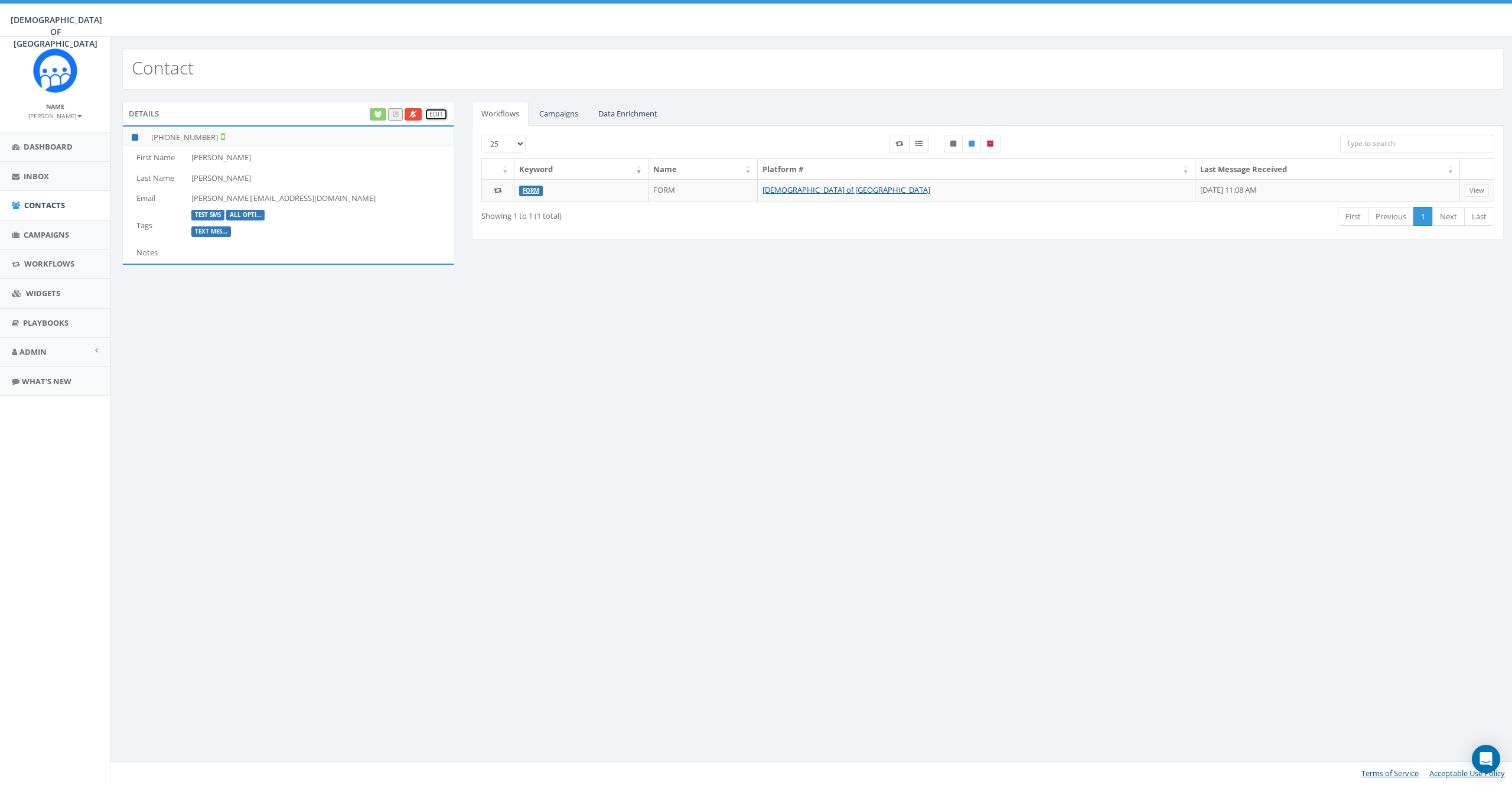
click at [428, 113] on link "Edit" at bounding box center [436, 114] width 23 height 13
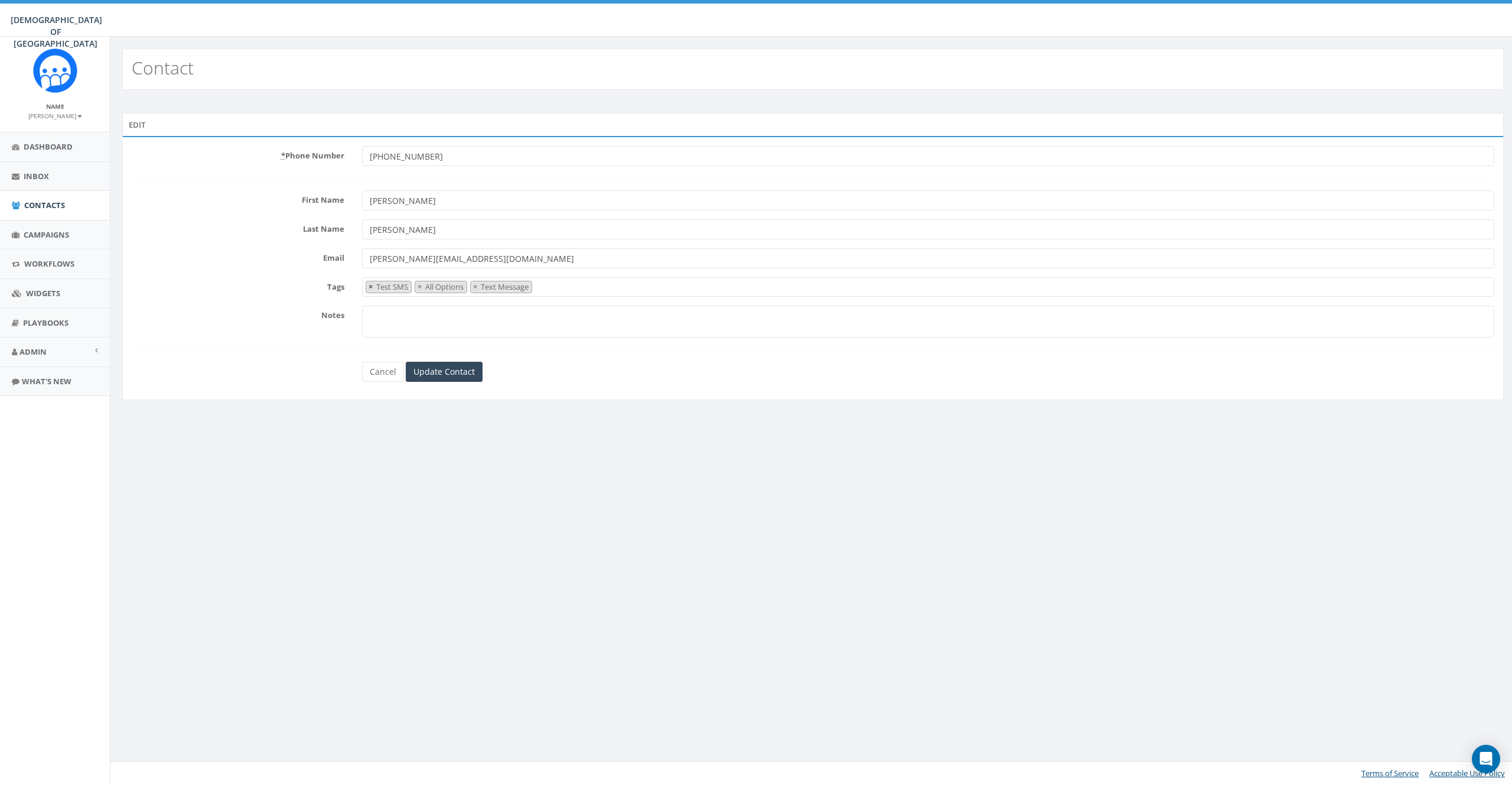
click at [370, 285] on span "×" at bounding box center [371, 286] width 4 height 11
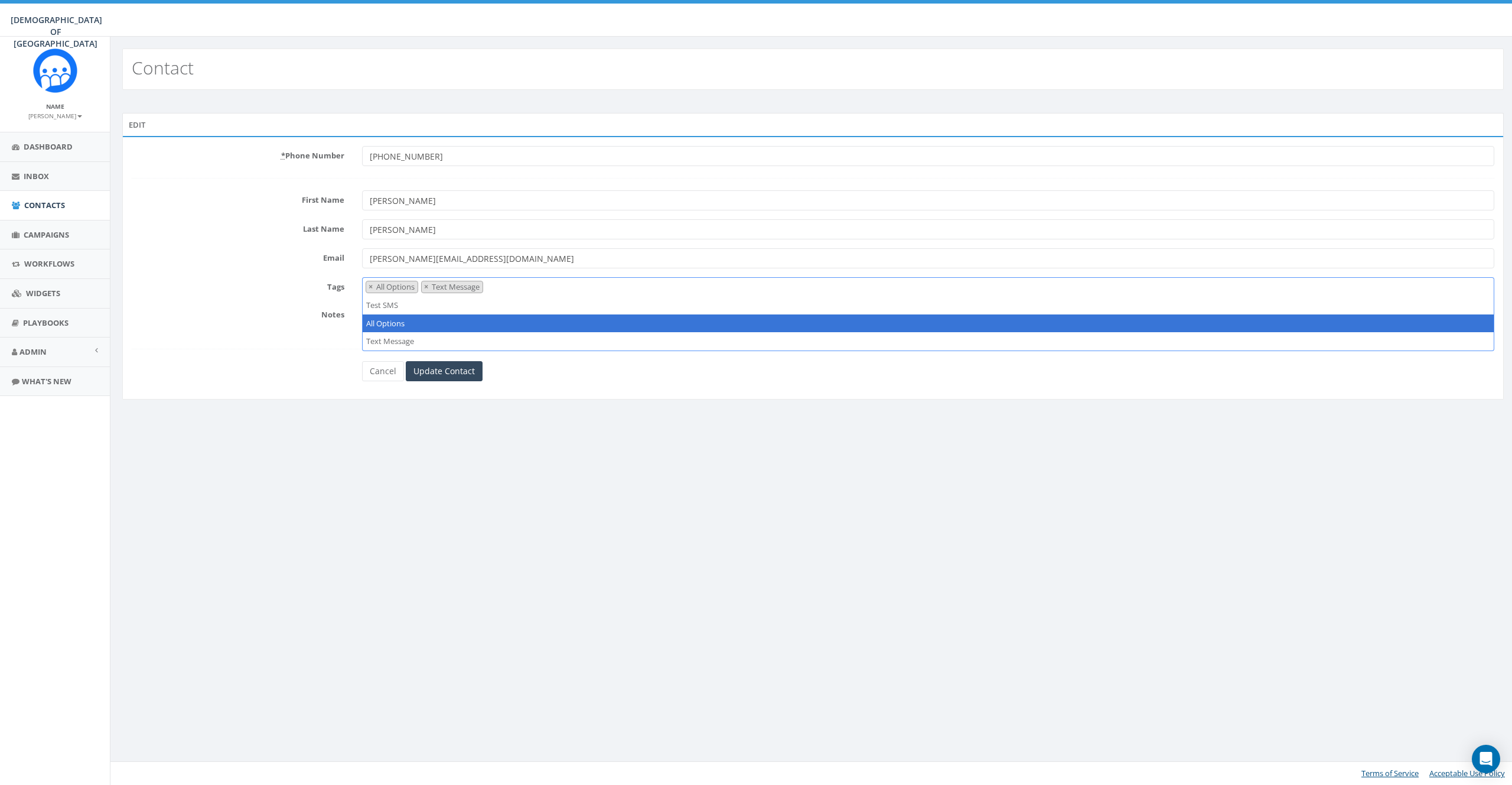
click at [370, 285] on span "×" at bounding box center [371, 286] width 4 height 11
select select "Text Message"
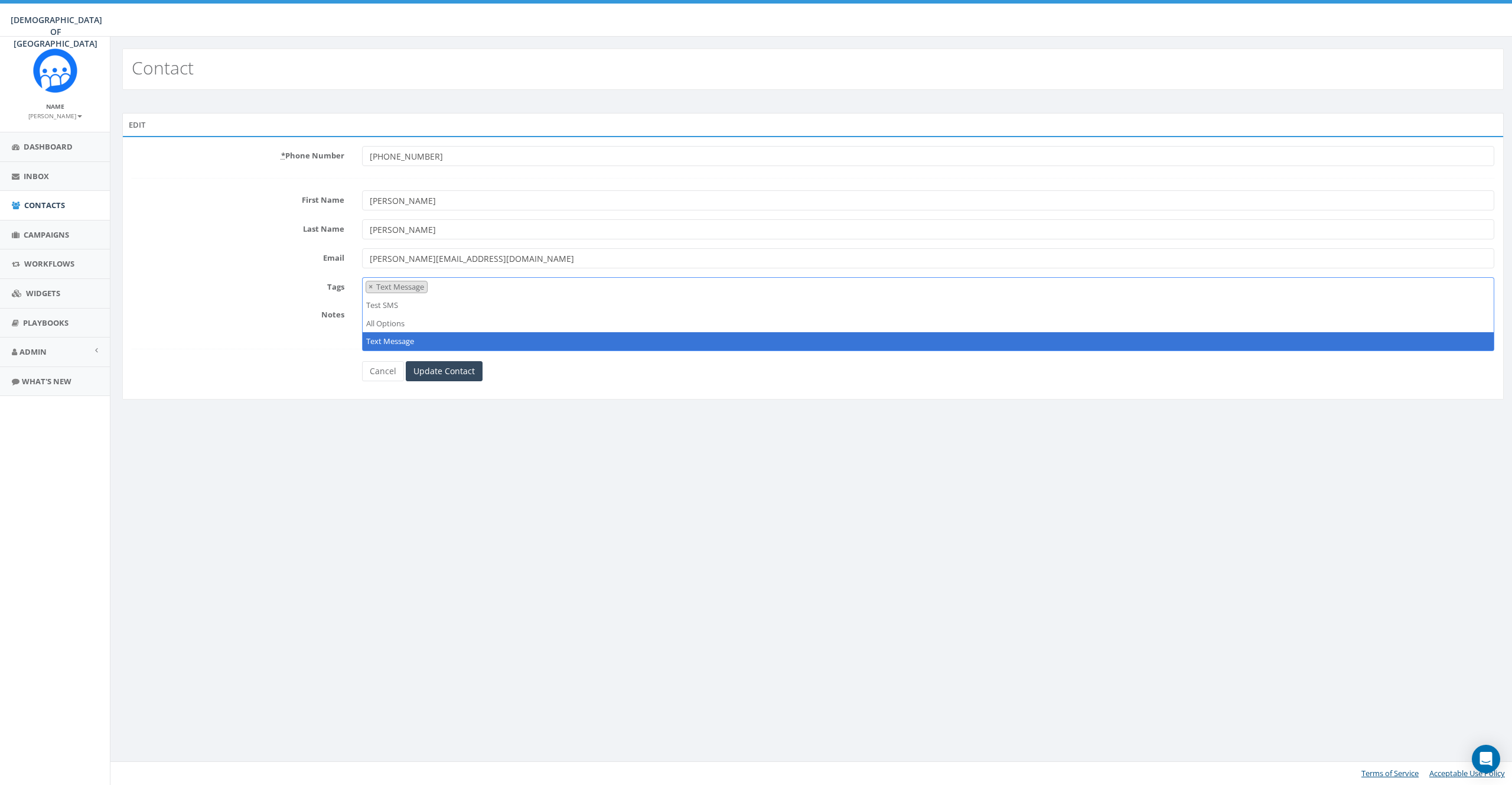
click at [370, 285] on span "×" at bounding box center [371, 286] width 4 height 11
select select
click at [666, 492] on div "Contact Edit * Phone Number [PHONE_NUMBER] First Name [PERSON_NAME] Name [PERSO…" at bounding box center [813, 410] width 1406 height 749
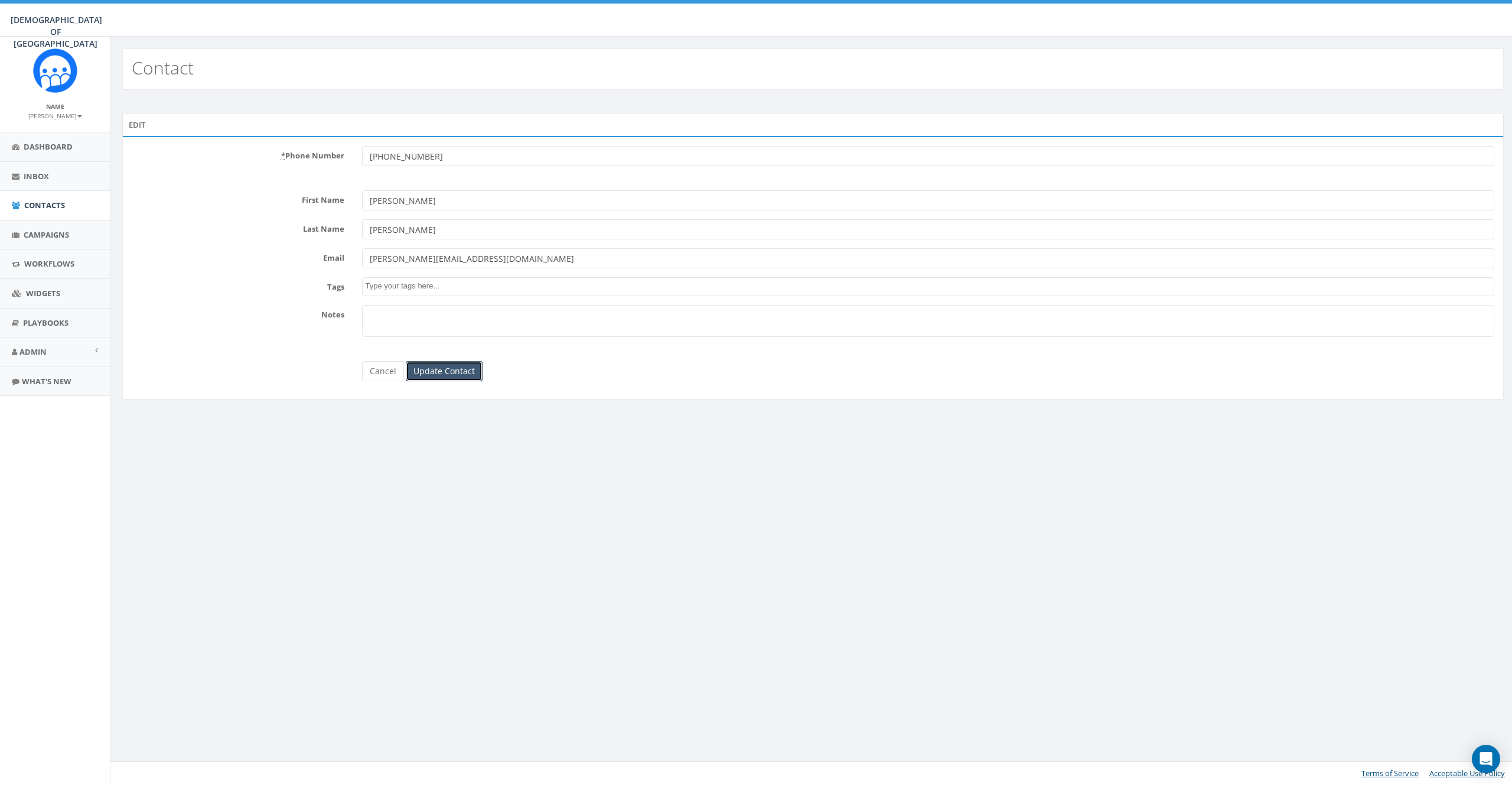
click at [446, 364] on input "Update Contact" at bounding box center [444, 371] width 77 height 20
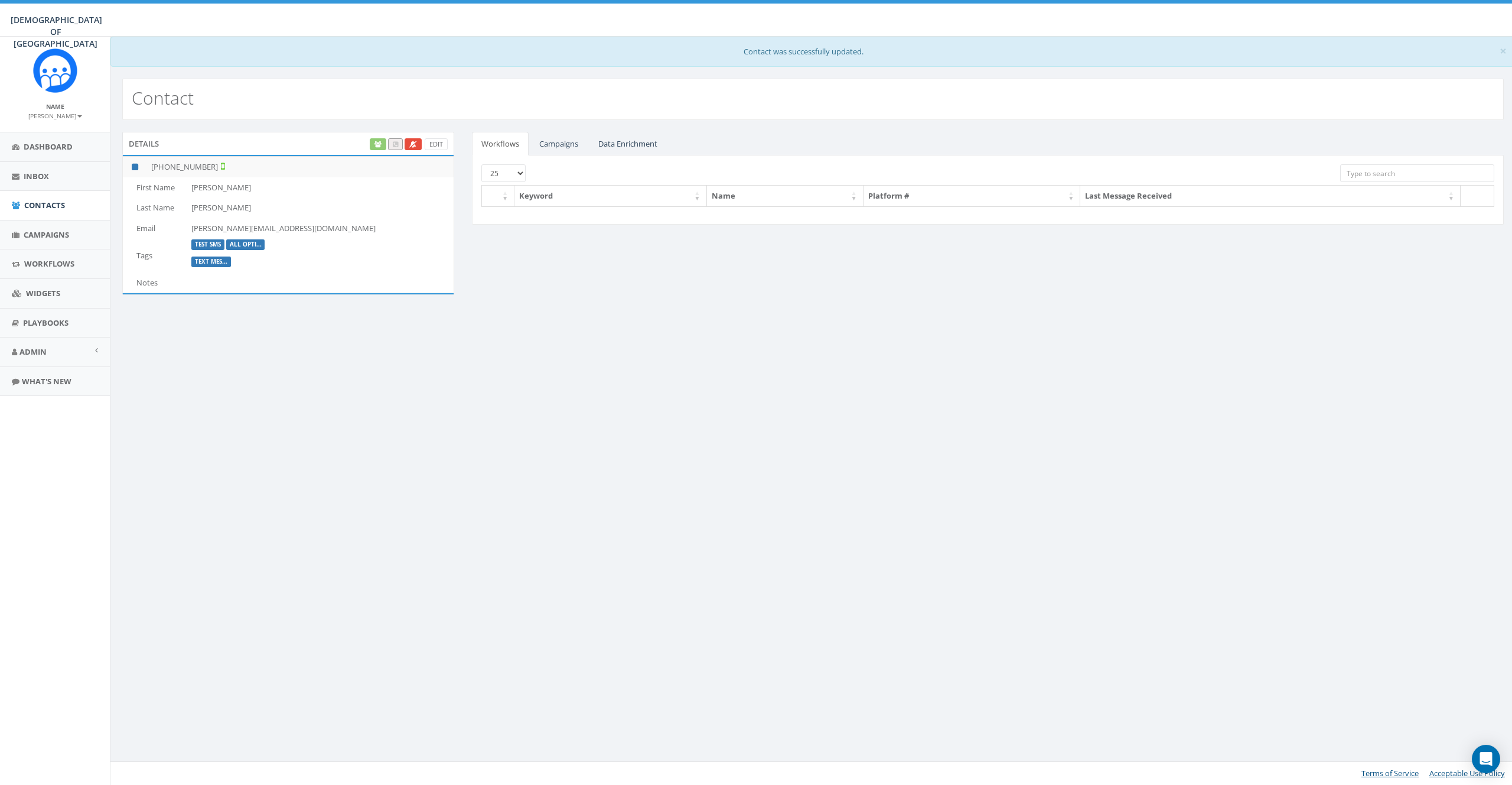
click at [250, 379] on div "× Contact was successfully updated. Contact Details Edit [PHONE_NUMBER] First N…" at bounding box center [813, 410] width 1406 height 749
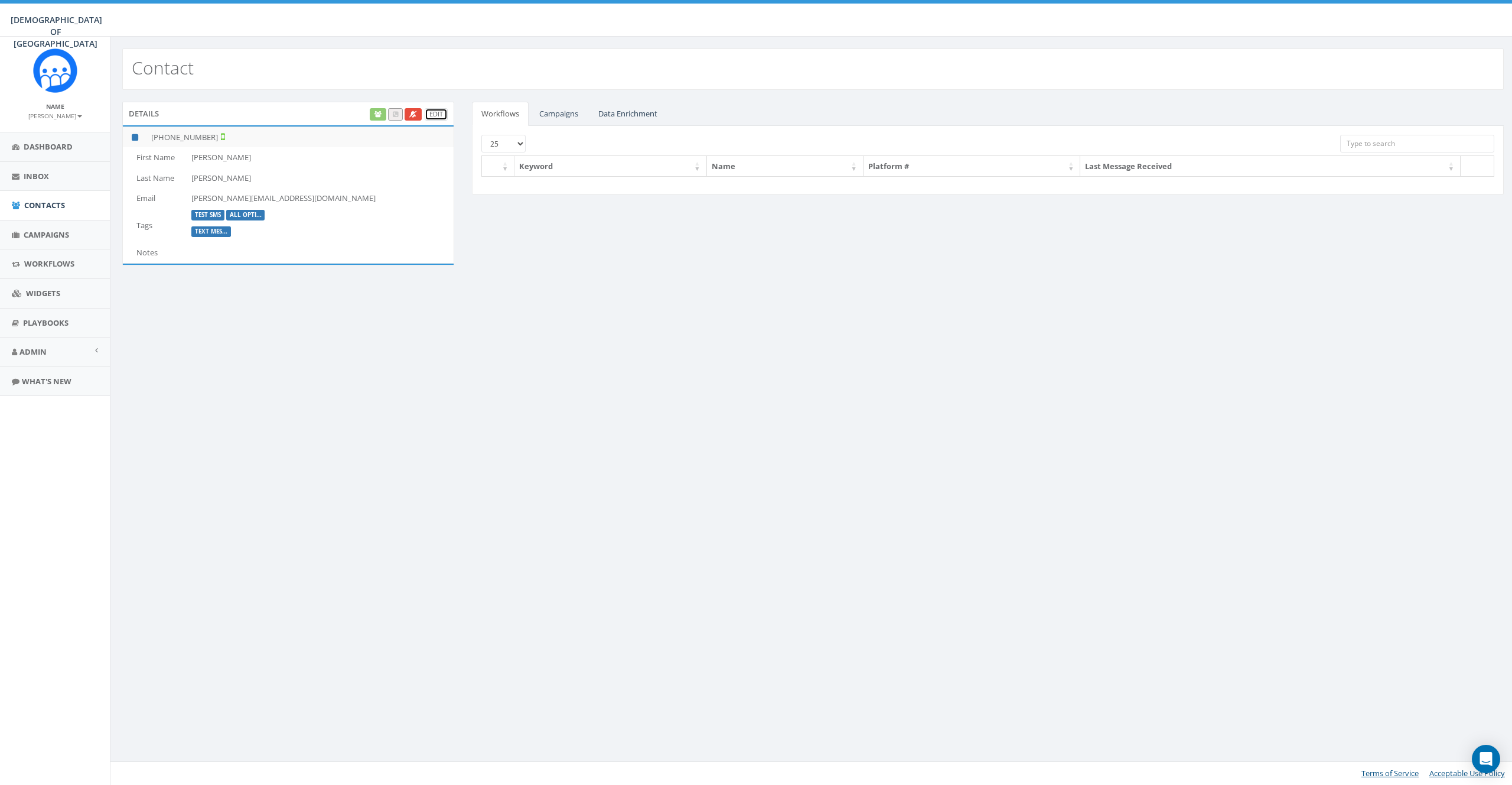
click at [436, 114] on link "Edit" at bounding box center [436, 114] width 23 height 13
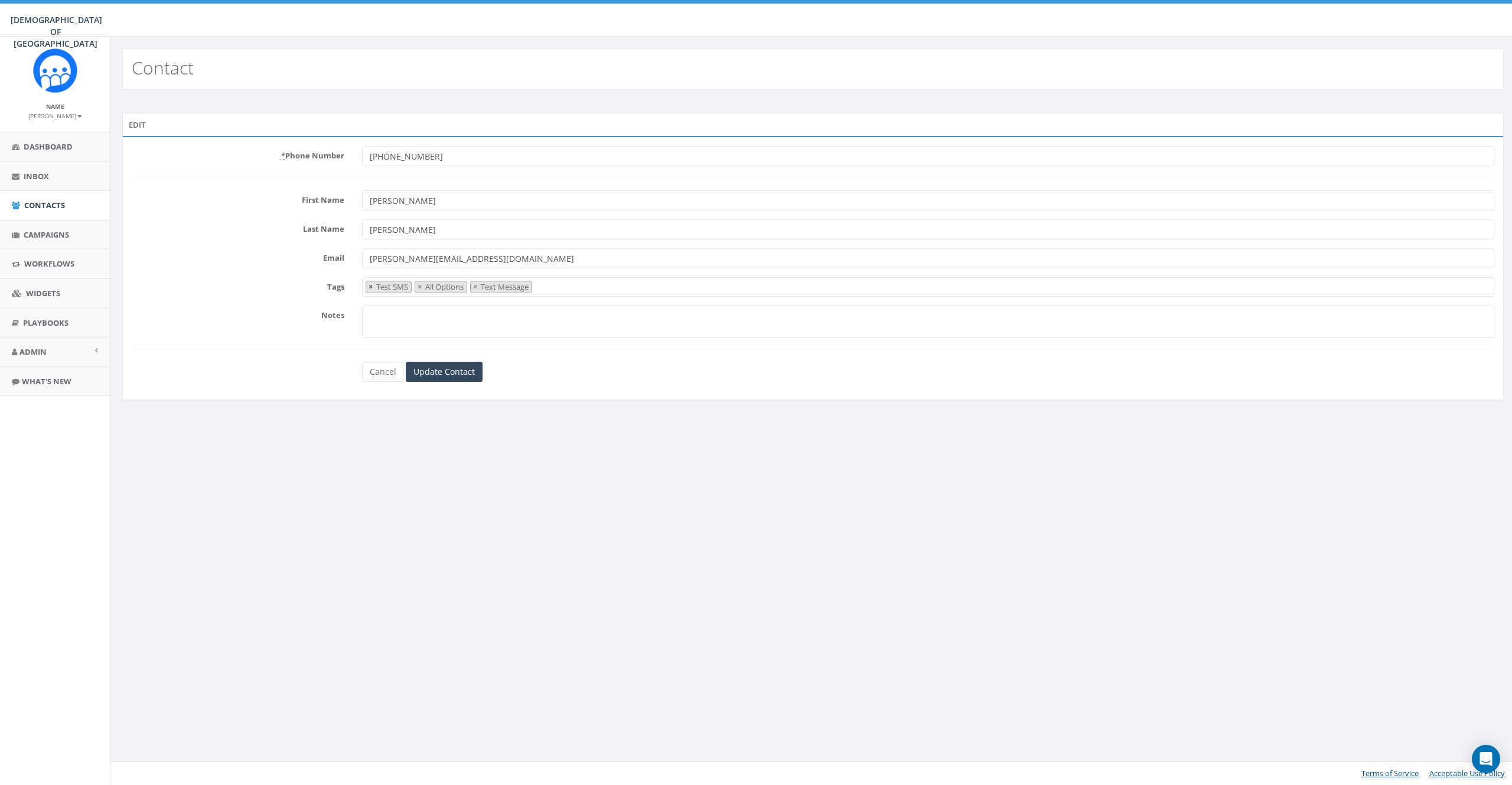
click at [371, 291] on span "×" at bounding box center [371, 286] width 4 height 11
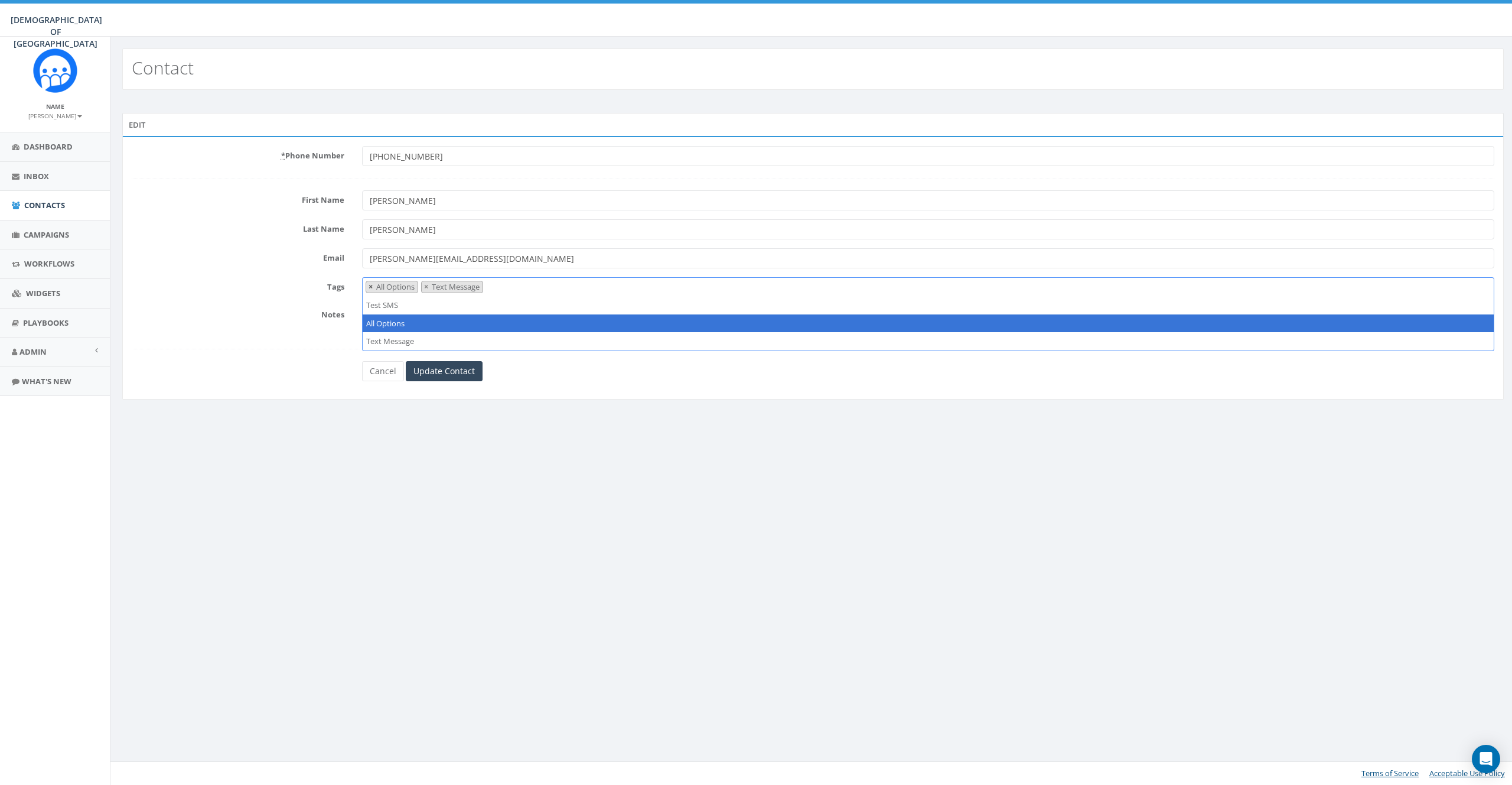
click at [371, 290] on span "×" at bounding box center [371, 286] width 4 height 11
select select "Text Message"
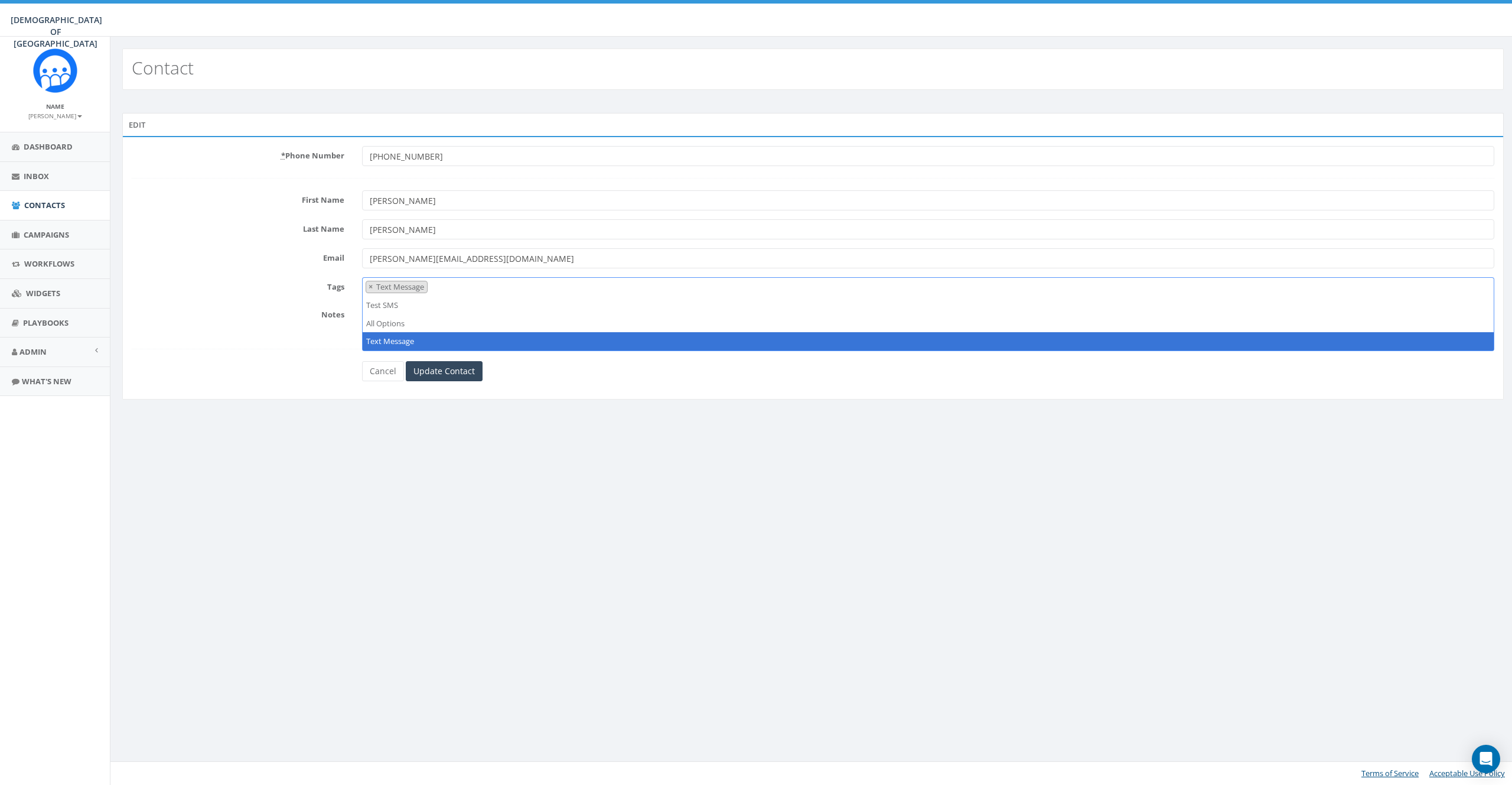
click at [371, 289] on span "×" at bounding box center [371, 286] width 4 height 11
select select
click at [608, 483] on div "Contact Edit * Phone Number +18587365358 First Name James Last Name Martin Emai…" at bounding box center [813, 410] width 1406 height 749
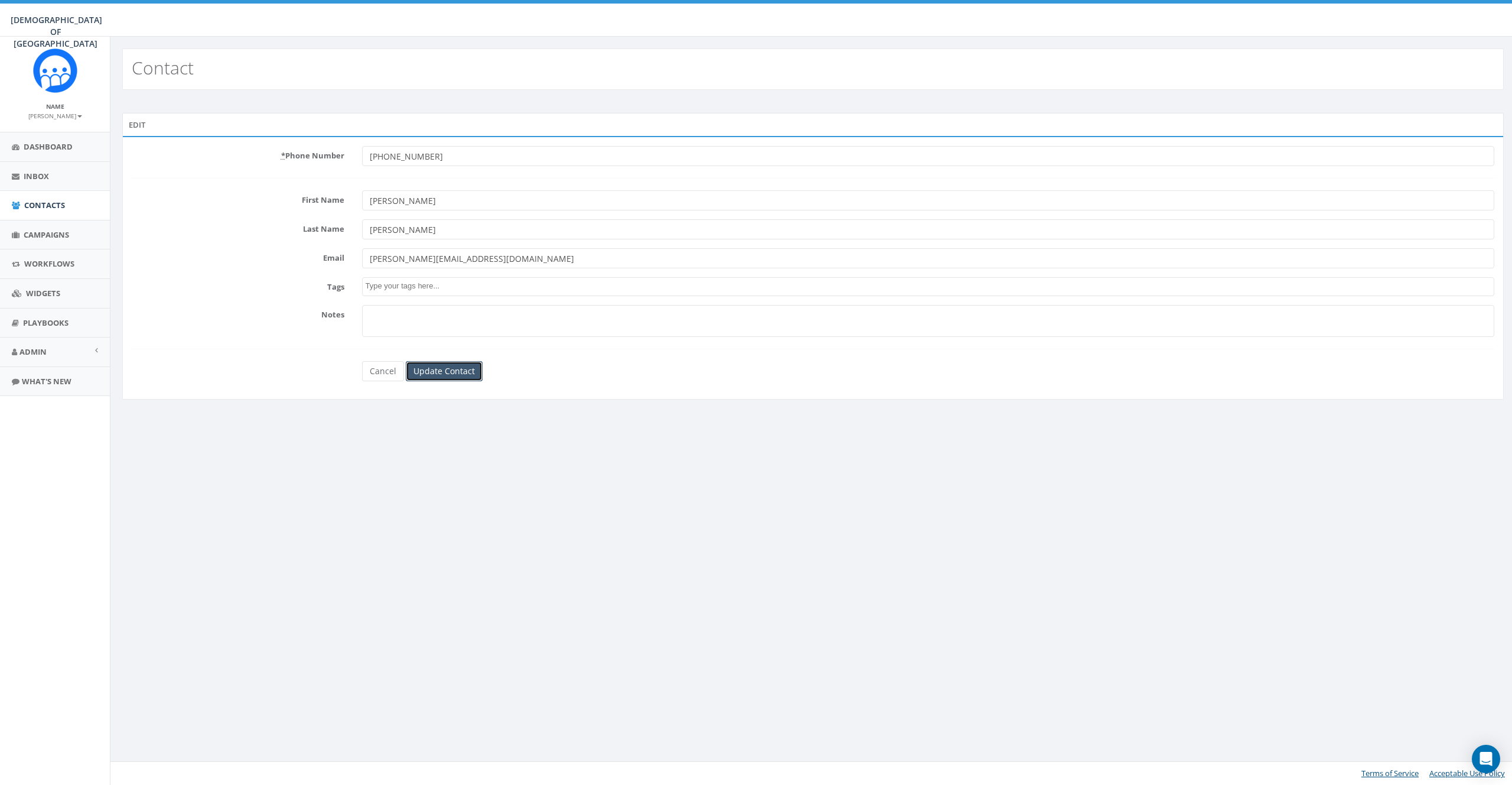
click at [461, 368] on input "Update Contact" at bounding box center [444, 371] width 77 height 20
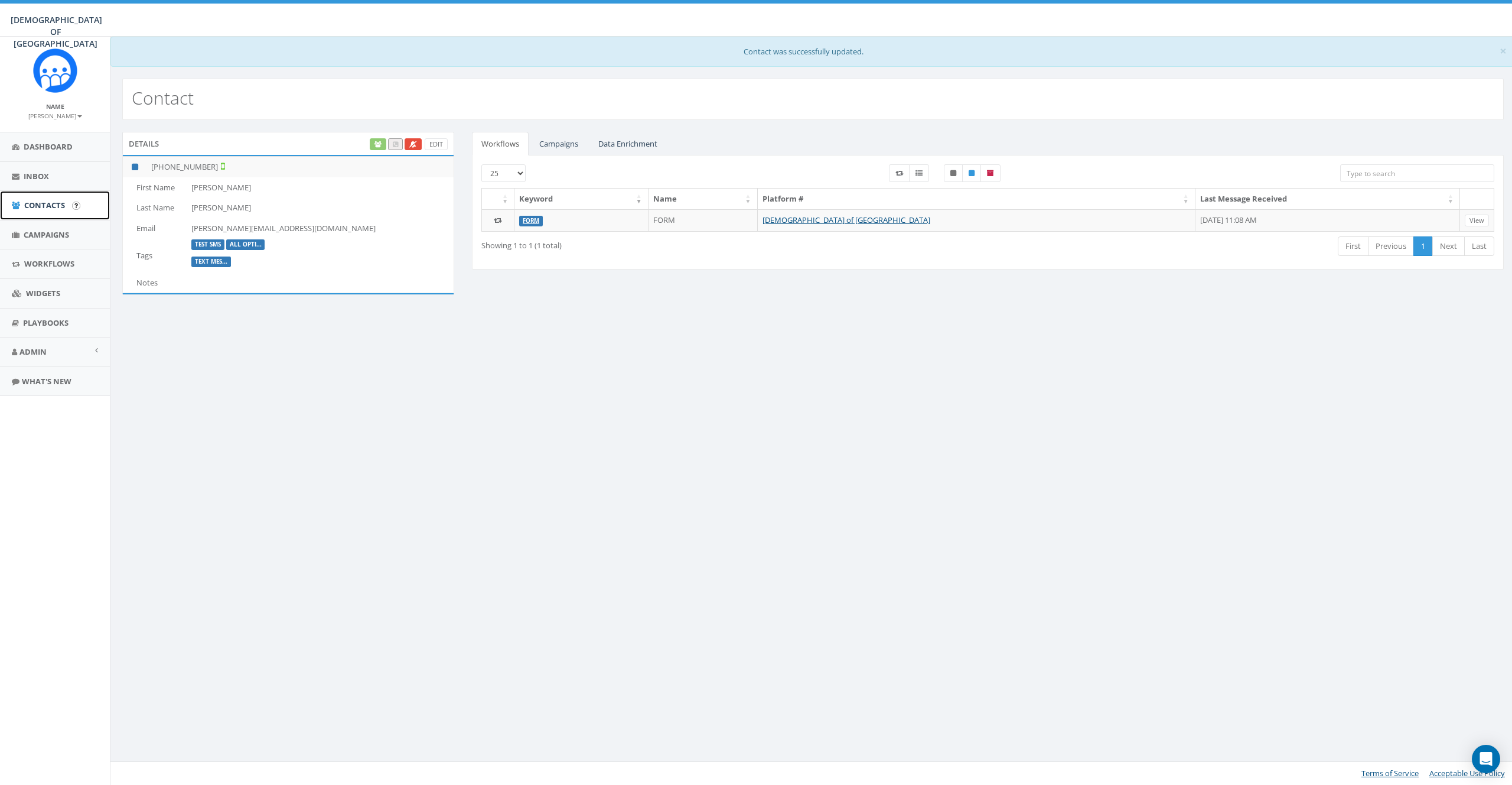
click at [25, 206] on span "Contacts" at bounding box center [44, 205] width 40 height 11
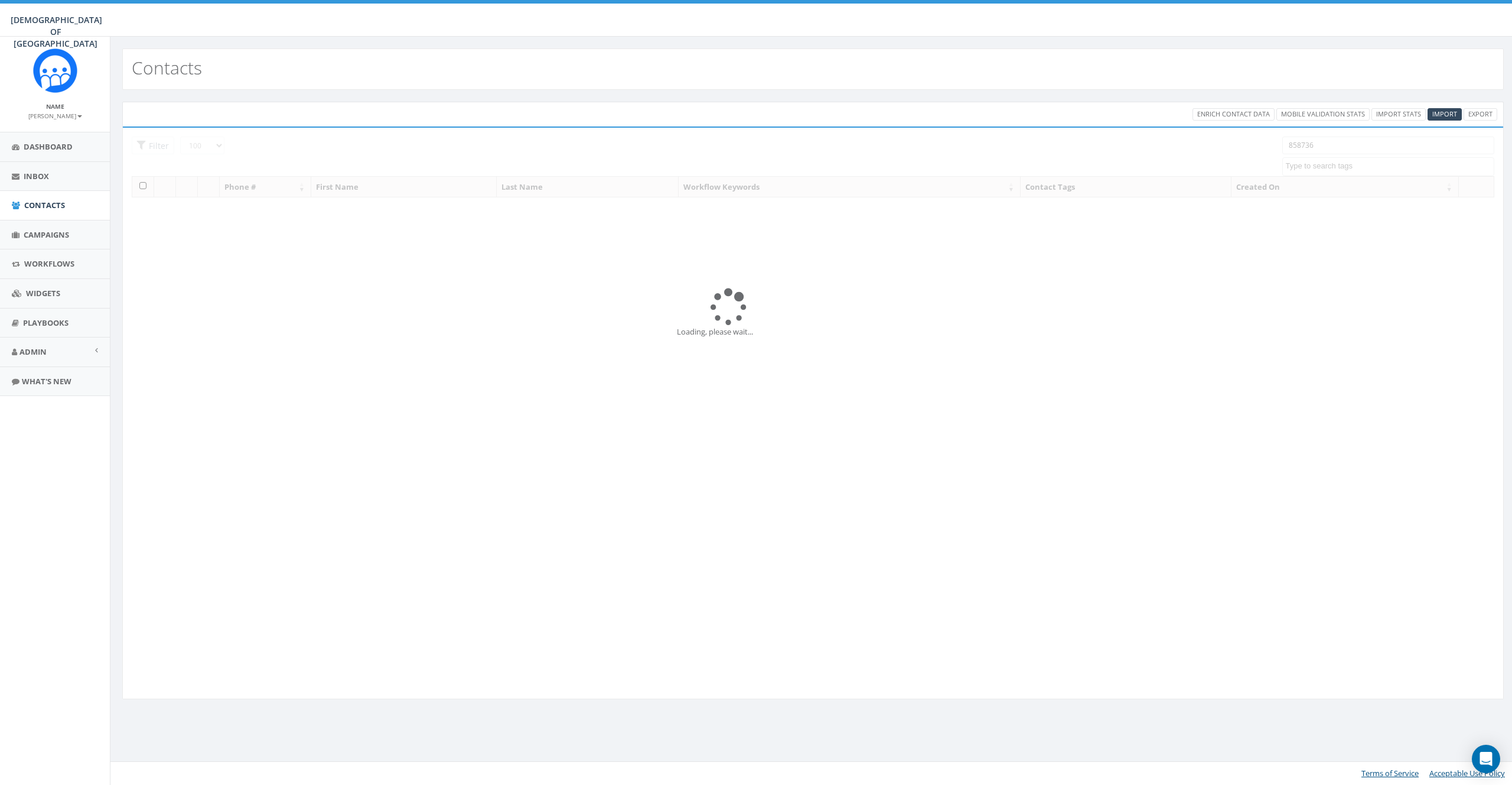
select select "100"
select select
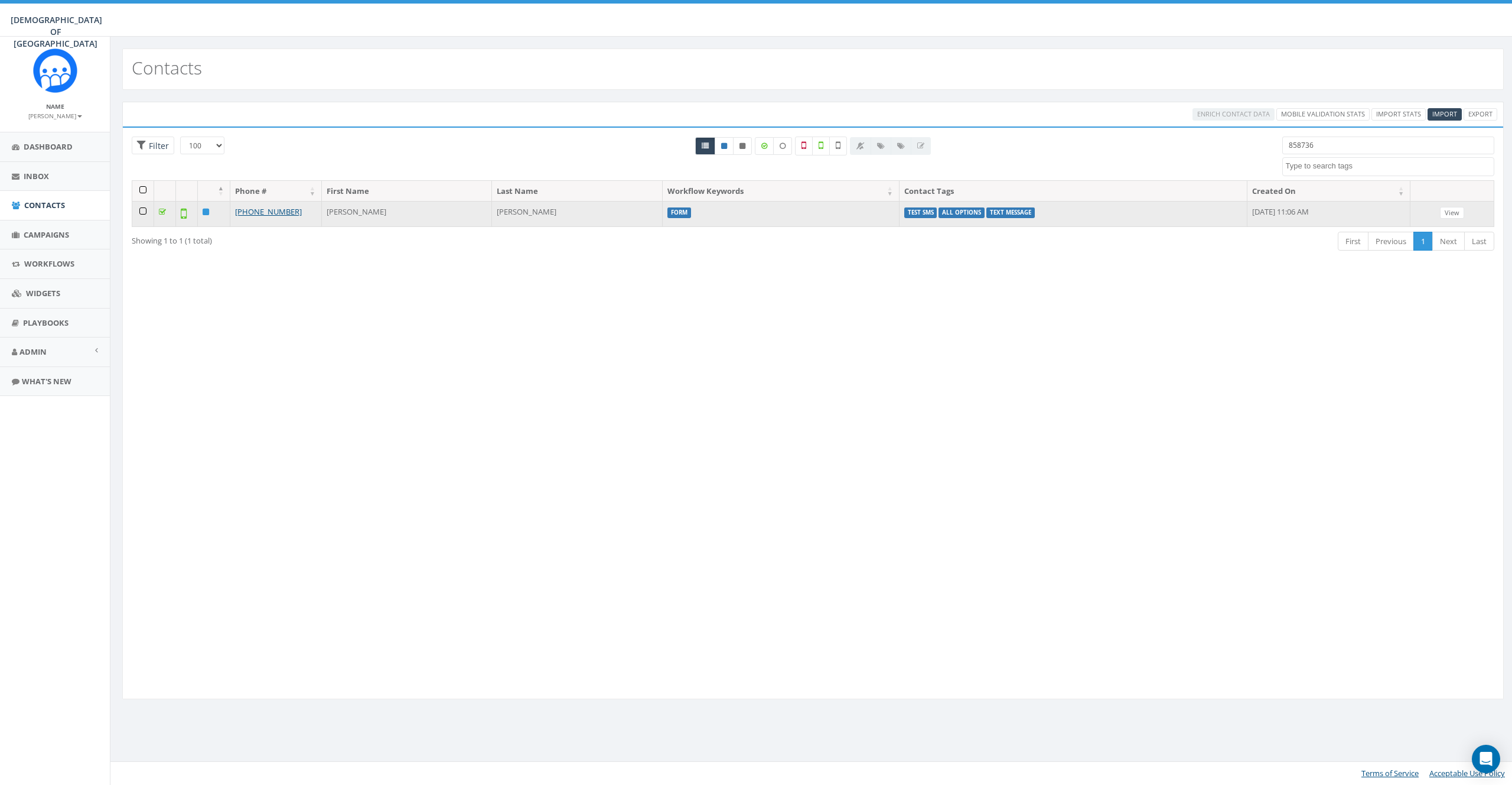
click at [143, 209] on td at bounding box center [144, 213] width 22 height 26
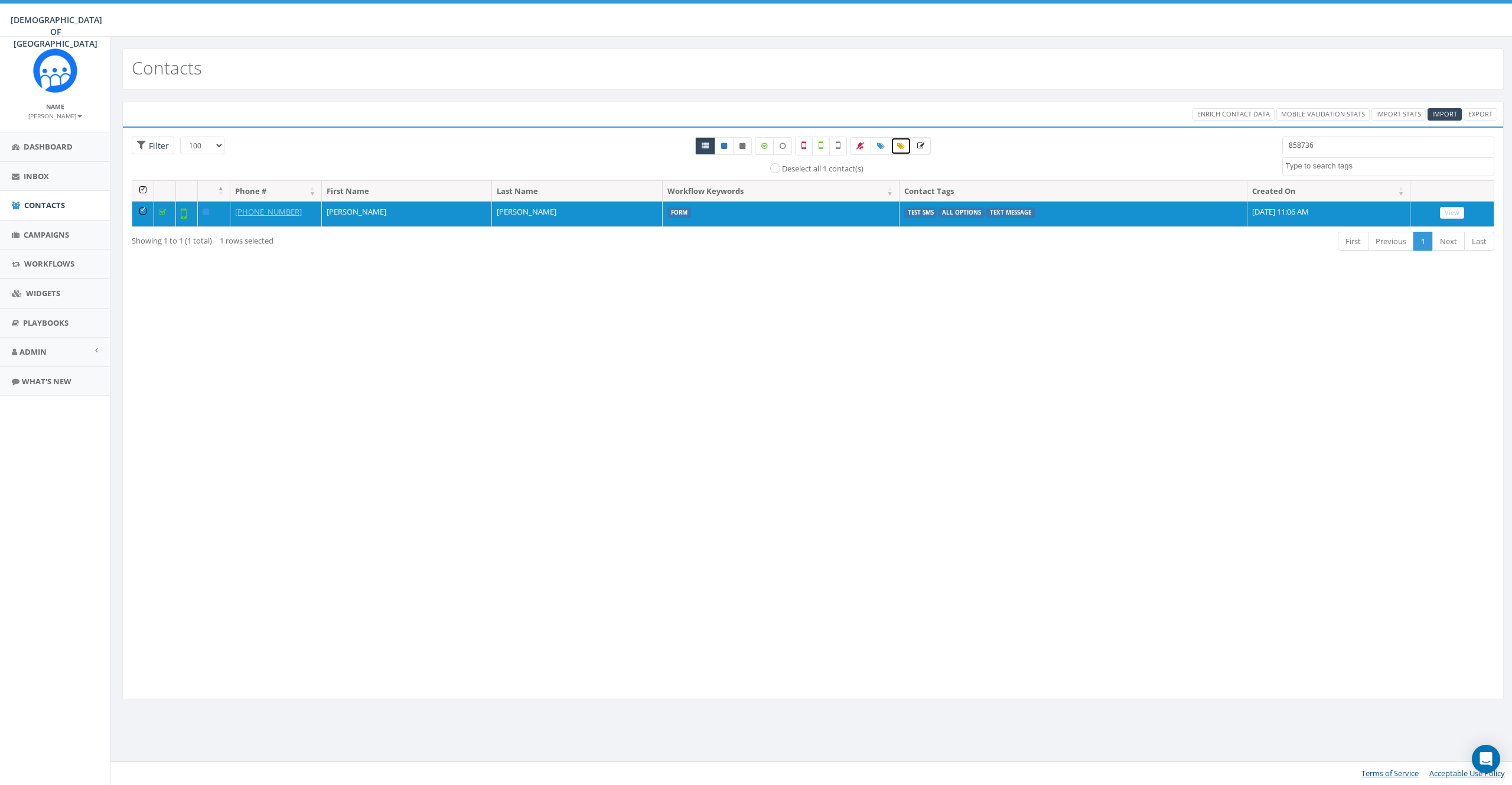
click at [898, 143] on icon at bounding box center [901, 146] width 8 height 7
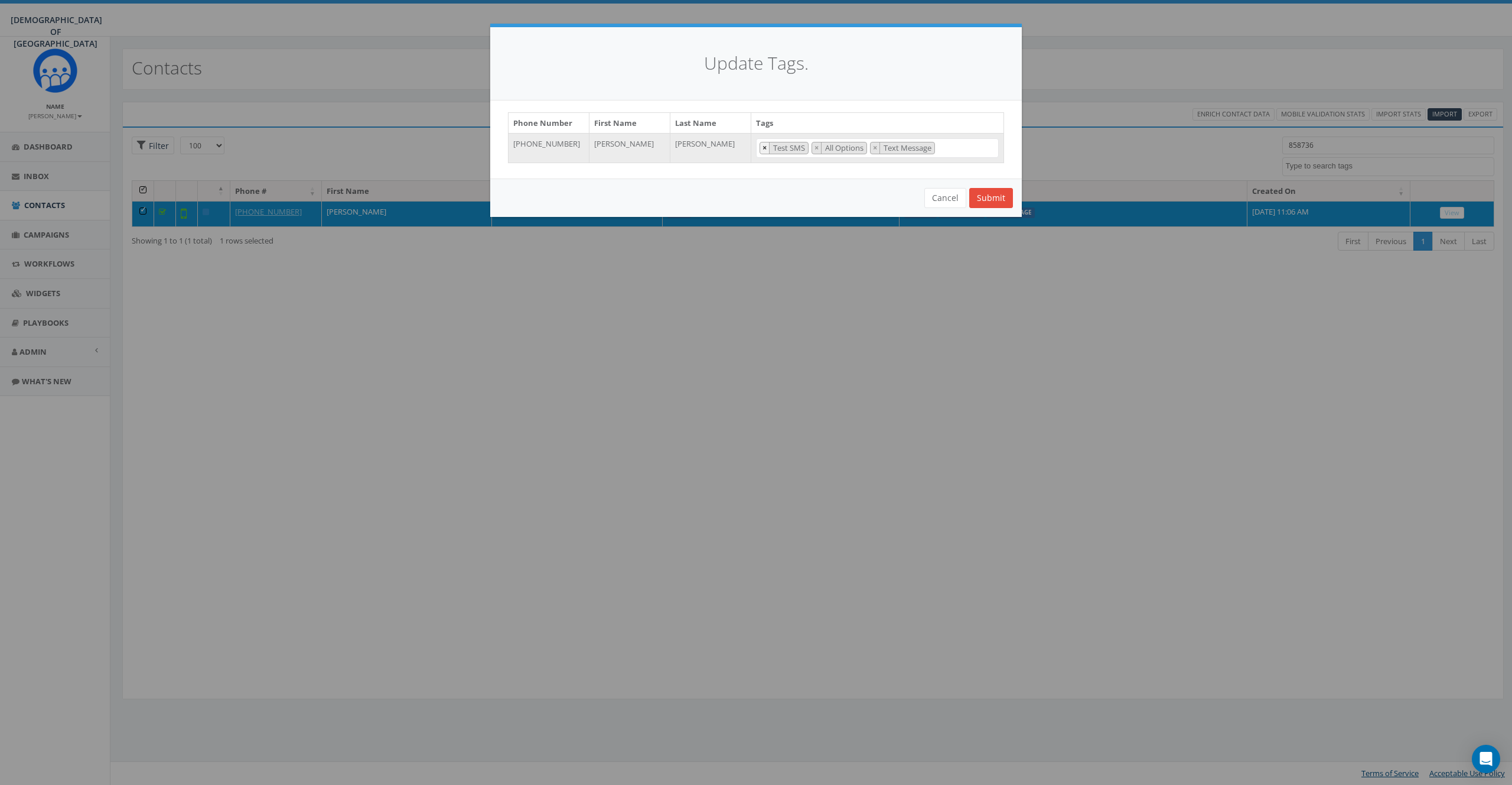
click at [766, 149] on span "×" at bounding box center [765, 148] width 4 height 11
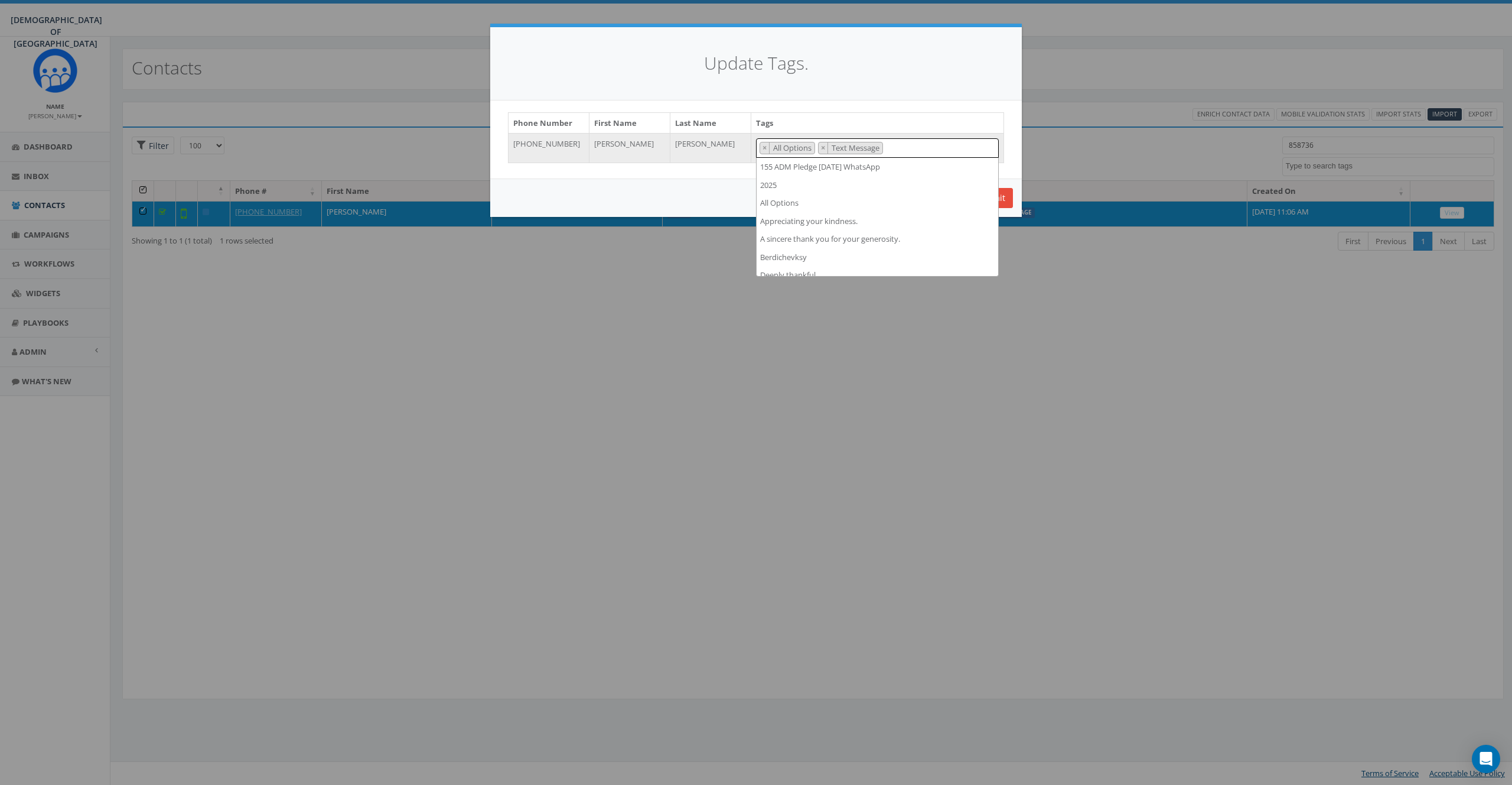
scroll to position [930, 0]
click at [766, 149] on span "×" at bounding box center [765, 148] width 4 height 11
select select "Text Message"
click at [766, 149] on span "×" at bounding box center [765, 148] width 4 height 11
select select
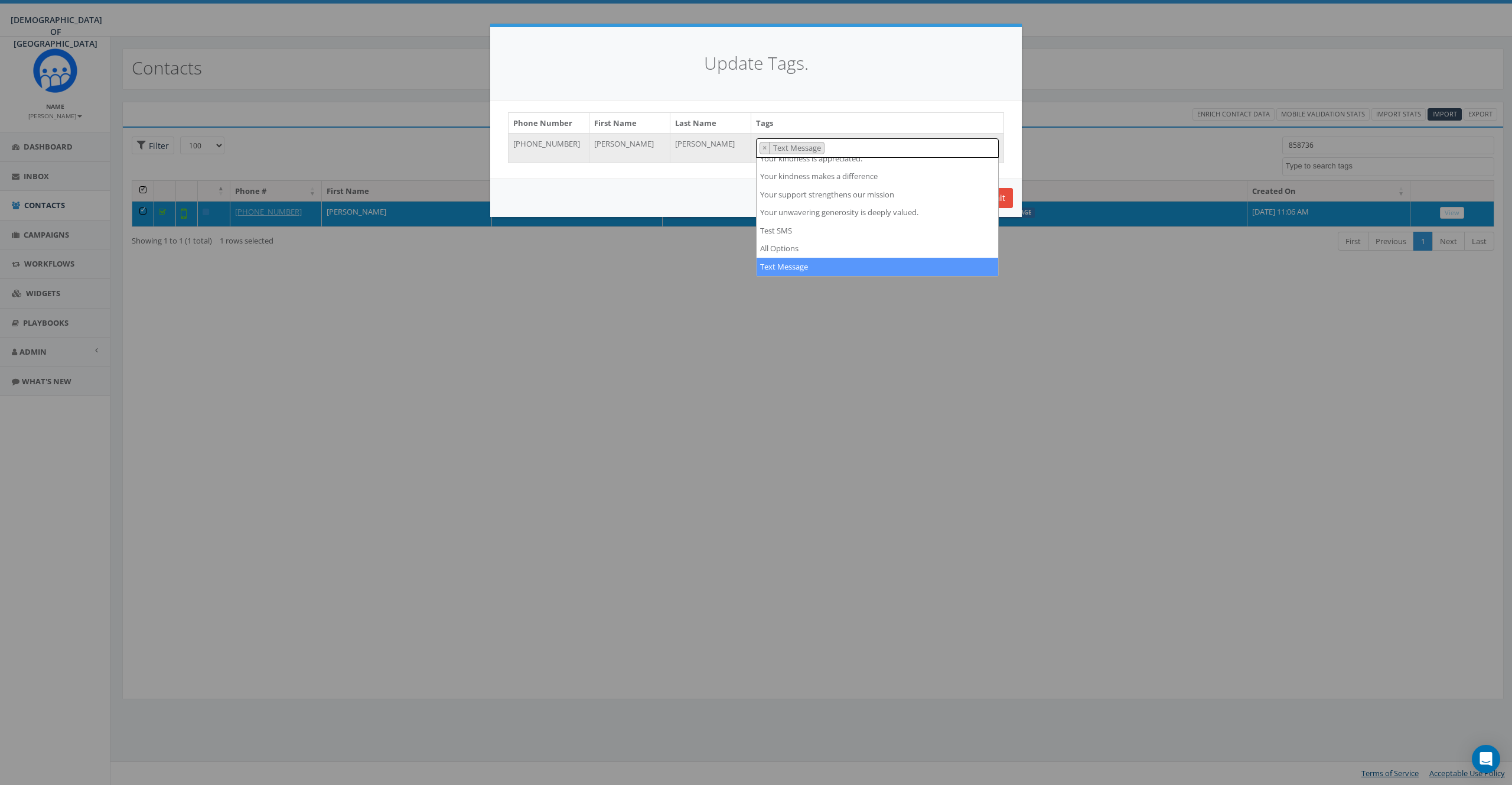
scroll to position [0, 0]
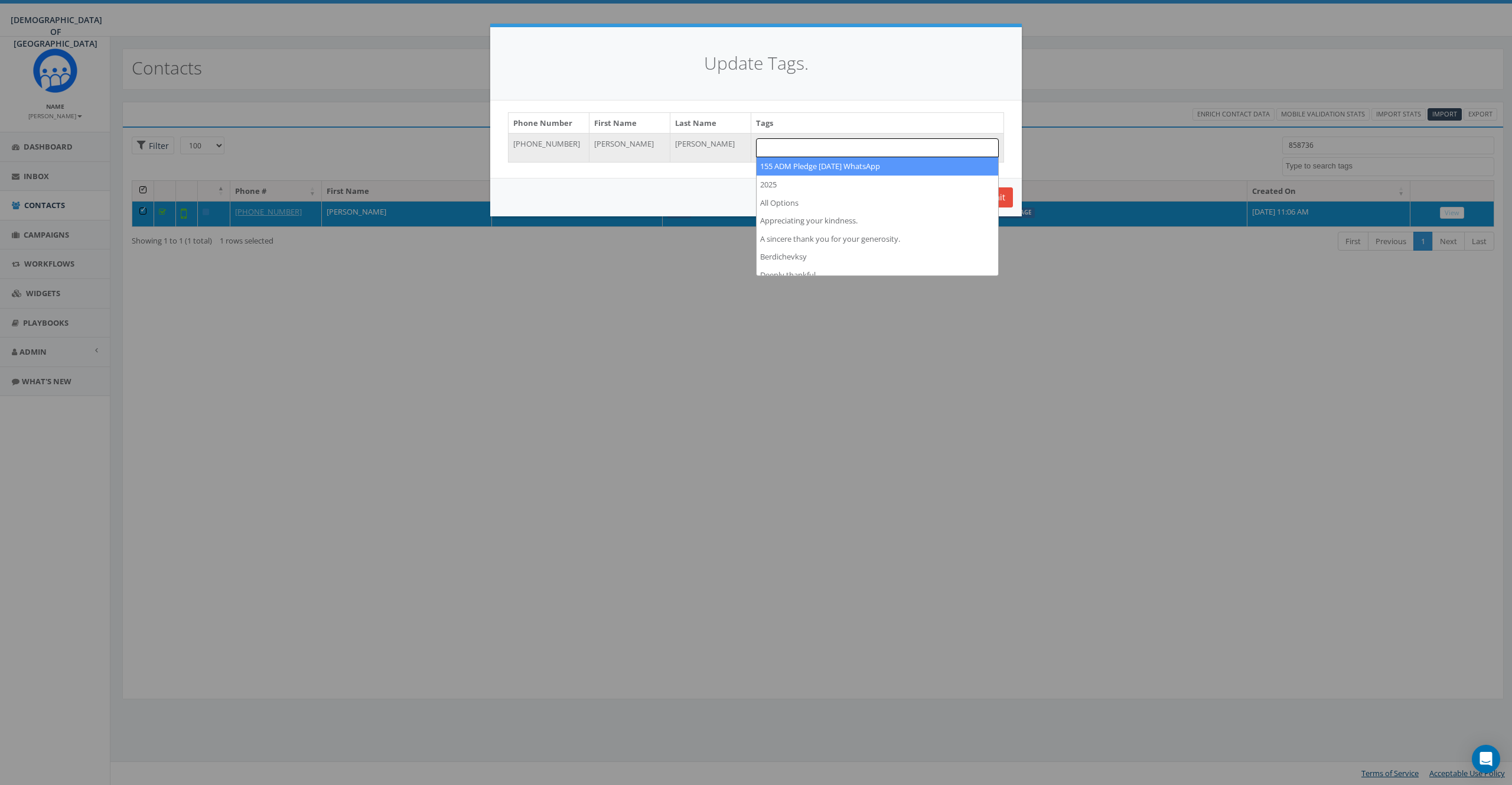
click at [690, 186] on div "Cancel Submit" at bounding box center [756, 197] width 532 height 38
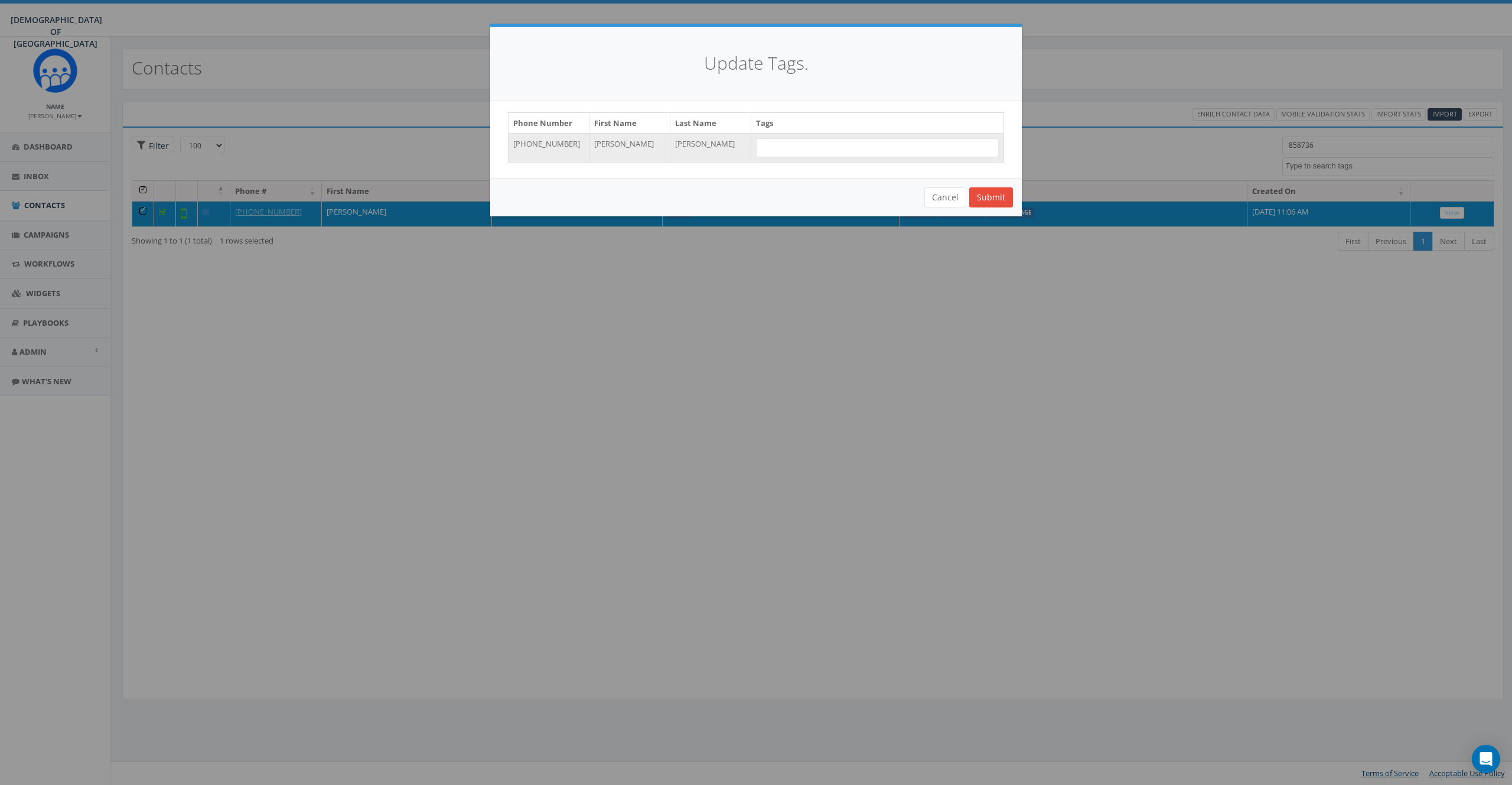
click at [1023, 192] on div "Update Tags. Phone Number First Name Last Name Tags +18587365358 James Martin 1…" at bounding box center [756, 392] width 1512 height 785
click at [995, 194] on button "Submit" at bounding box center [991, 197] width 43 height 20
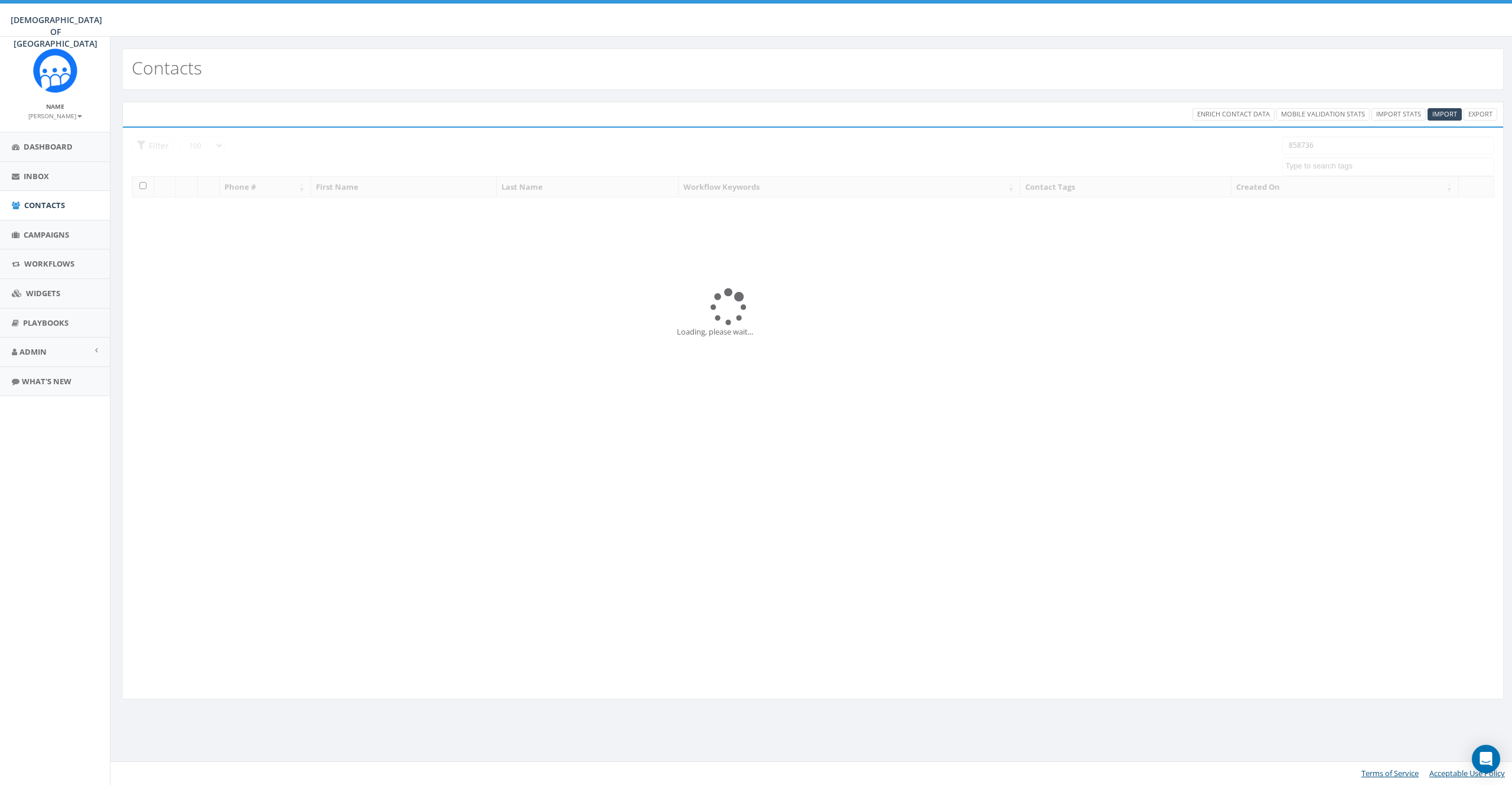
select select "100"
select select
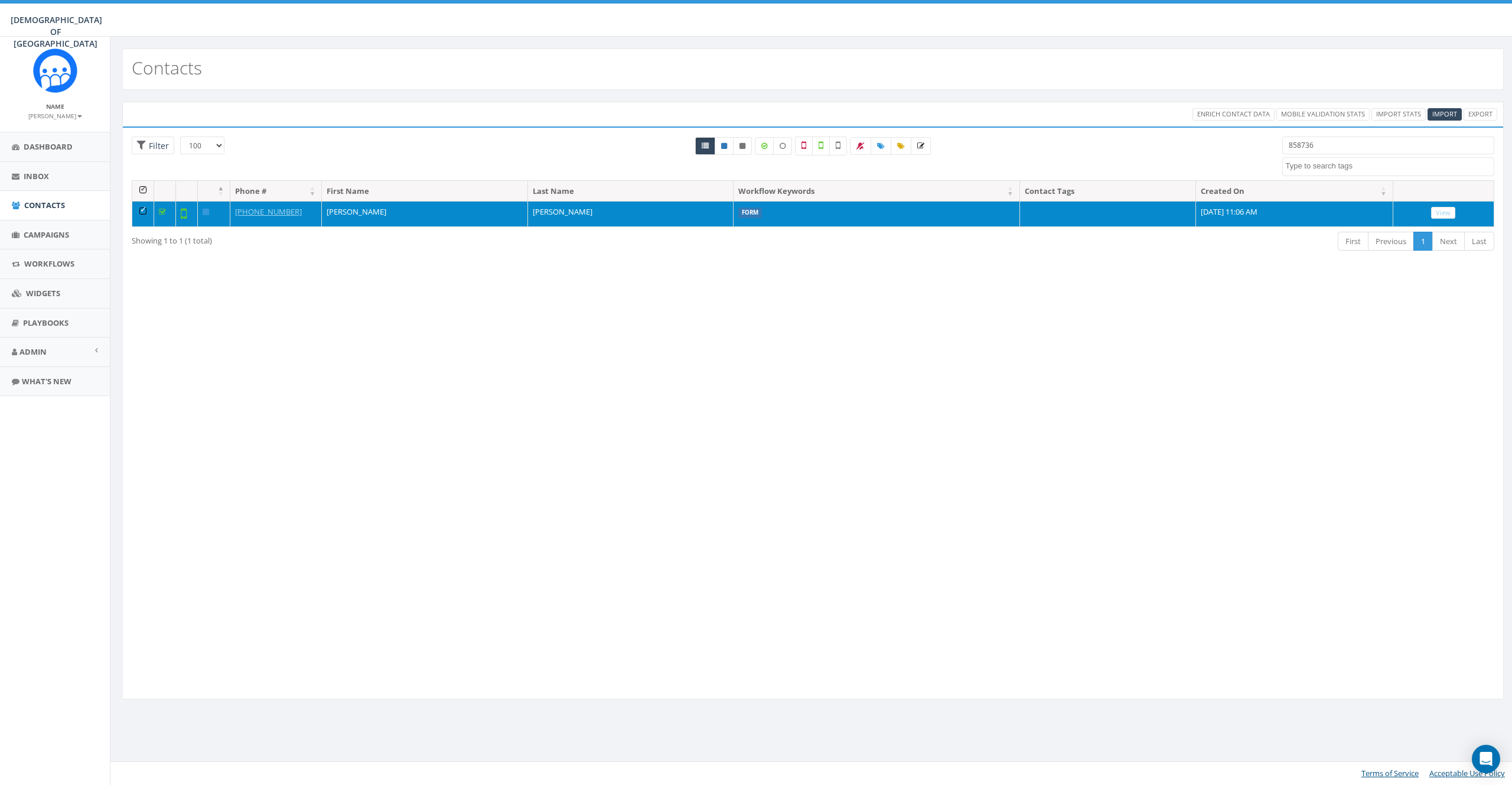
click at [145, 211] on td at bounding box center [144, 213] width 22 height 26
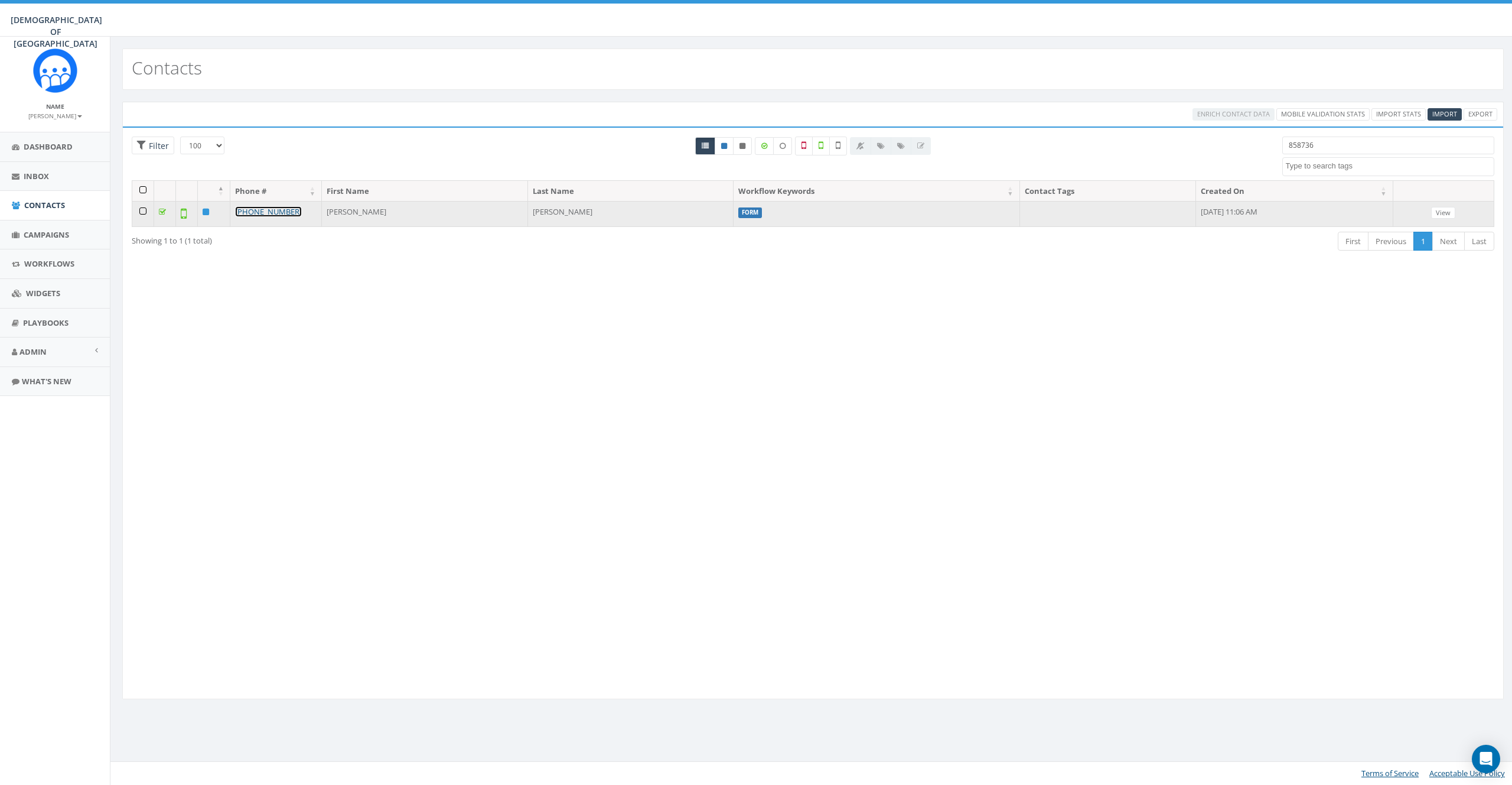
click at [272, 211] on link "[PHONE_NUMBER]" at bounding box center [268, 211] width 67 height 11
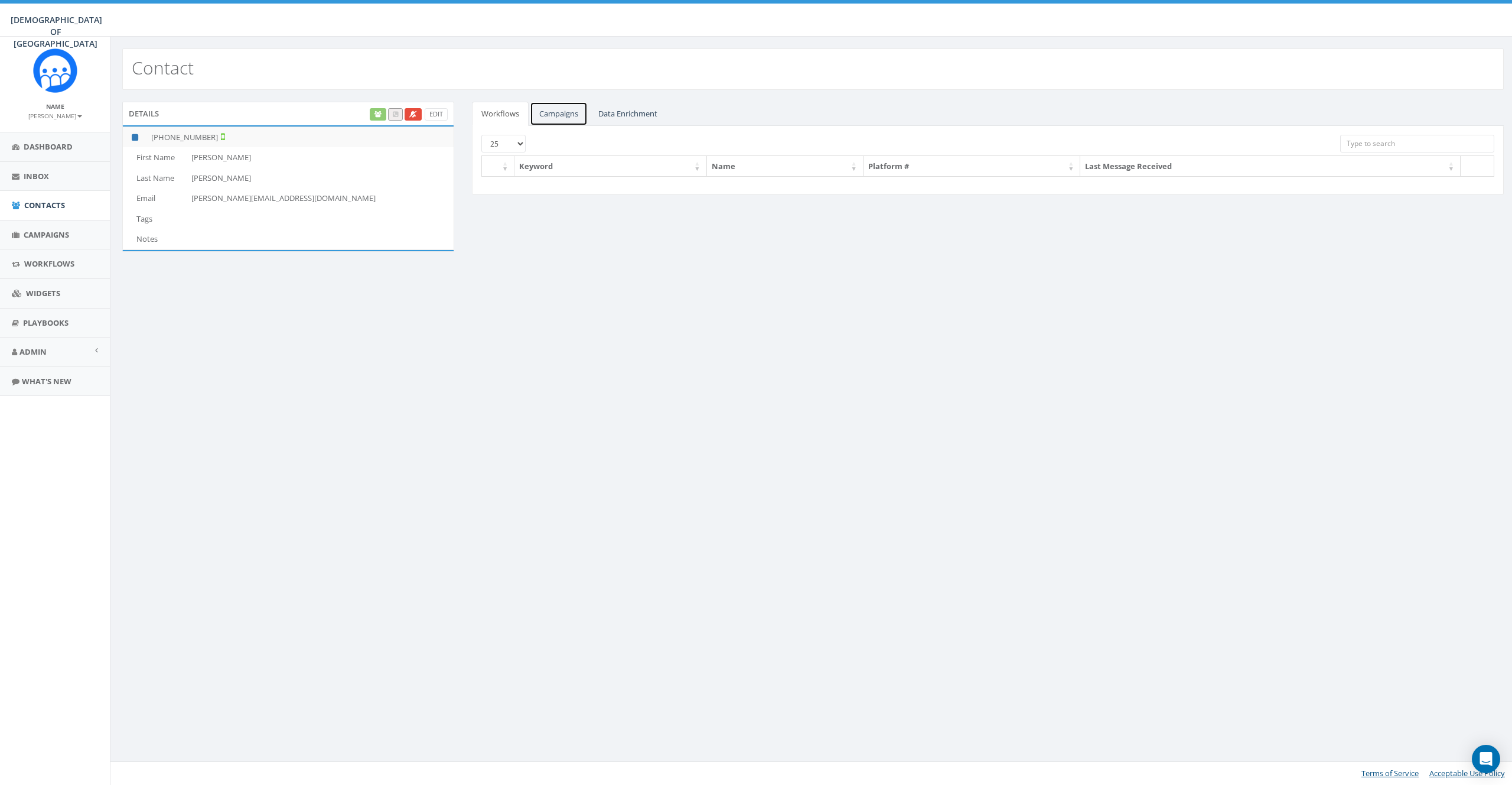
click at [554, 120] on link "Campaigns" at bounding box center [558, 113] width 58 height 25
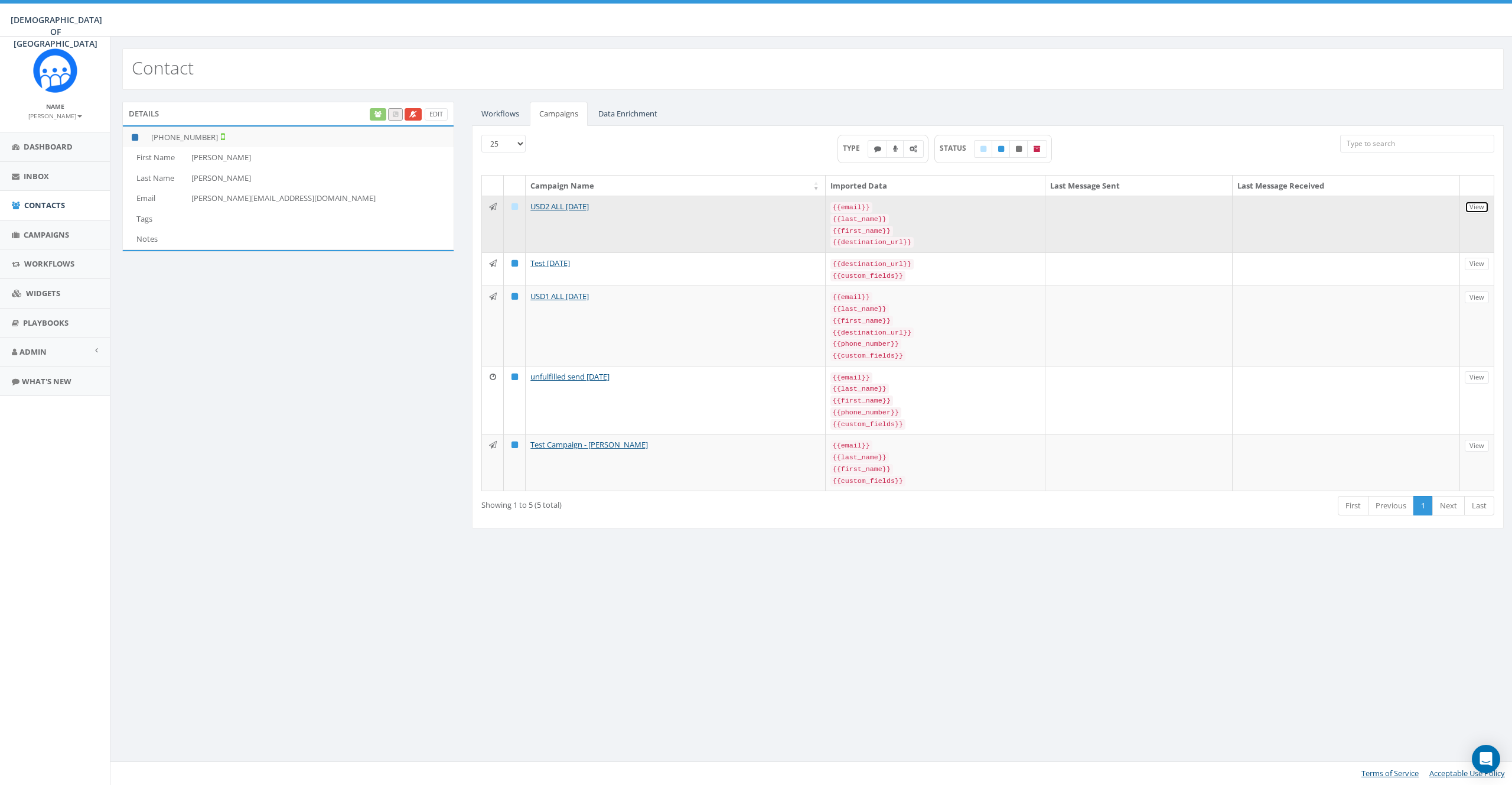
click at [1474, 202] on link "View" at bounding box center [1477, 207] width 25 height 13
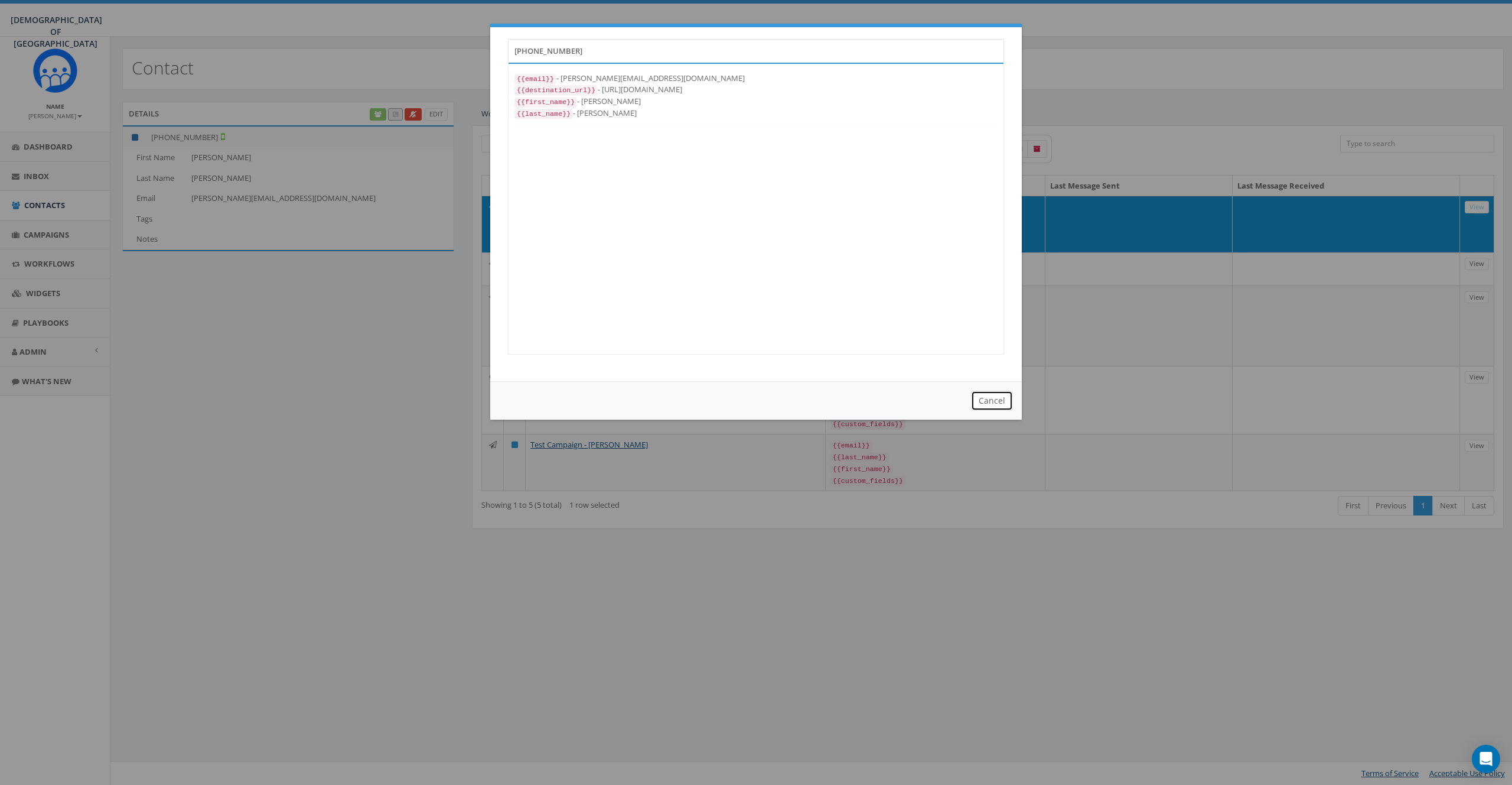
click at [991, 399] on button "Cancel" at bounding box center [992, 400] width 42 height 20
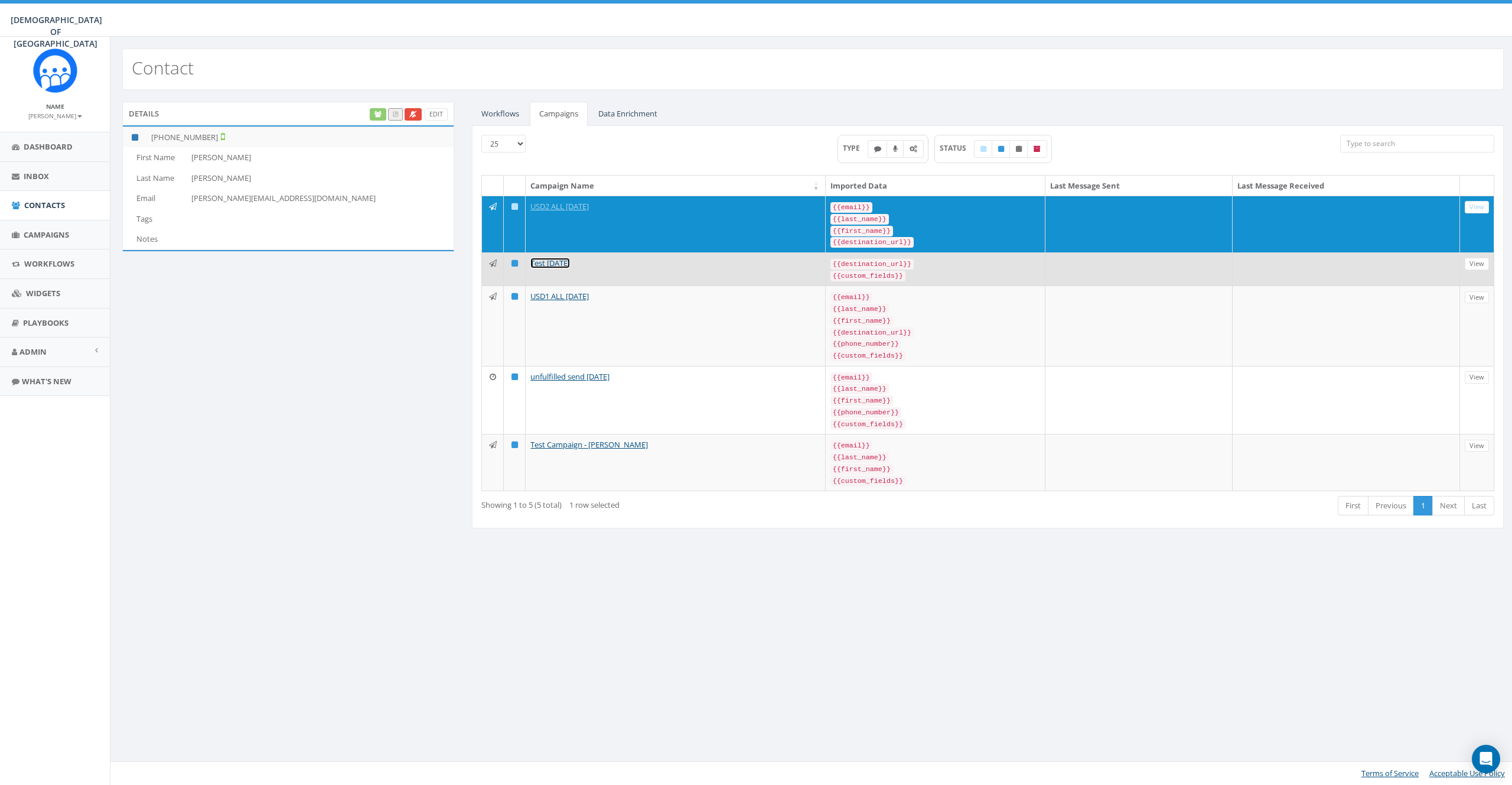
click at [567, 260] on link "Test 08/22/2025" at bounding box center [551, 263] width 39 height 11
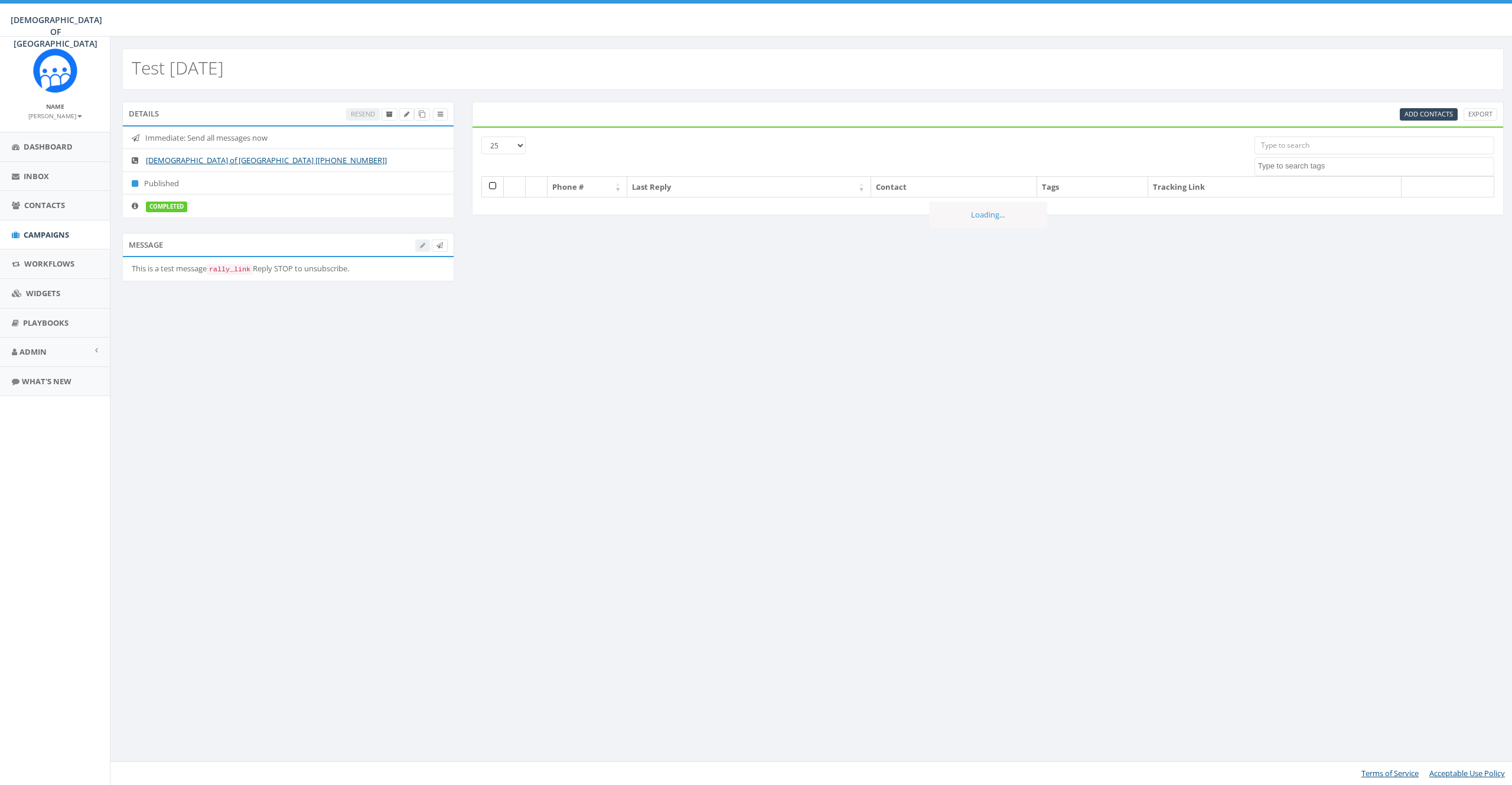
select select
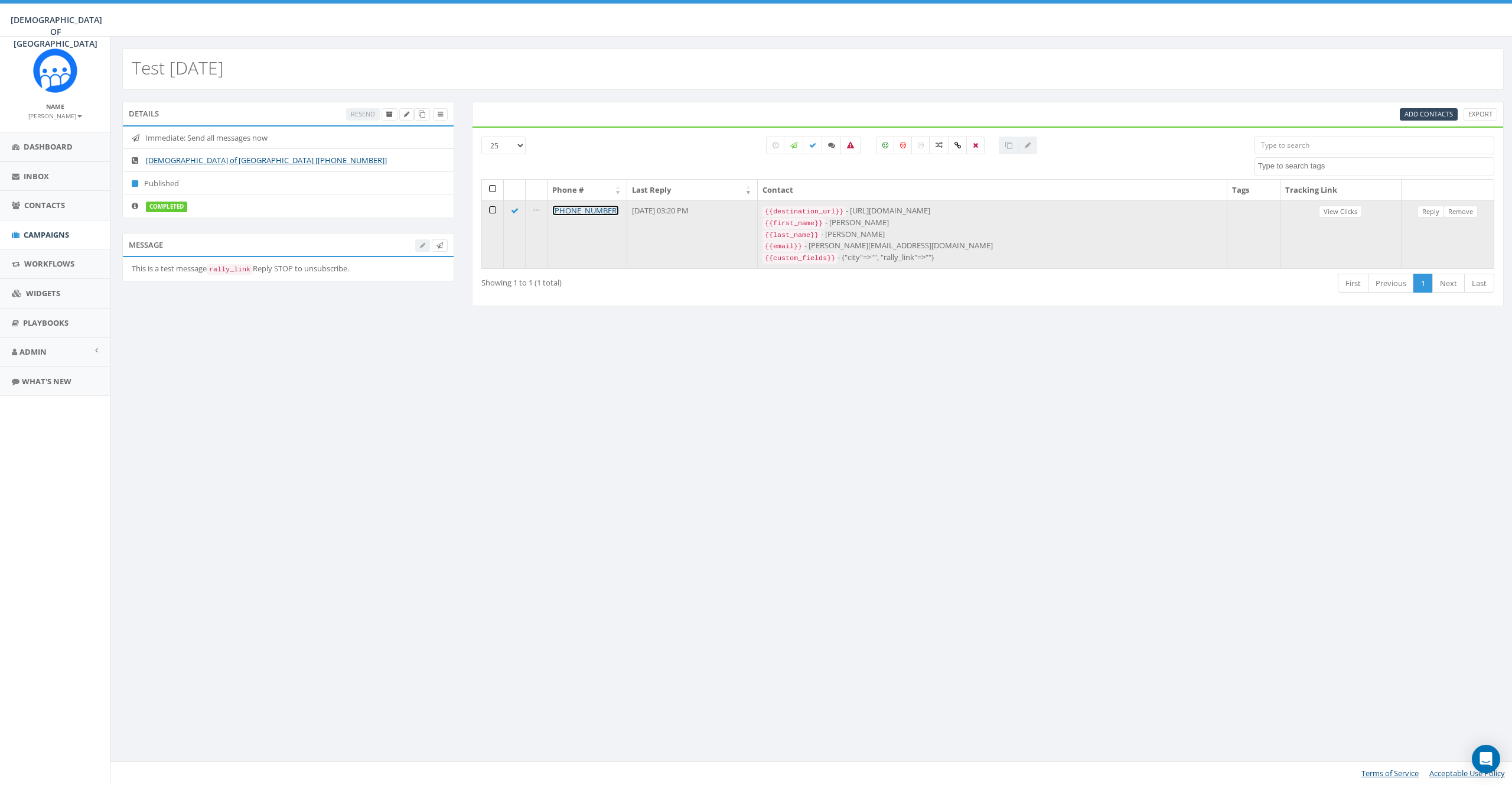
click at [582, 209] on link "[PHONE_NUMBER]" at bounding box center [586, 211] width 67 height 11
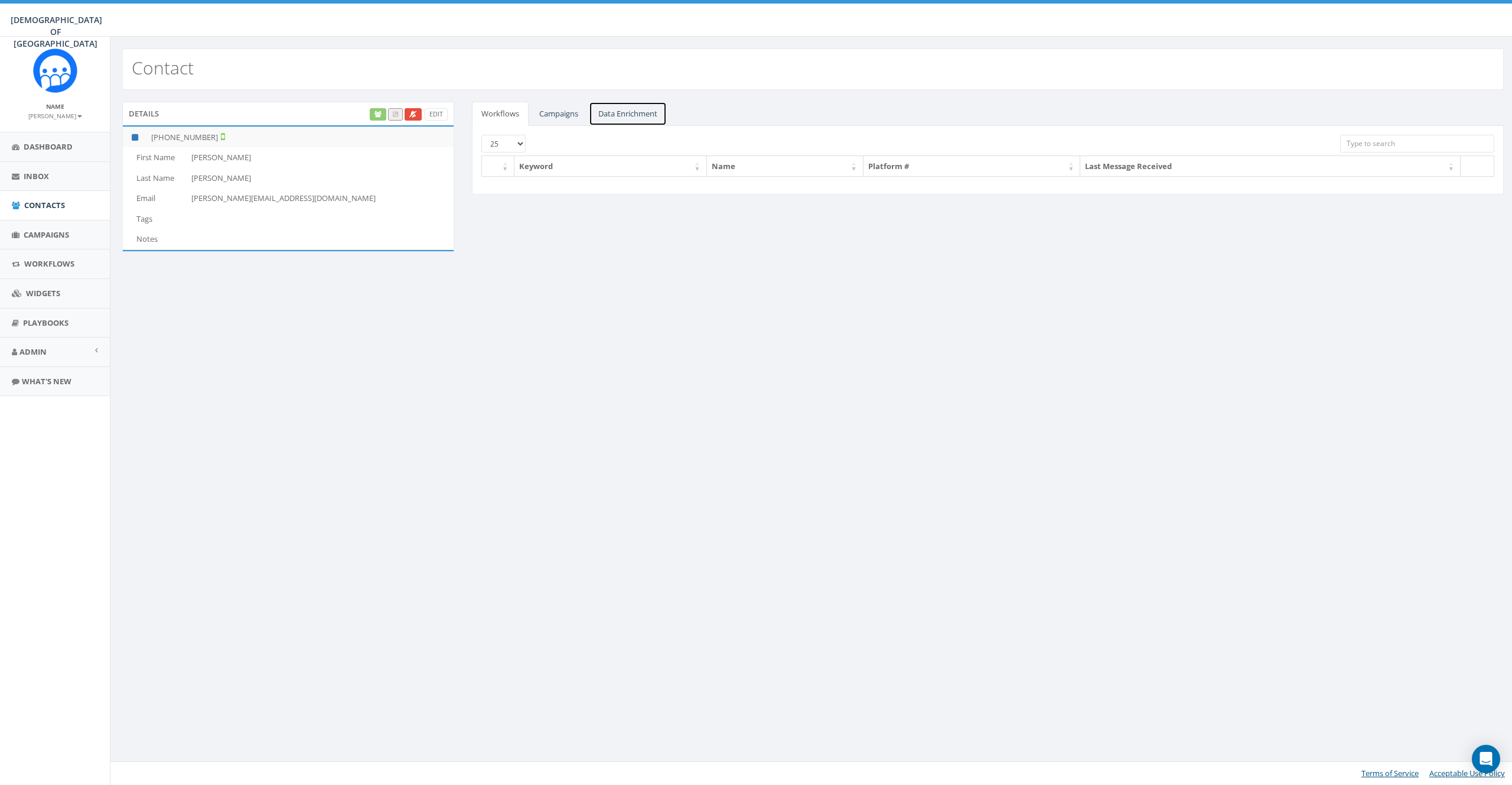
click at [618, 118] on link "Data Enrichment" at bounding box center [627, 113] width 78 height 25
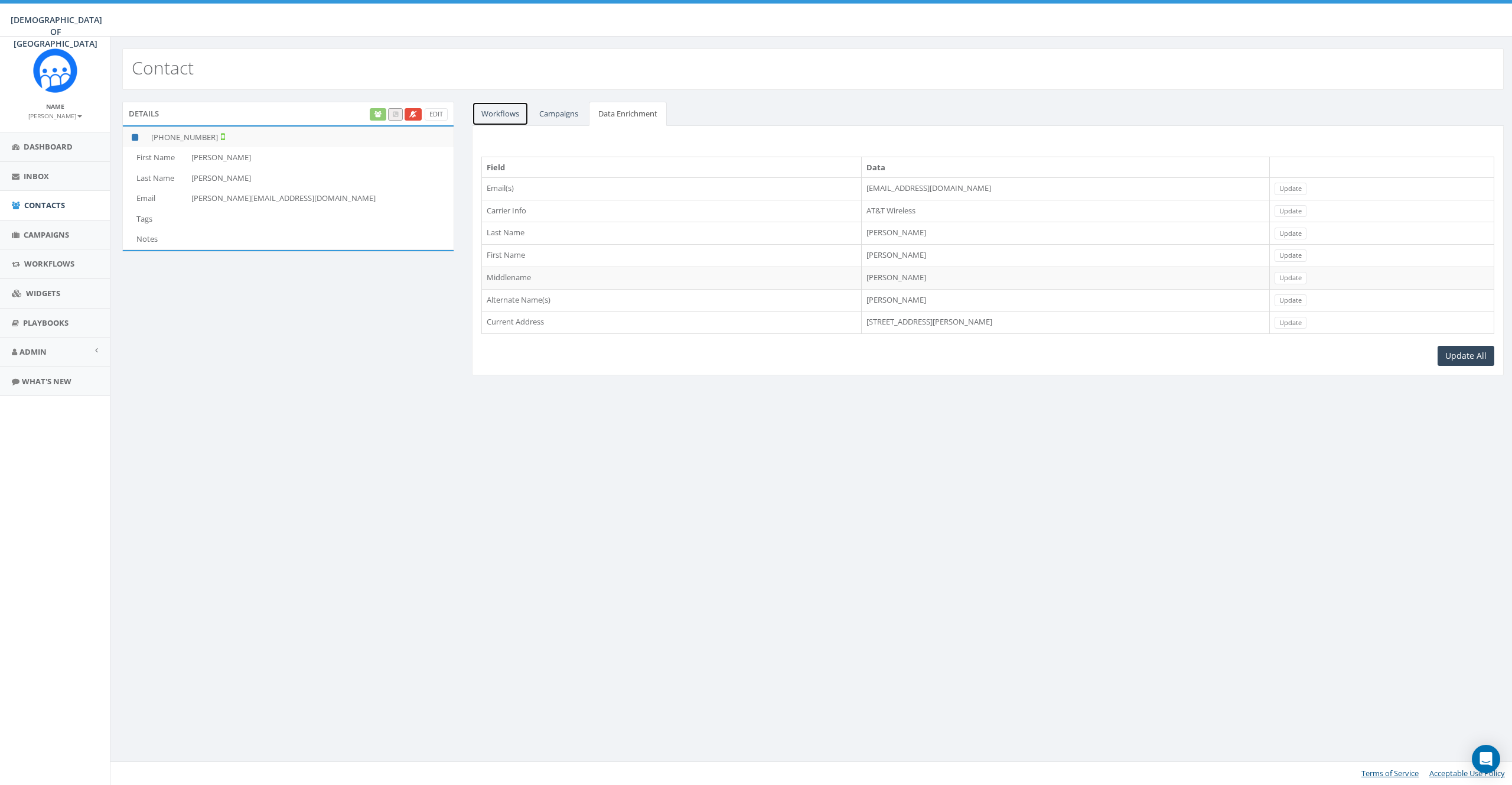
click at [501, 121] on link "Workflows" at bounding box center [500, 113] width 57 height 25
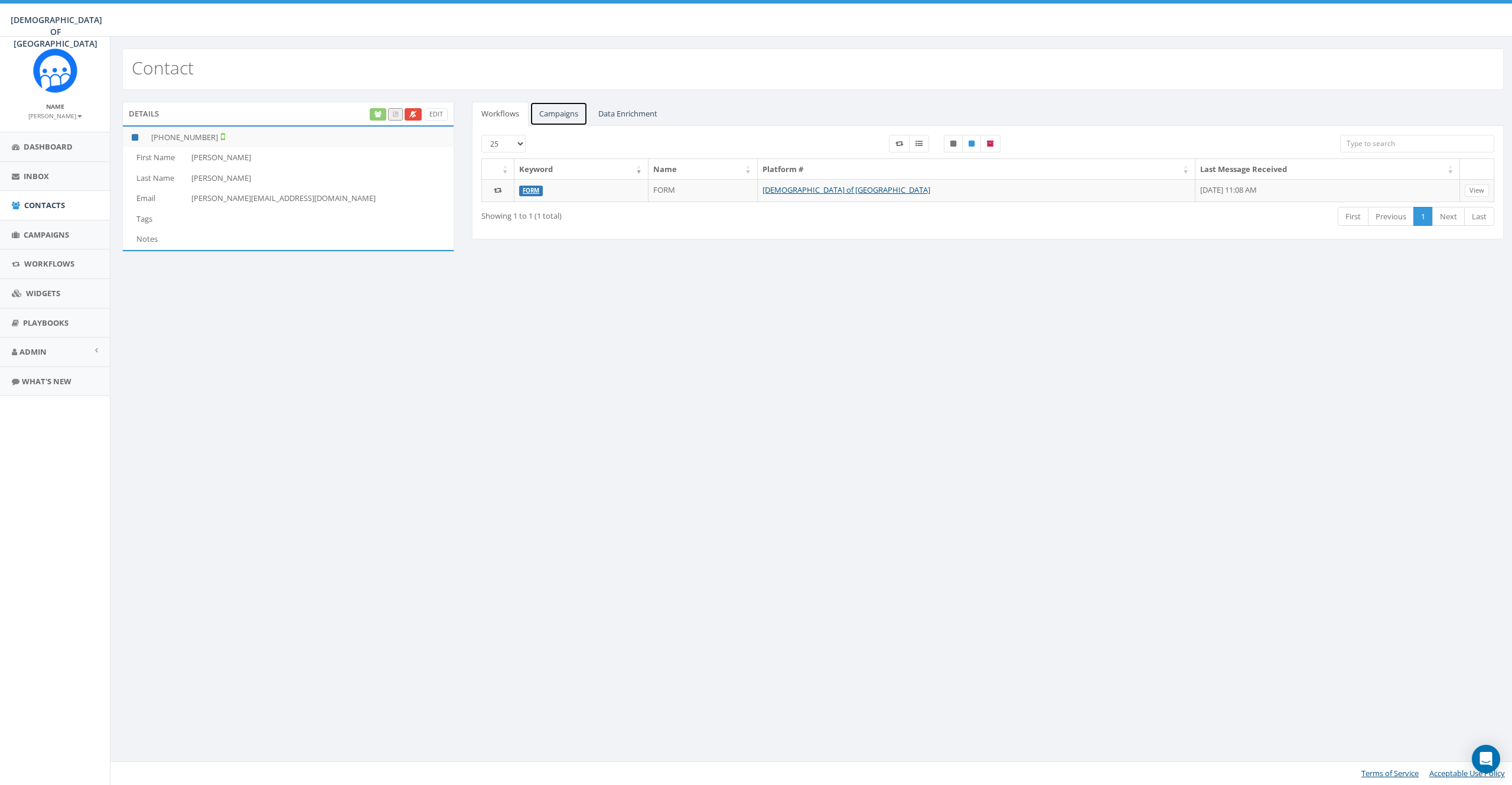
click at [538, 116] on link "Campaigns" at bounding box center [558, 113] width 58 height 25
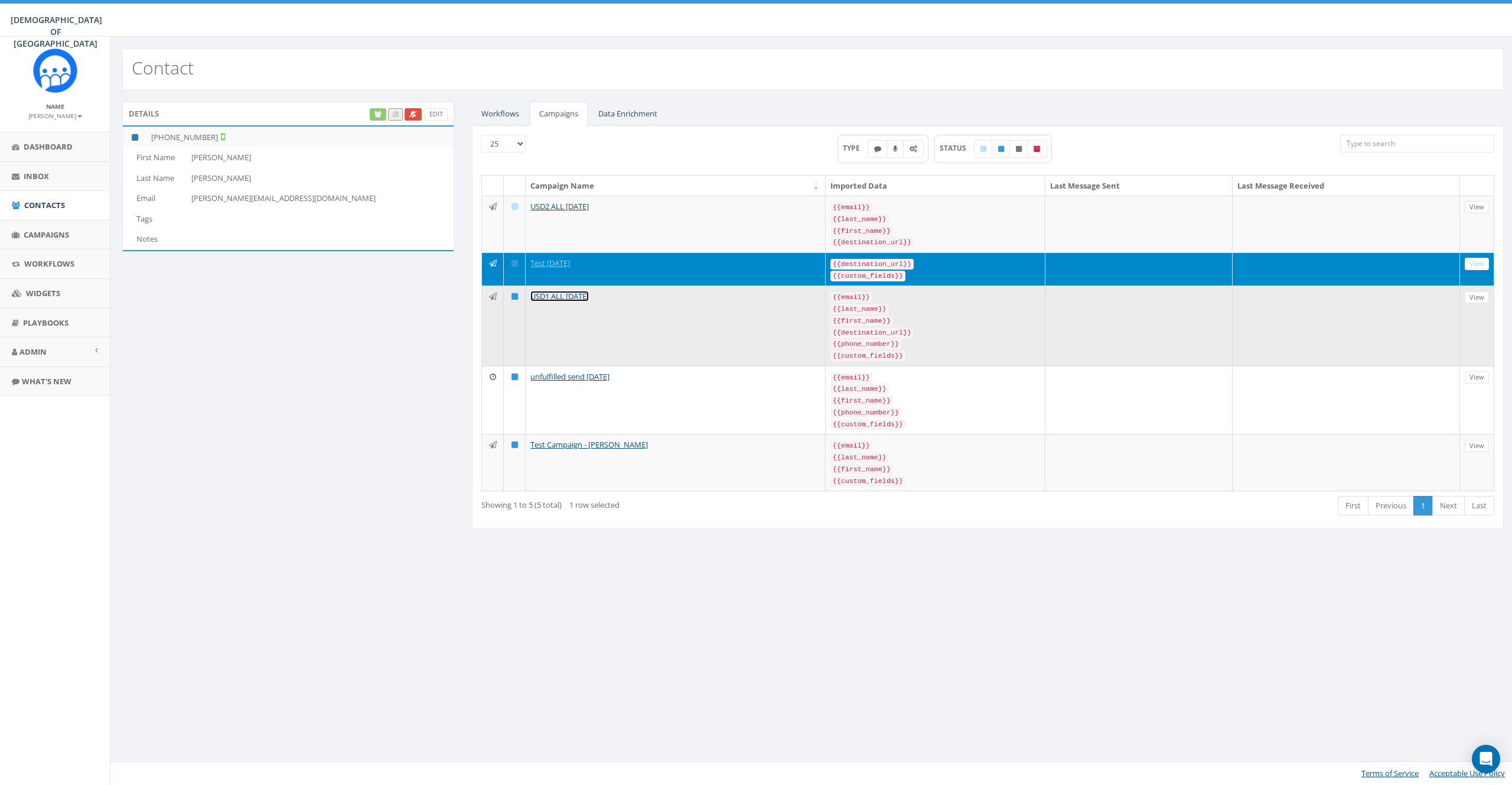
click at [557, 294] on link "USD1 ALL [DATE]" at bounding box center [559, 296] width 58 height 11
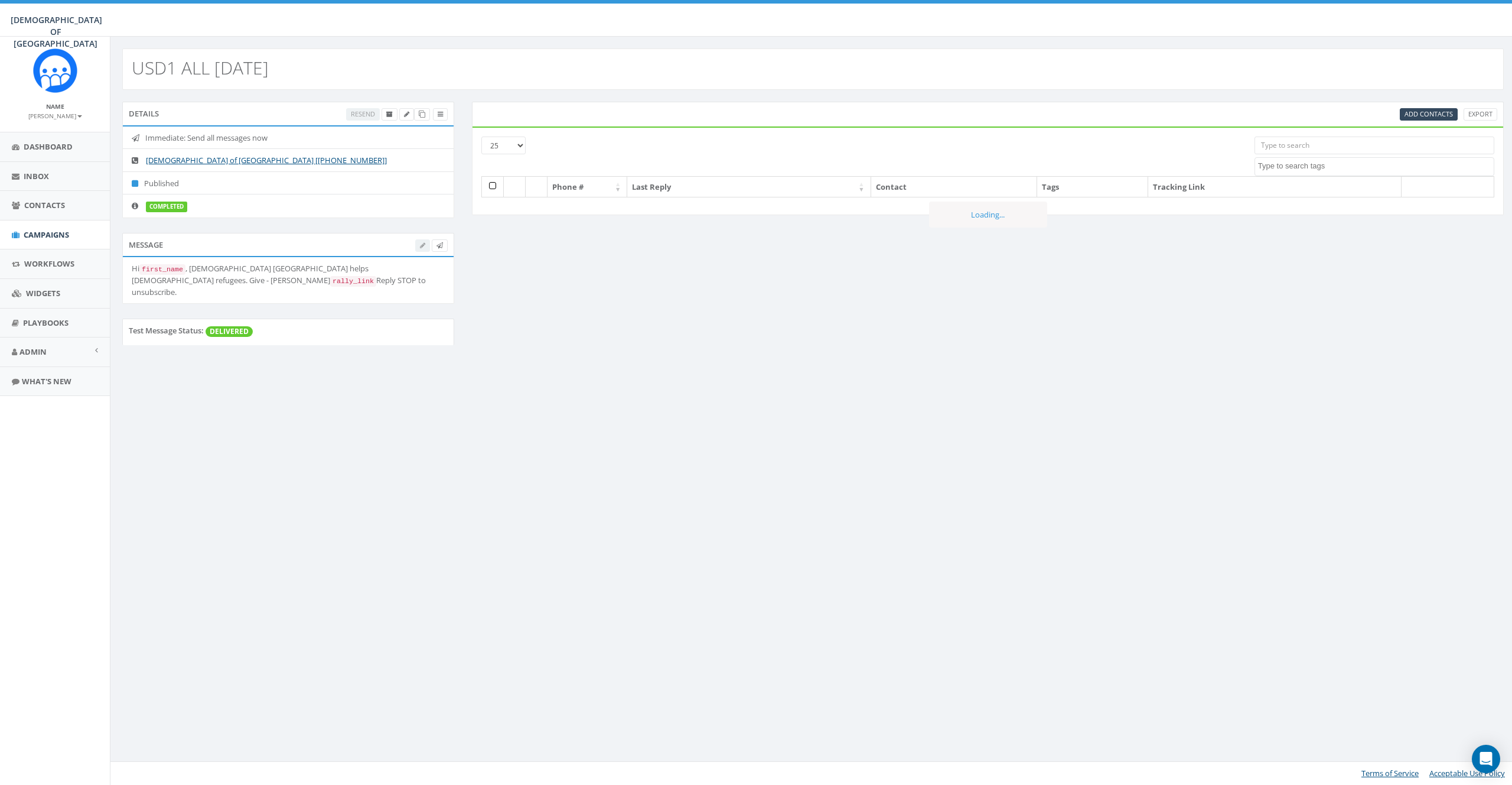
select select
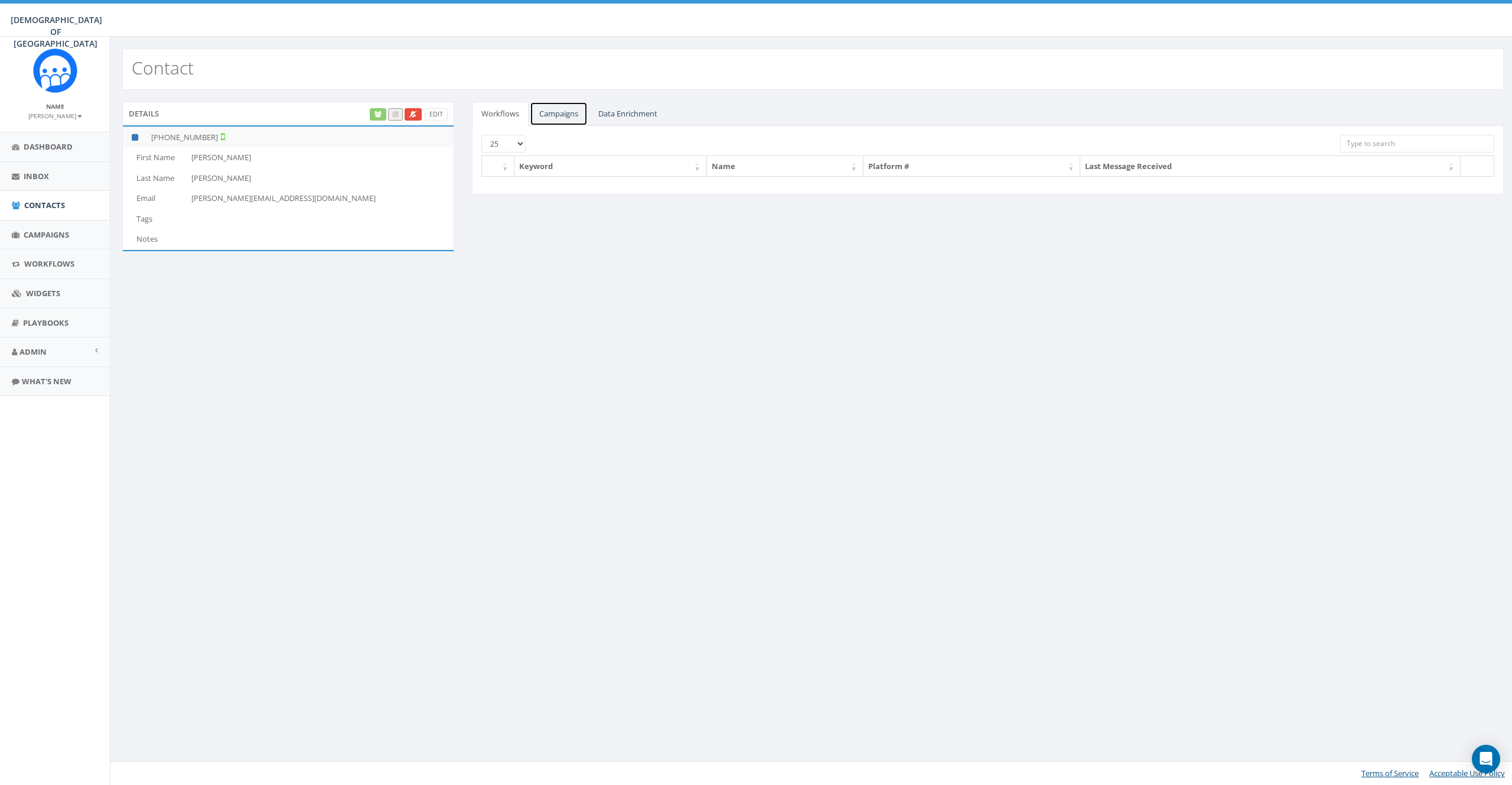
click at [552, 112] on link "Campaigns" at bounding box center [558, 113] width 58 height 25
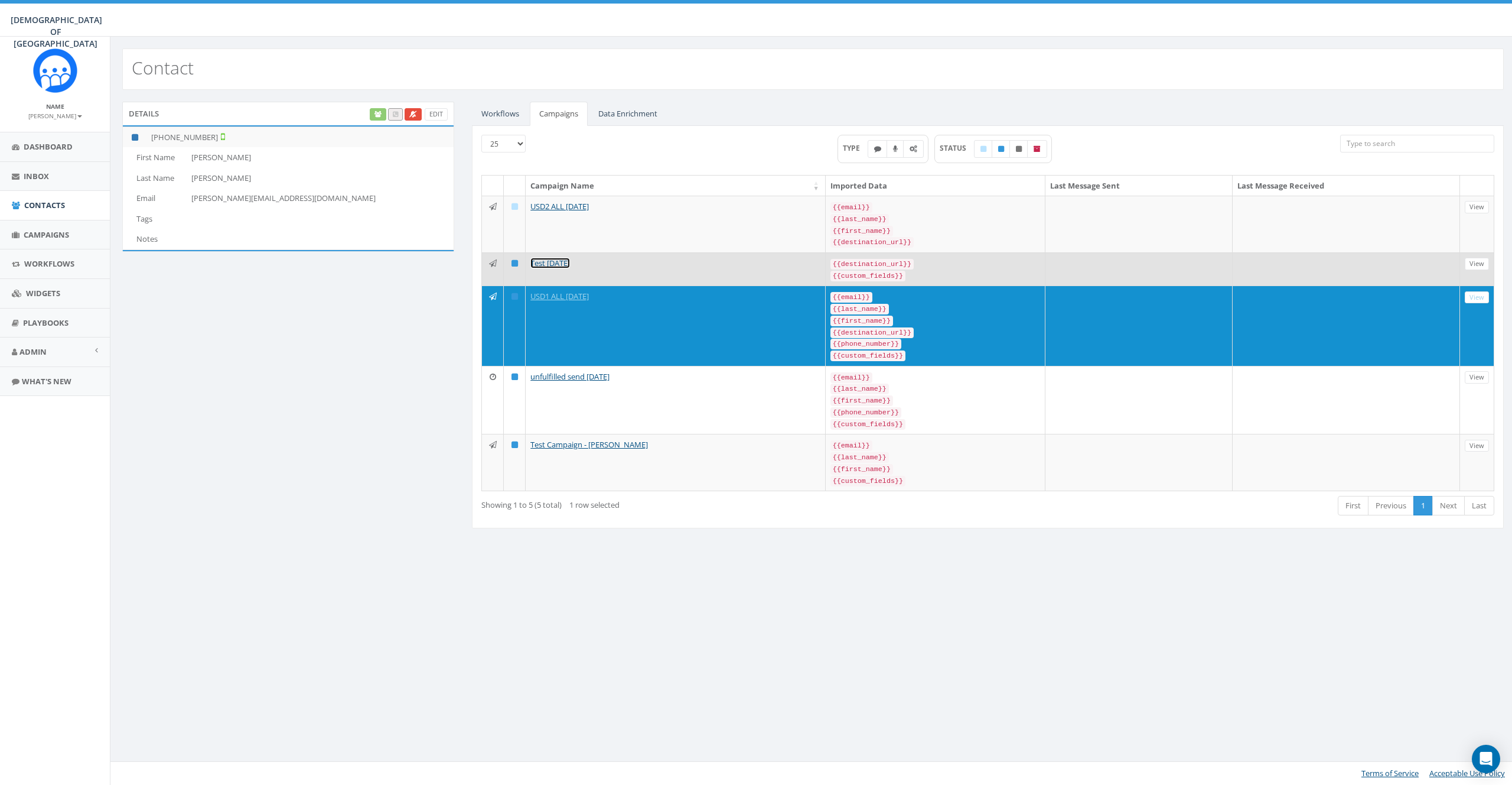
click at [554, 262] on link "Test 08/22/2025" at bounding box center [551, 263] width 39 height 11
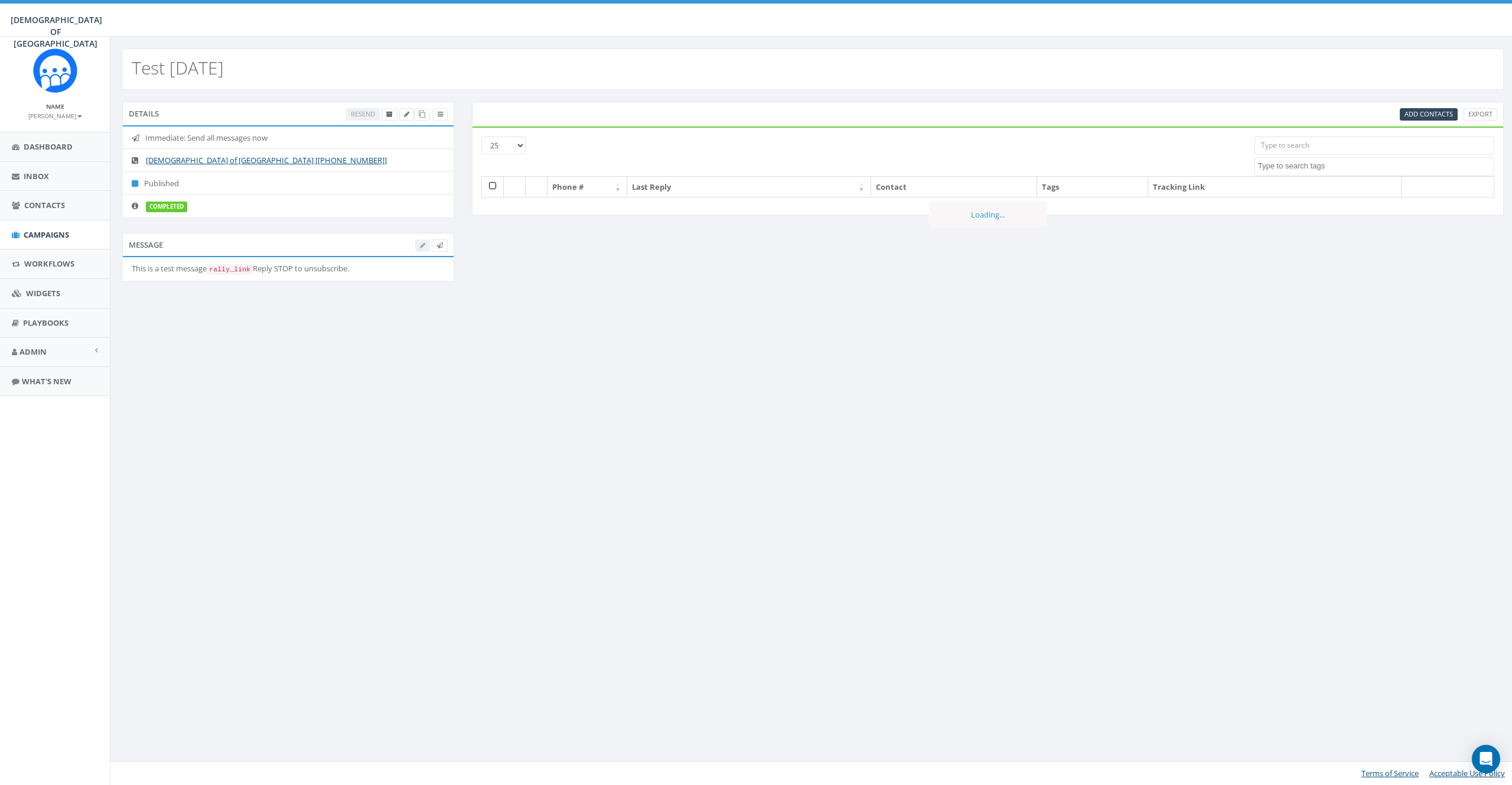
select select
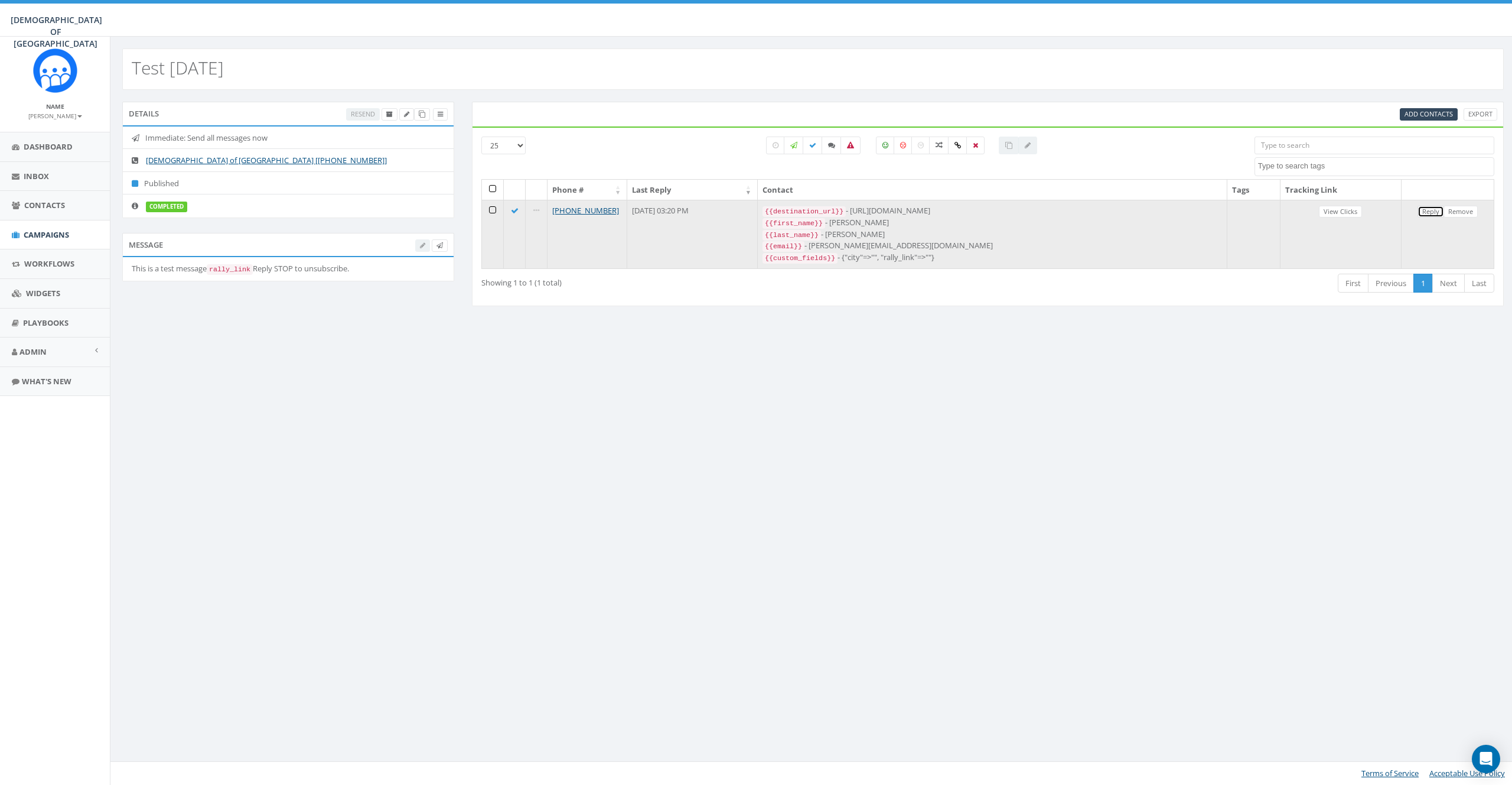
click at [1427, 208] on link "Reply" at bounding box center [1430, 211] width 27 height 13
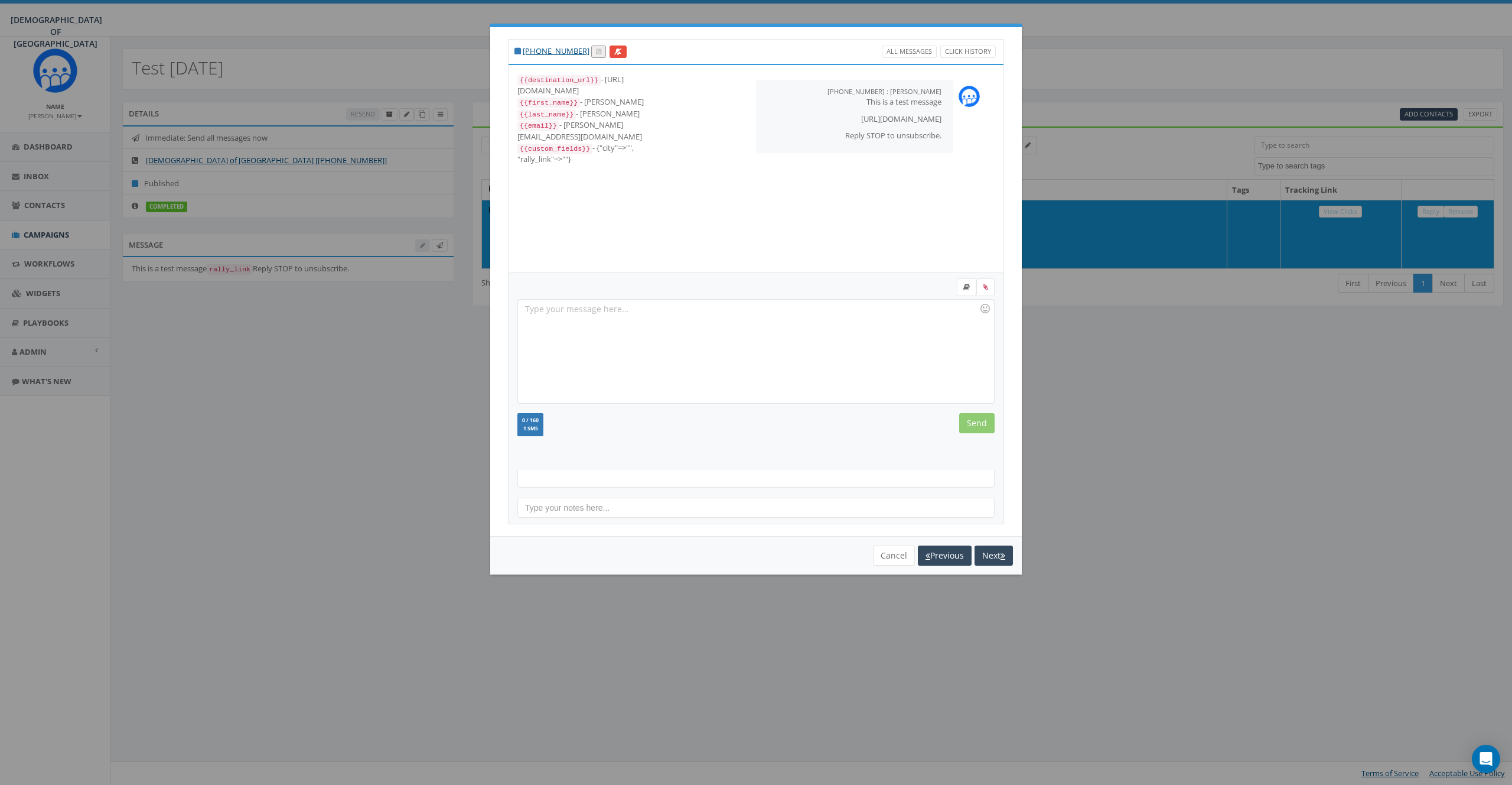
click at [766, 484] on span at bounding box center [756, 478] width 478 height 19
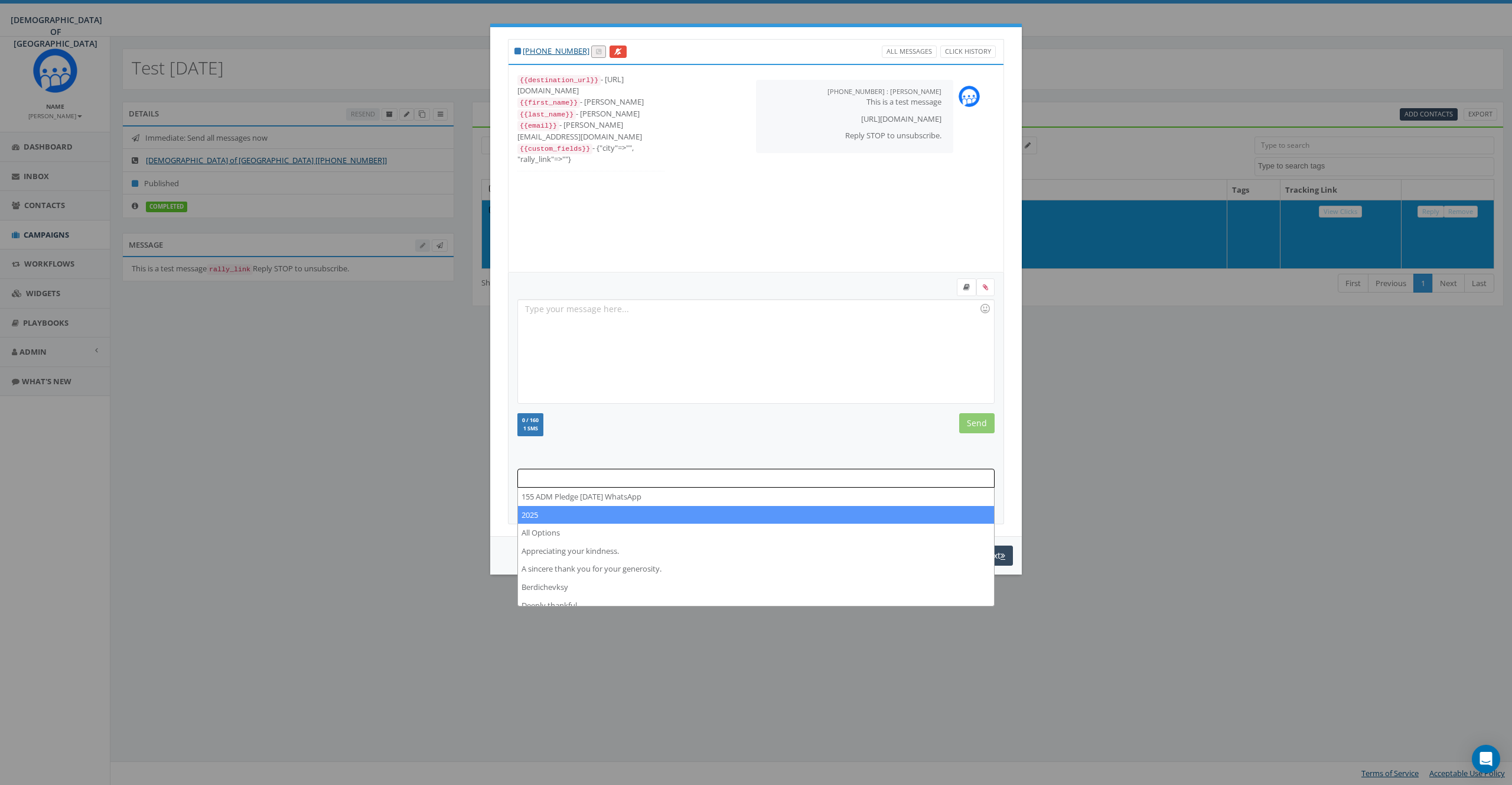
select select "2025"
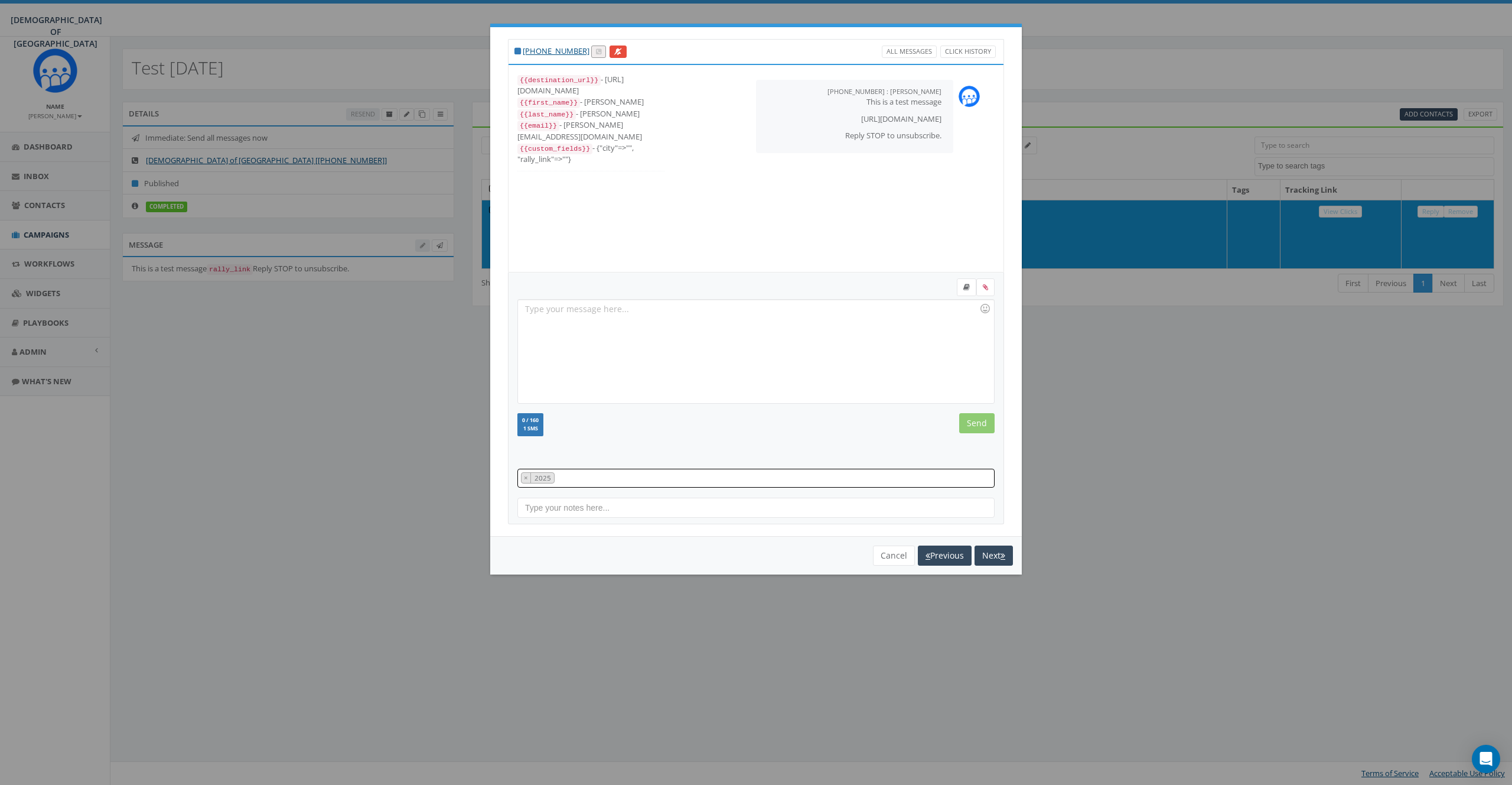
scroll to position [12, 0]
click at [734, 419] on div "0 / 160 1 SMS We recommend adding an image to MMS messages. An invisible pixel …" at bounding box center [756, 426] width 495 height 26
click at [984, 550] on button "Next" at bounding box center [994, 556] width 38 height 20
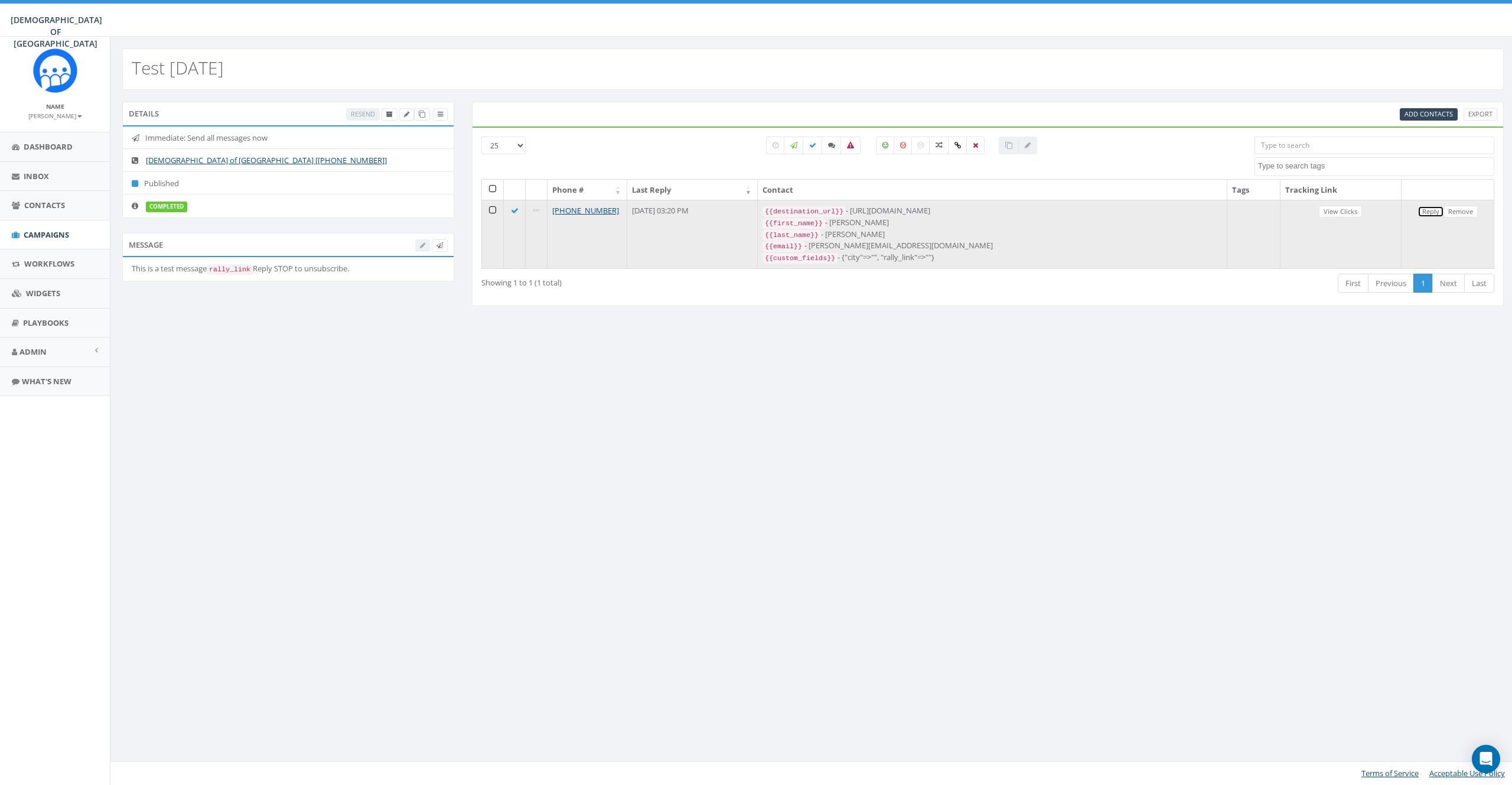
click at [1439, 211] on link "Reply" at bounding box center [1430, 211] width 27 height 13
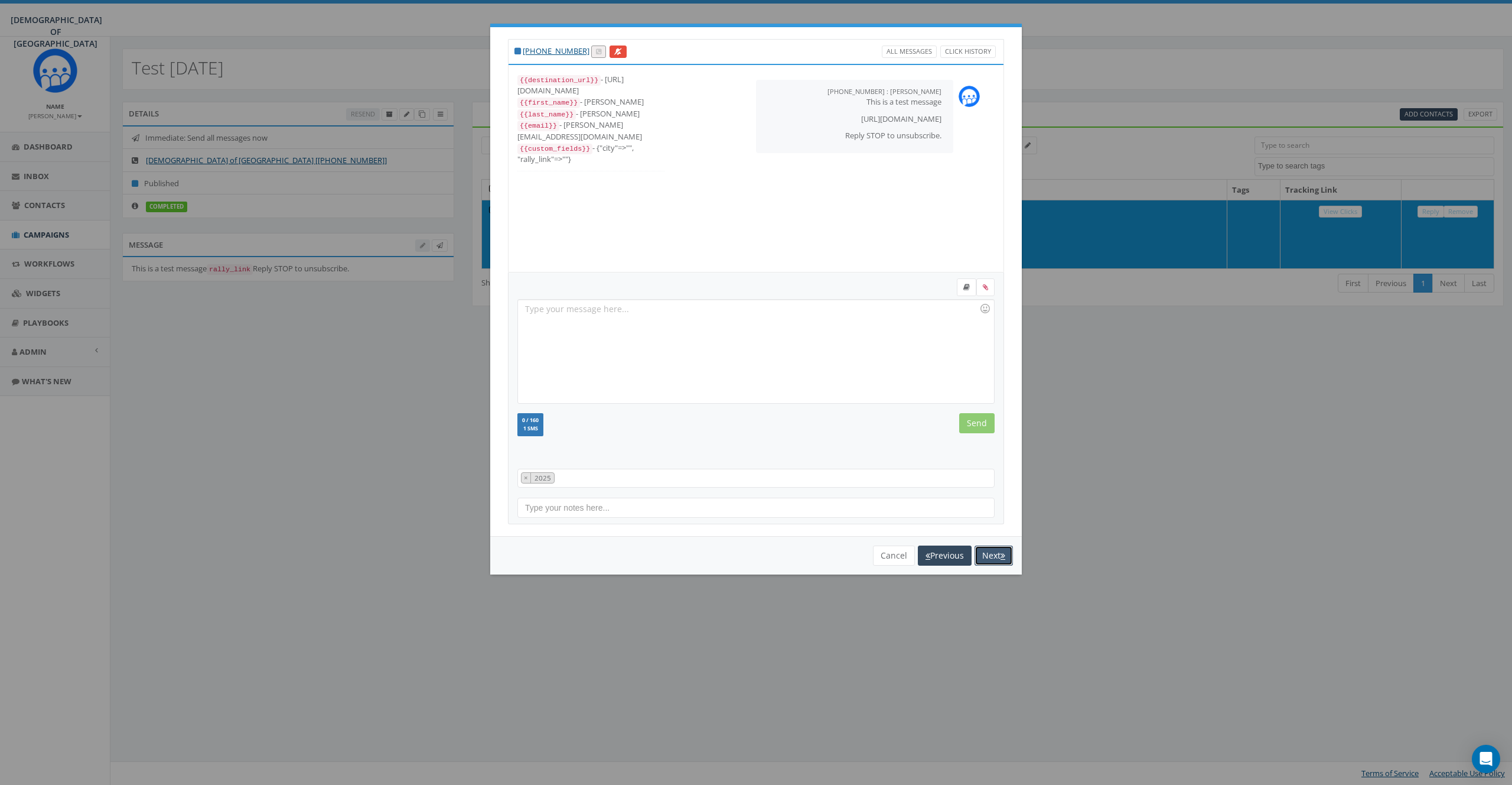
click at [1001, 555] on icon "button" at bounding box center [1003, 556] width 5 height 8
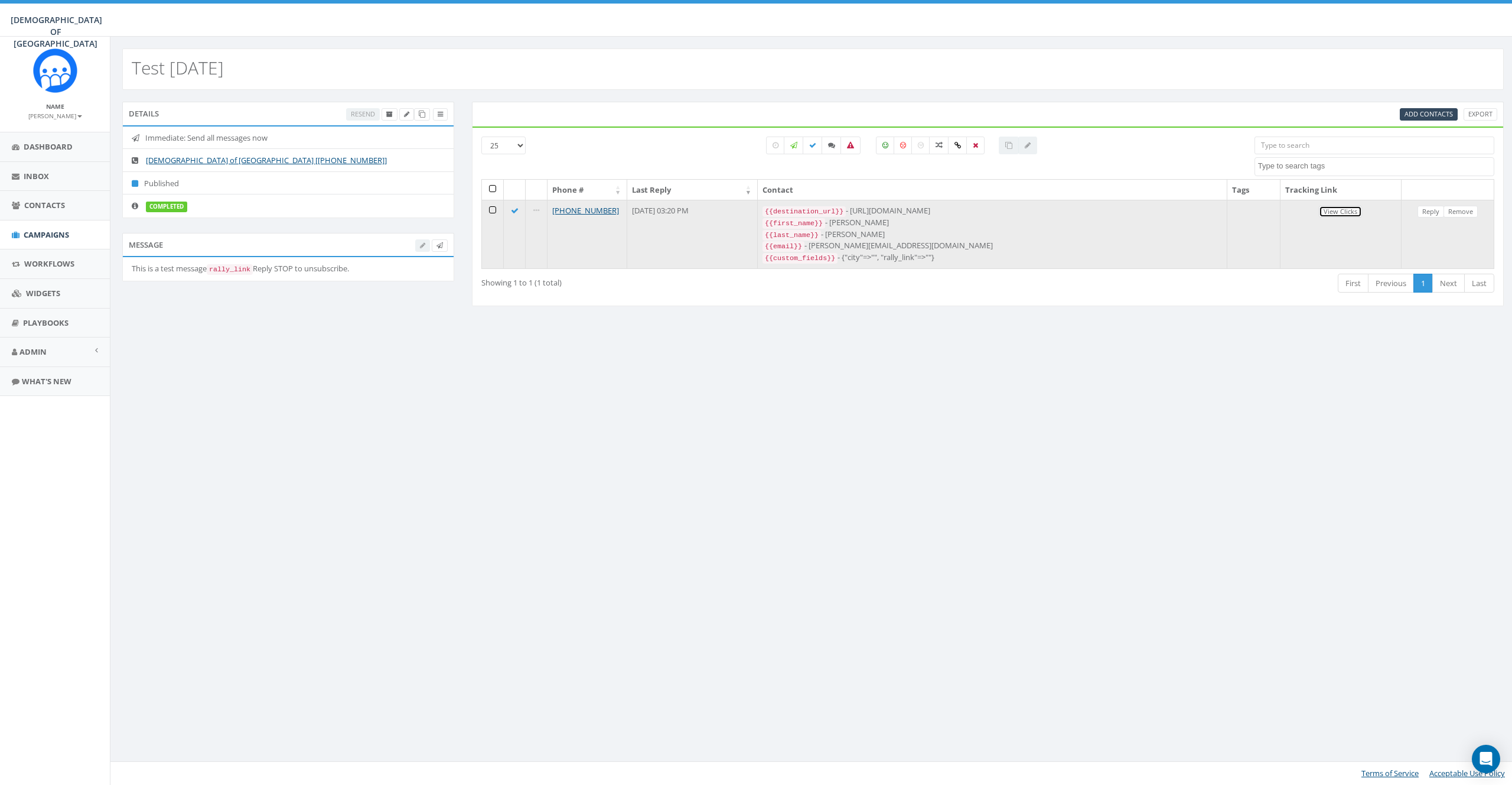
click at [1345, 212] on link "View Clicks" at bounding box center [1341, 211] width 43 height 13
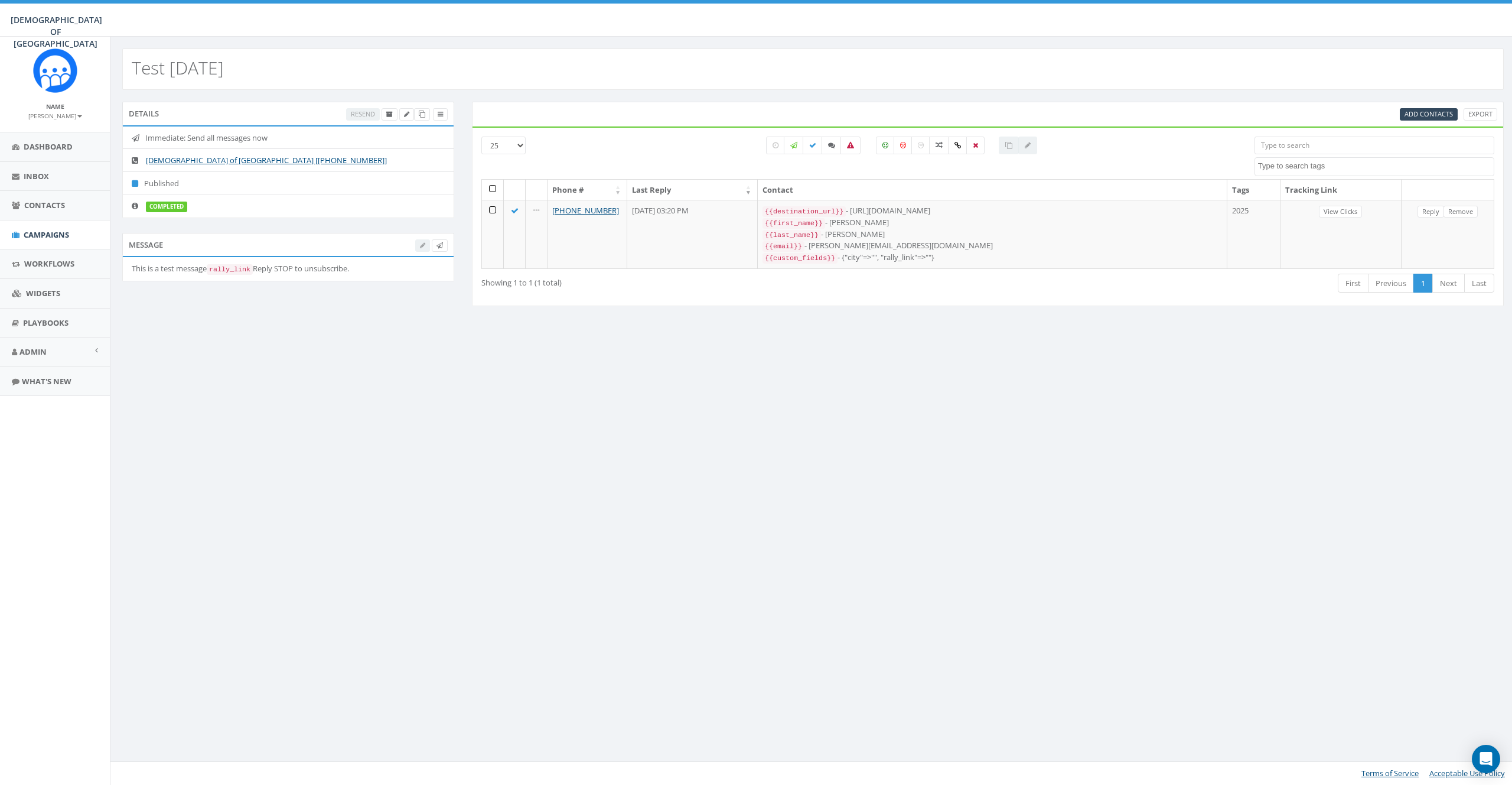
select select
click at [47, 146] on span "Dashboard" at bounding box center [48, 147] width 49 height 11
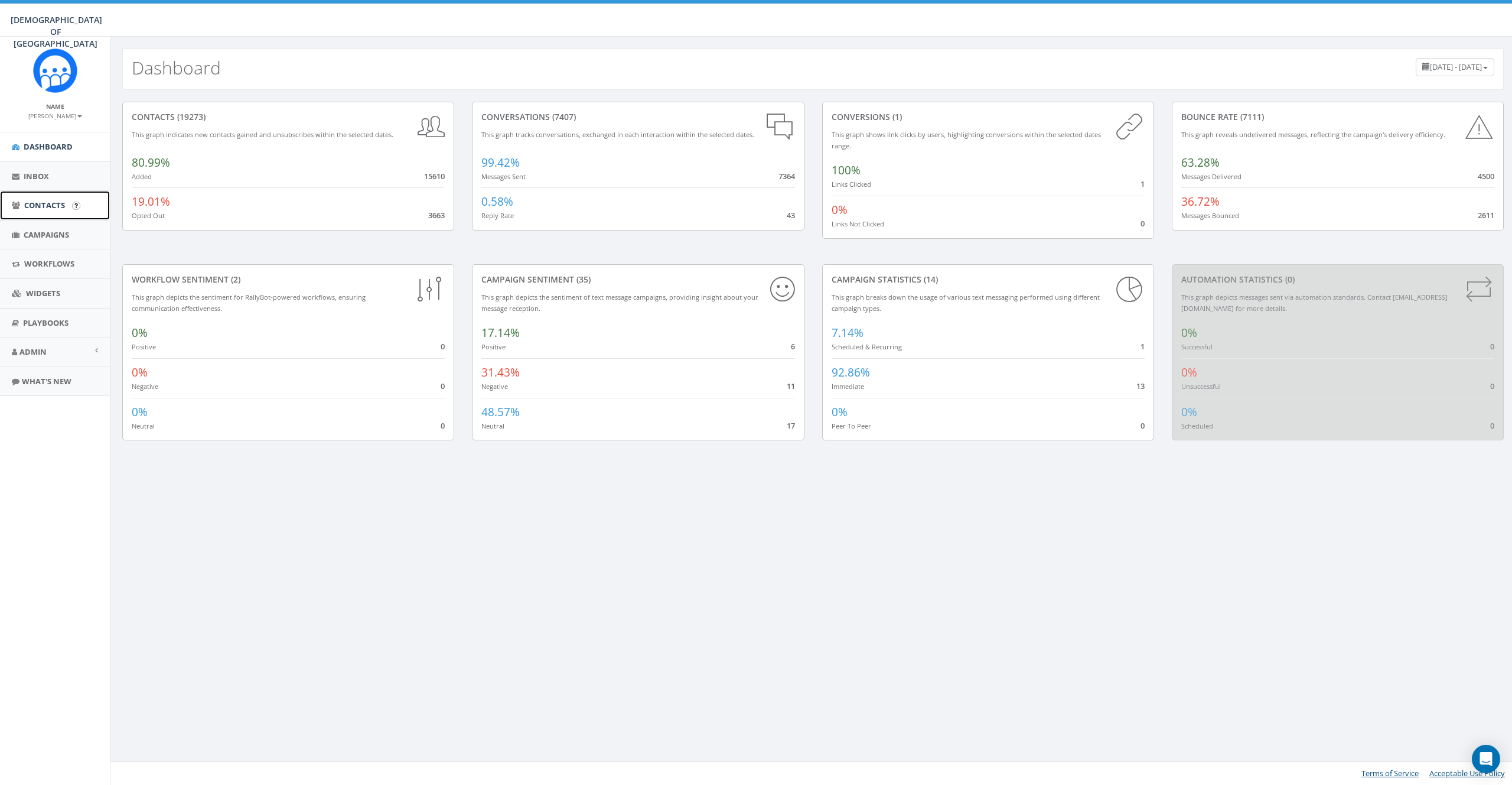
click at [39, 201] on span "Contacts" at bounding box center [44, 205] width 40 height 11
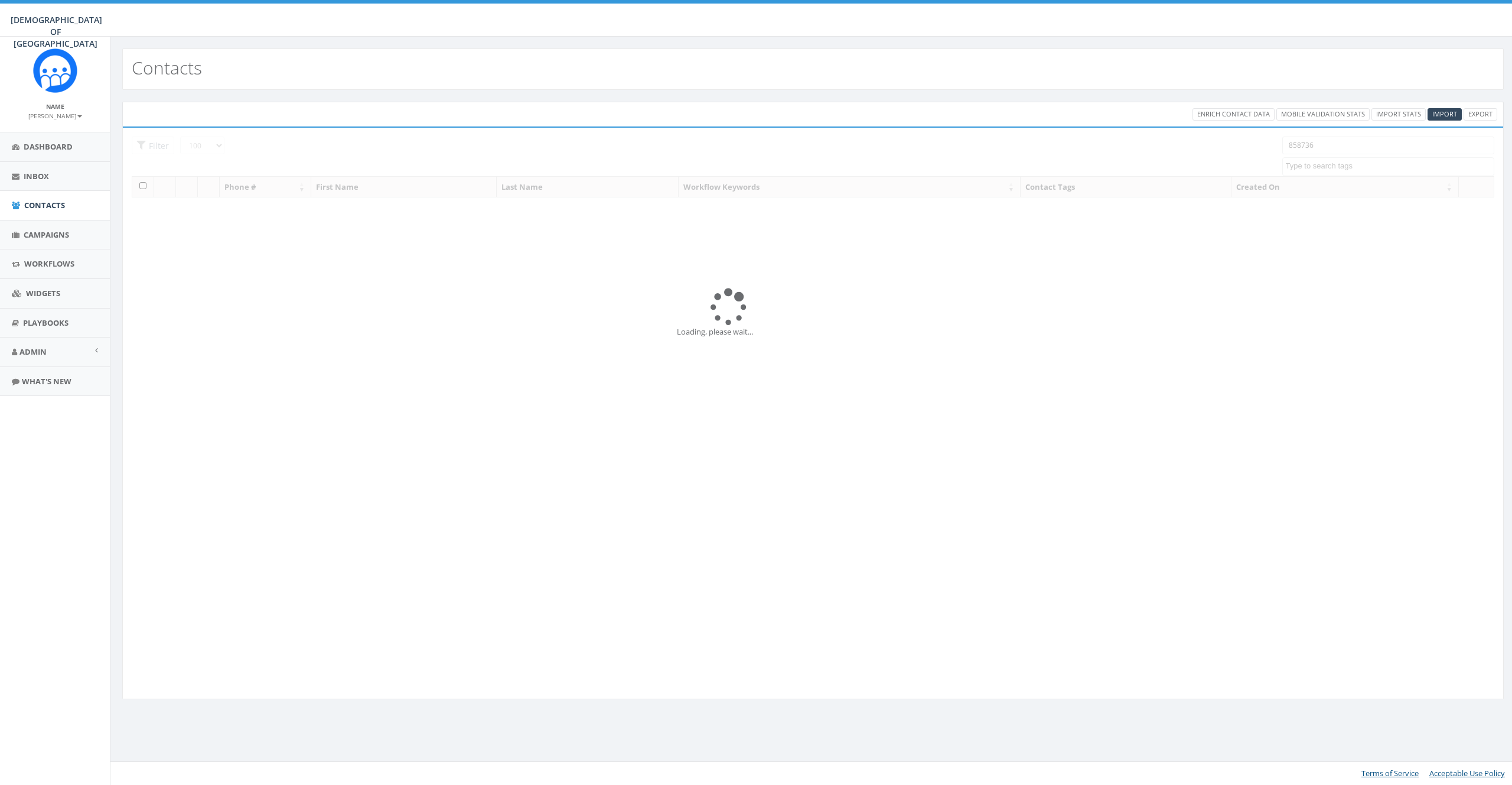
select select "100"
select select
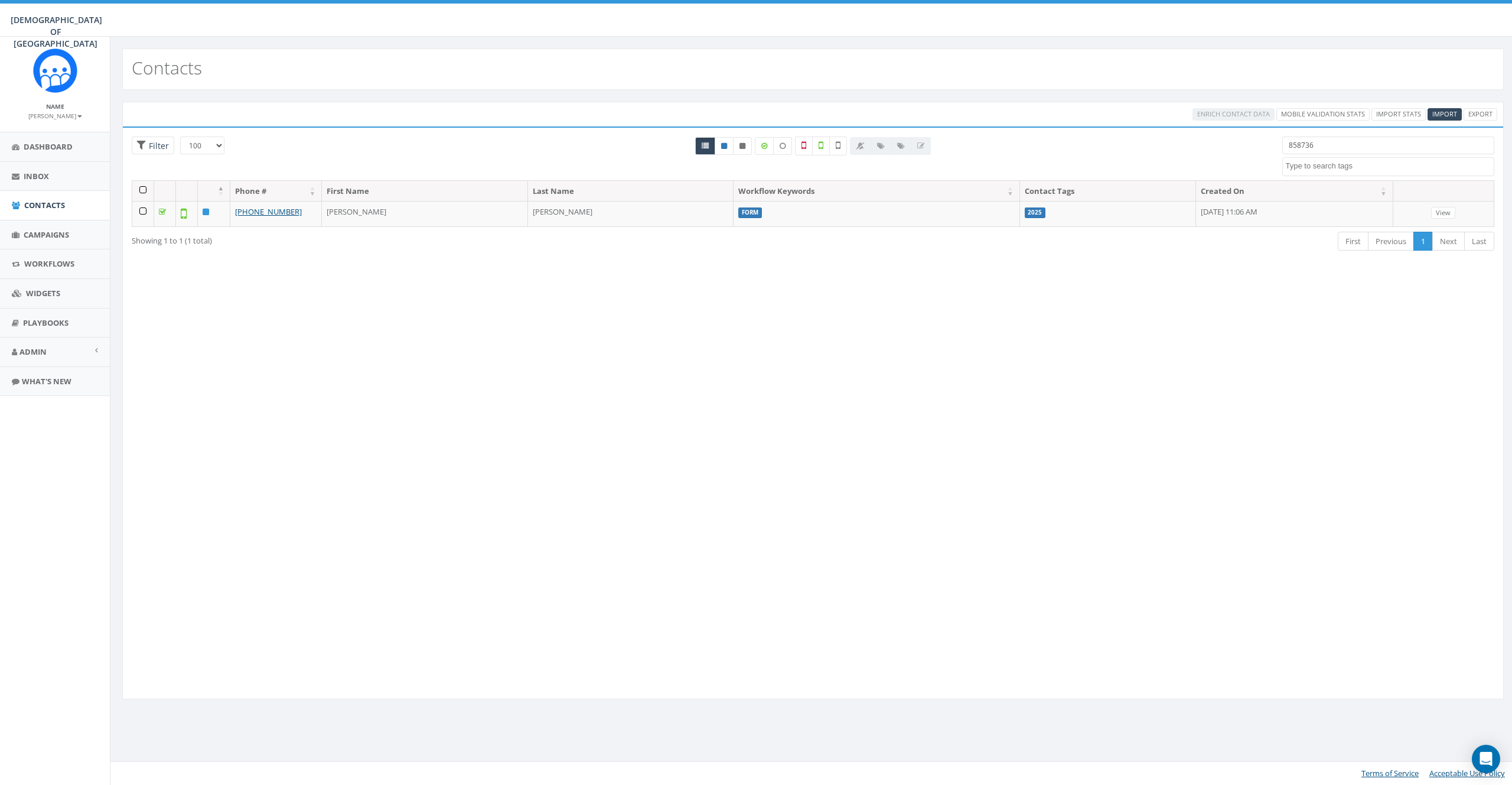
click at [1328, 145] on input "858736" at bounding box center [1389, 146] width 212 height 18
paste input "(973) 944-06"
drag, startPoint x: 1311, startPoint y: 146, endPoint x: 1319, endPoint y: 171, distance: 26.2
click at [1311, 146] on input "(973) 944-0636" at bounding box center [1389, 146] width 212 height 18
type input "(973) 944-0636"
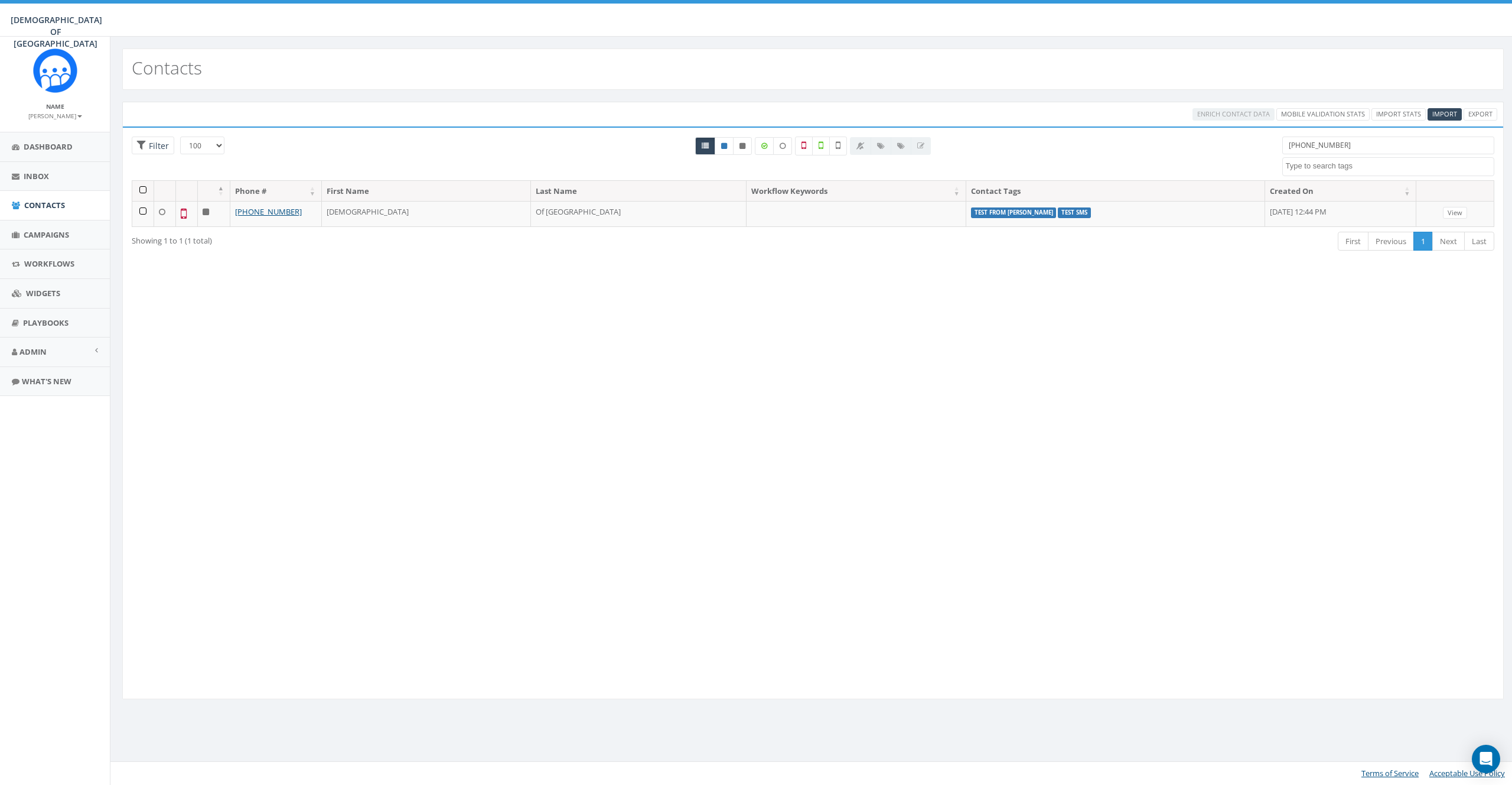
drag, startPoint x: 1069, startPoint y: 286, endPoint x: 388, endPoint y: 252, distance: 681.8
click at [1068, 286] on div "Loading the filters, please wait!! Phone Number is is not First Name is is not …" at bounding box center [813, 413] width 1382 height 573
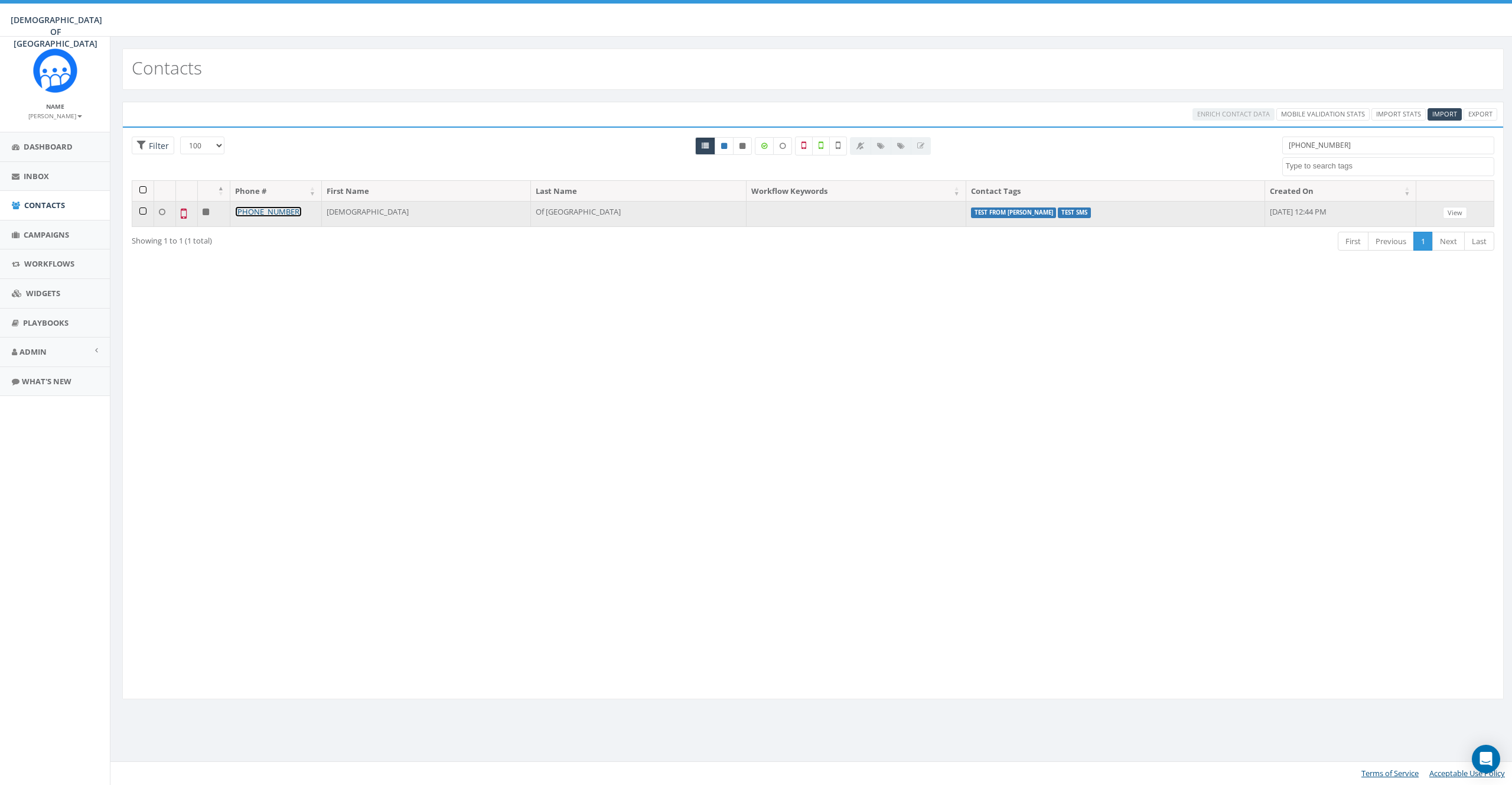
click at [271, 211] on link "+1 973-944-0636" at bounding box center [268, 211] width 67 height 11
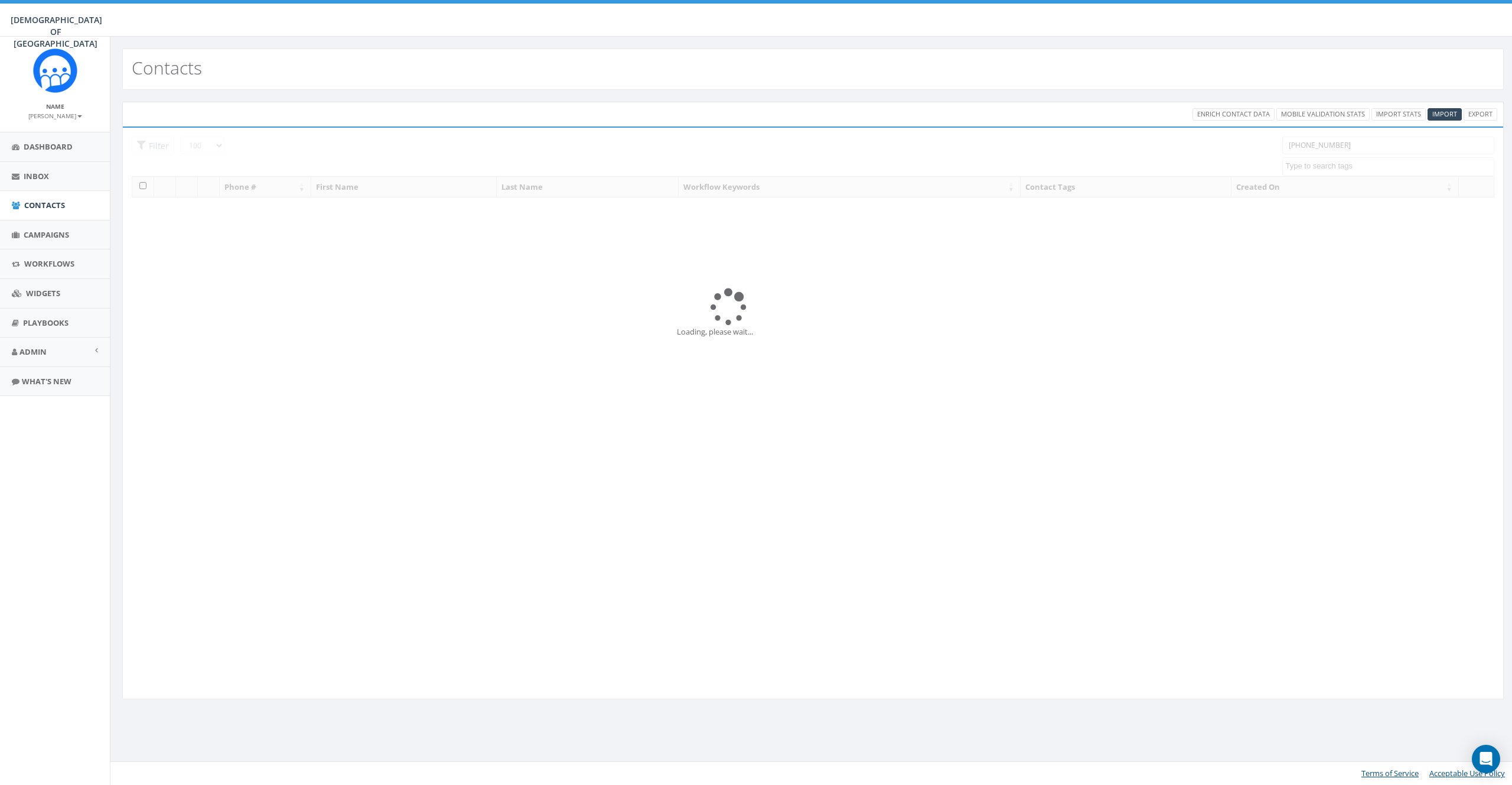
select select "100"
select select
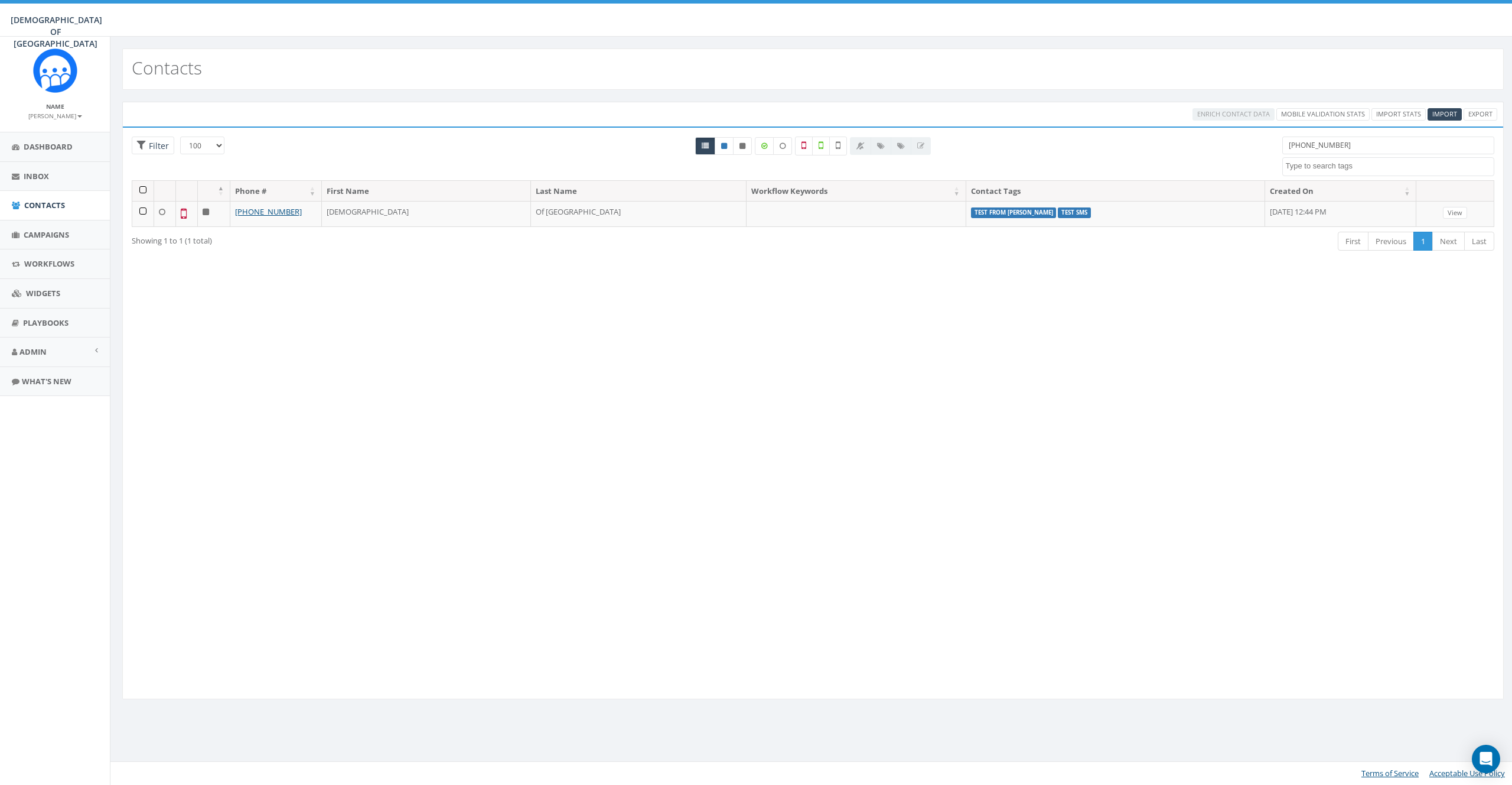
click at [1360, 147] on input "[PHONE_NUMBER]" at bounding box center [1389, 146] width 212 height 18
click at [1360, 147] on input "(973) 944-0636" at bounding box center [1389, 146] width 212 height 18
paste input "207) 577-0770"
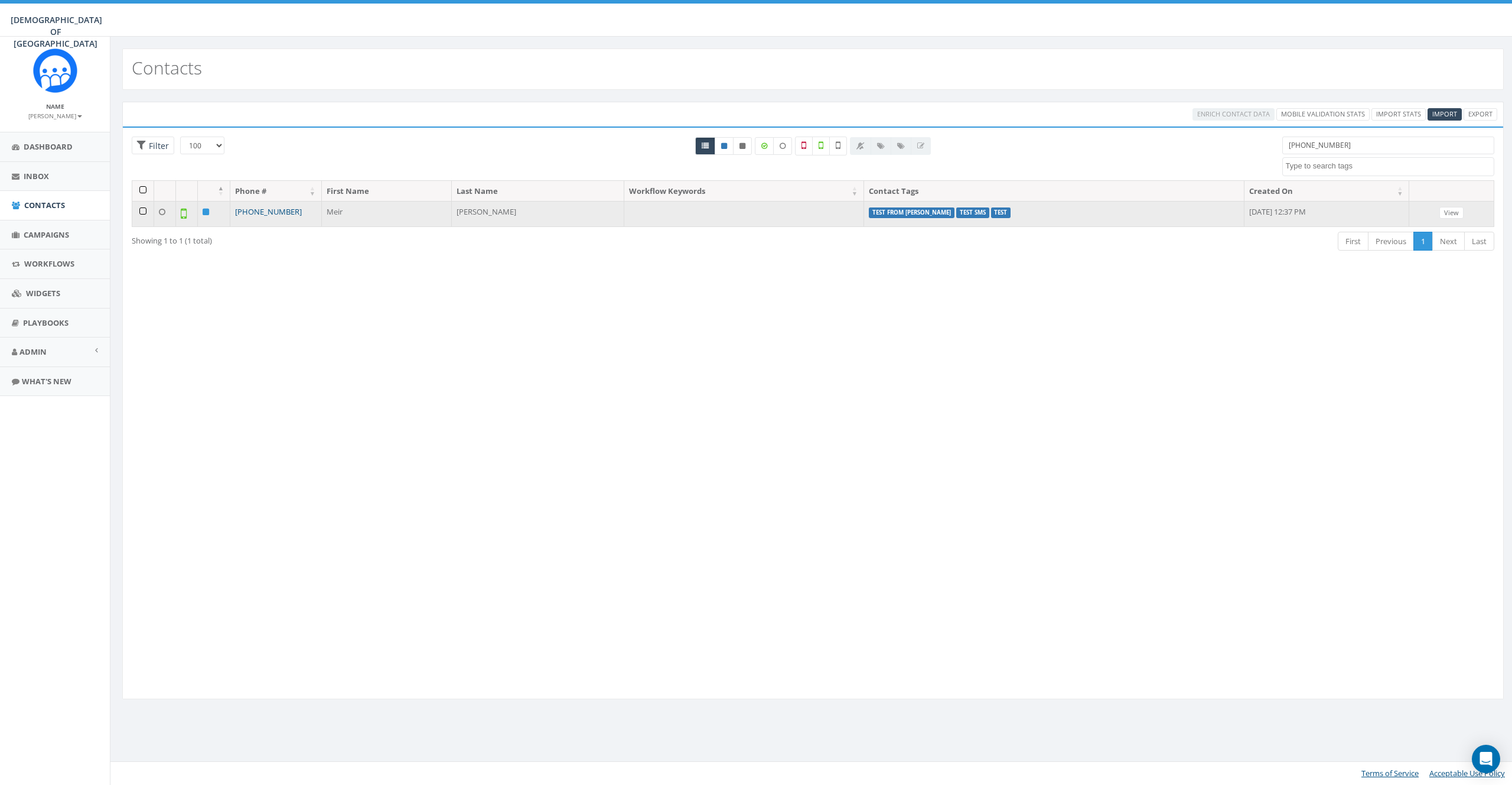
type input "(207) 577-0770"
click at [258, 207] on link "[PHONE_NUMBER]" at bounding box center [268, 211] width 67 height 11
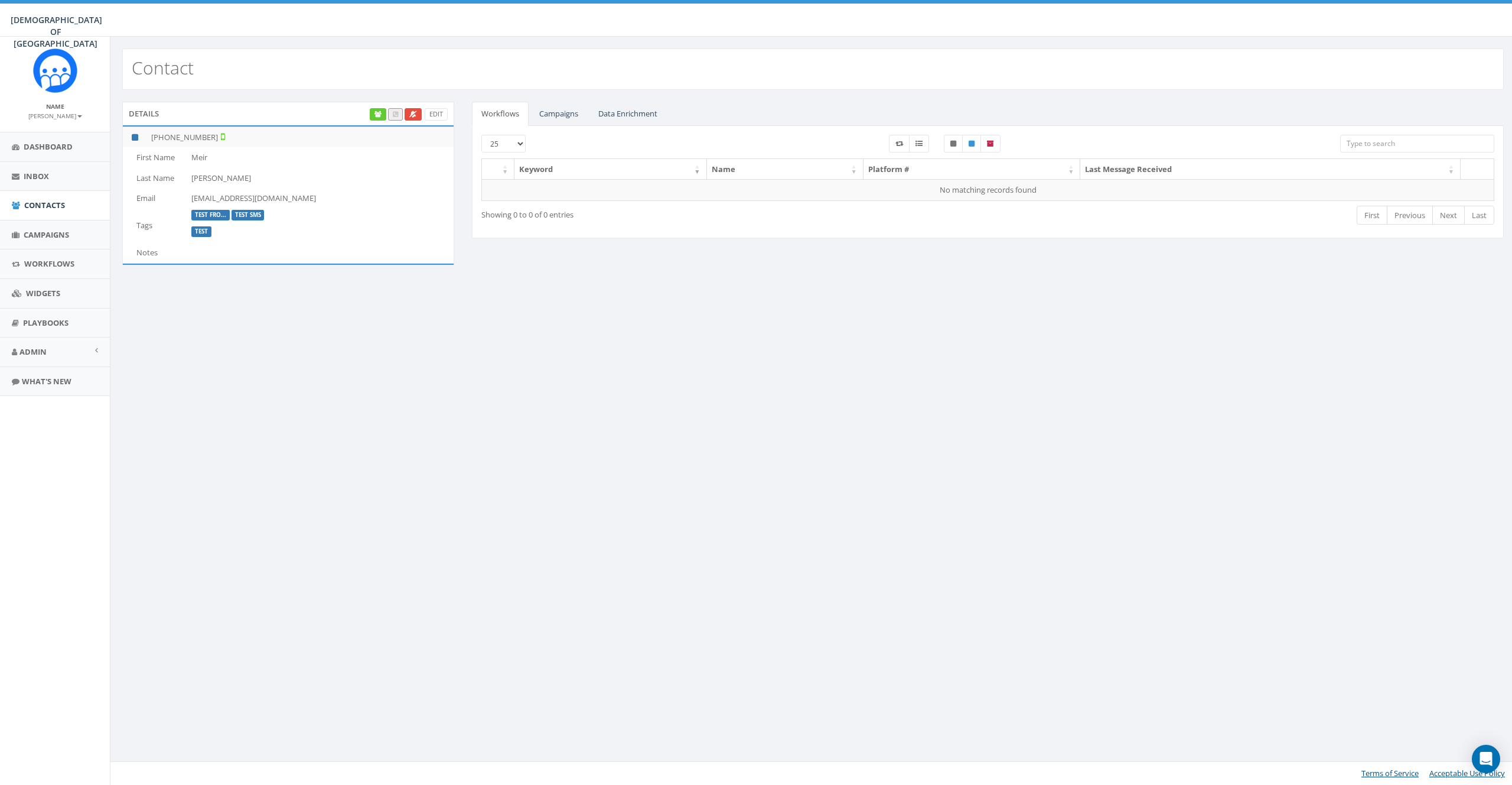
click at [629, 337] on div "Contact Details Edit [PHONE_NUMBER] First Name [PERSON_NAME] Last Name [PERSON_…" at bounding box center [813, 410] width 1406 height 749
